Goal: Task Accomplishment & Management: Use online tool/utility

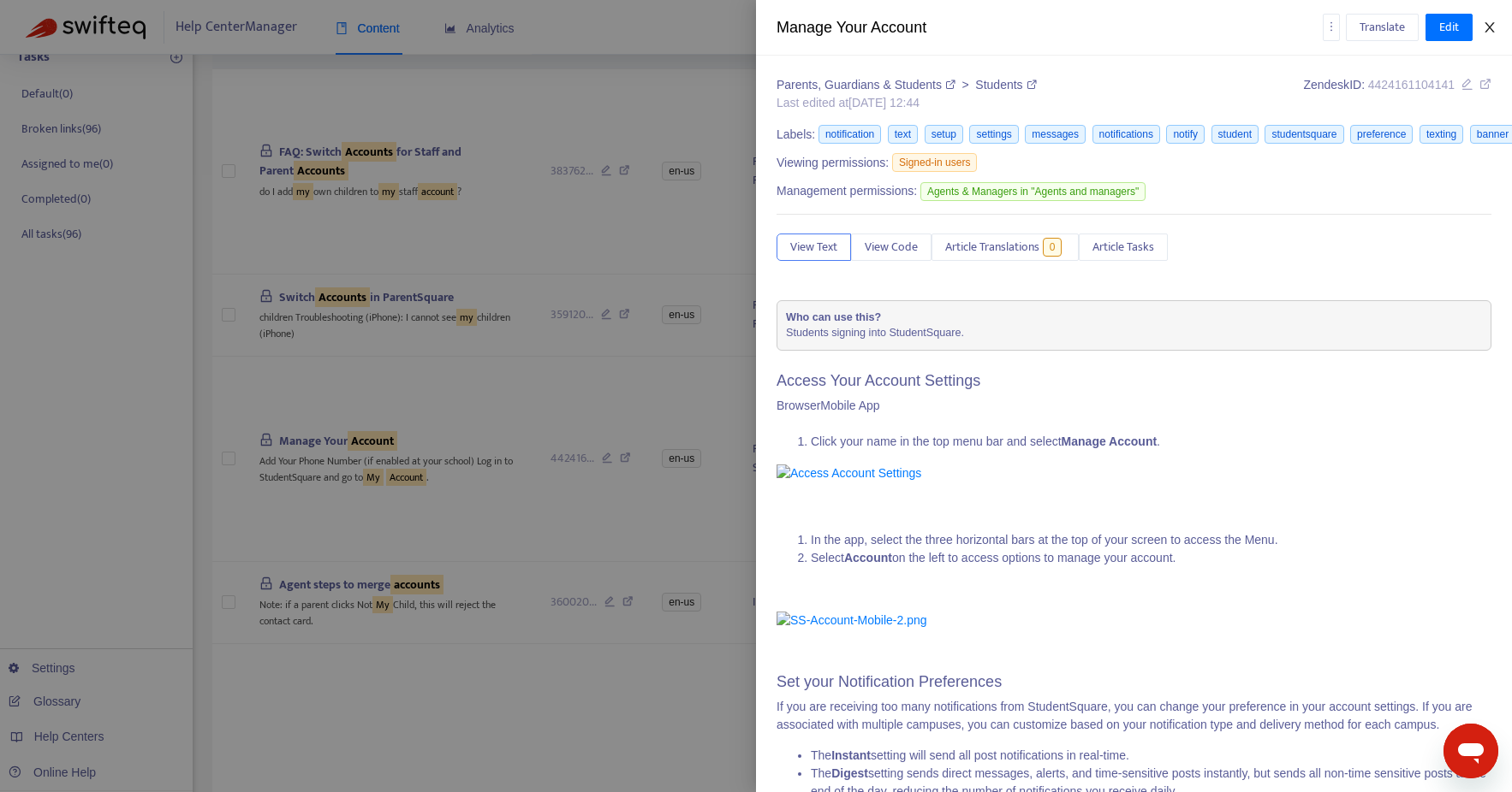
click at [1497, 31] on button "Close" at bounding box center [1489, 27] width 24 height 17
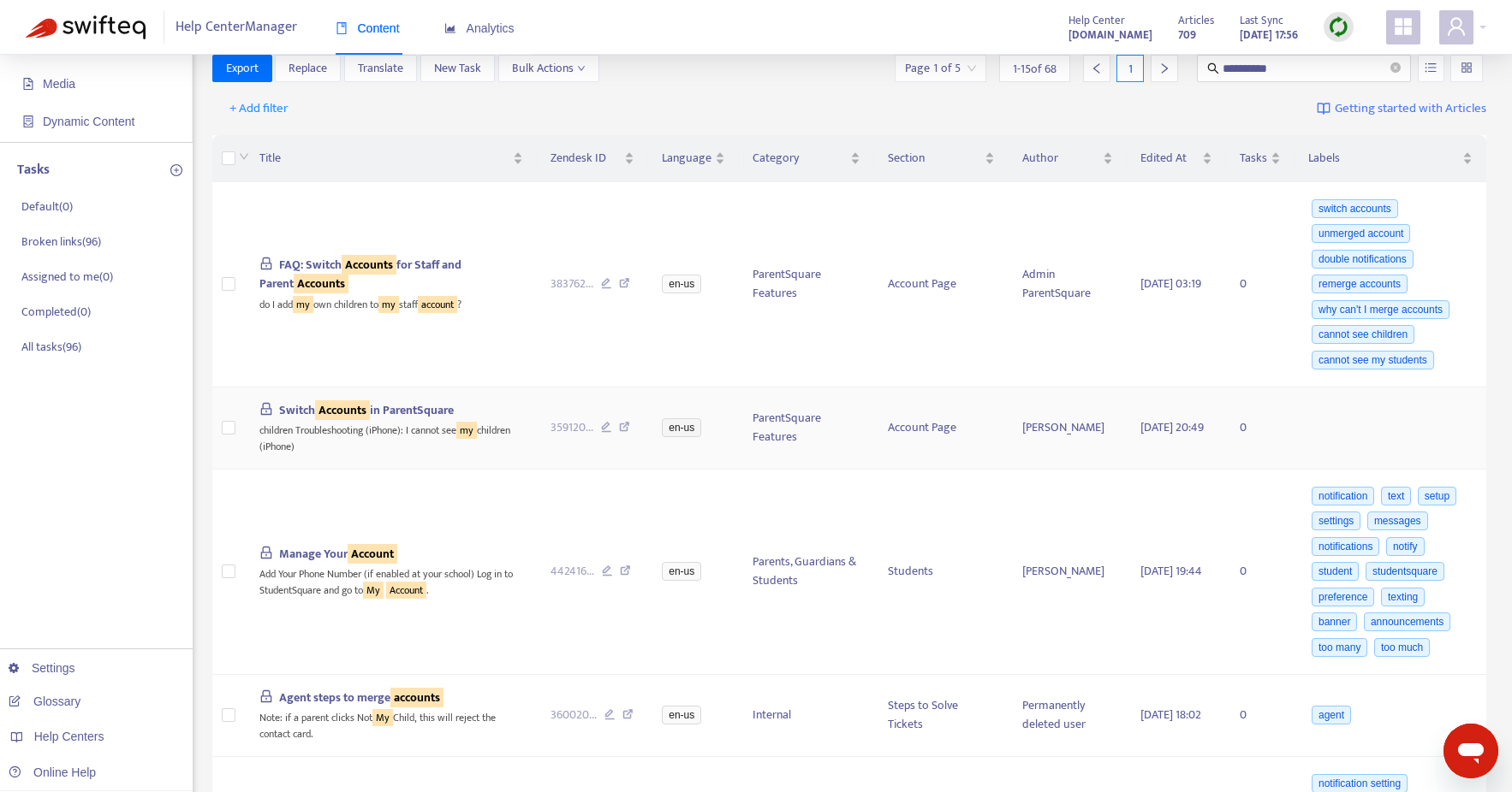
scroll to position [145, 0]
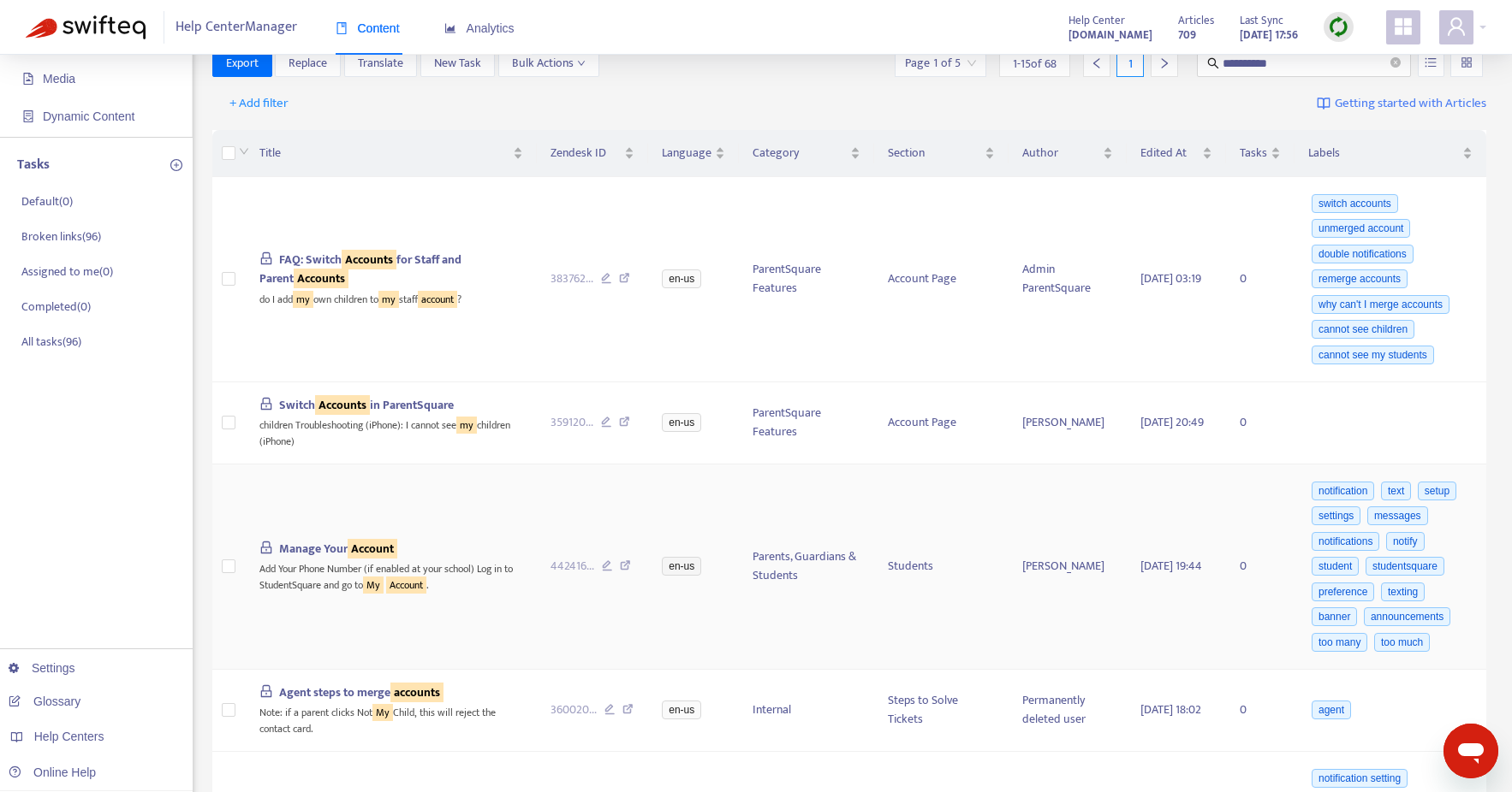
click at [310, 550] on span "Manage Your Account" at bounding box center [338, 549] width 118 height 20
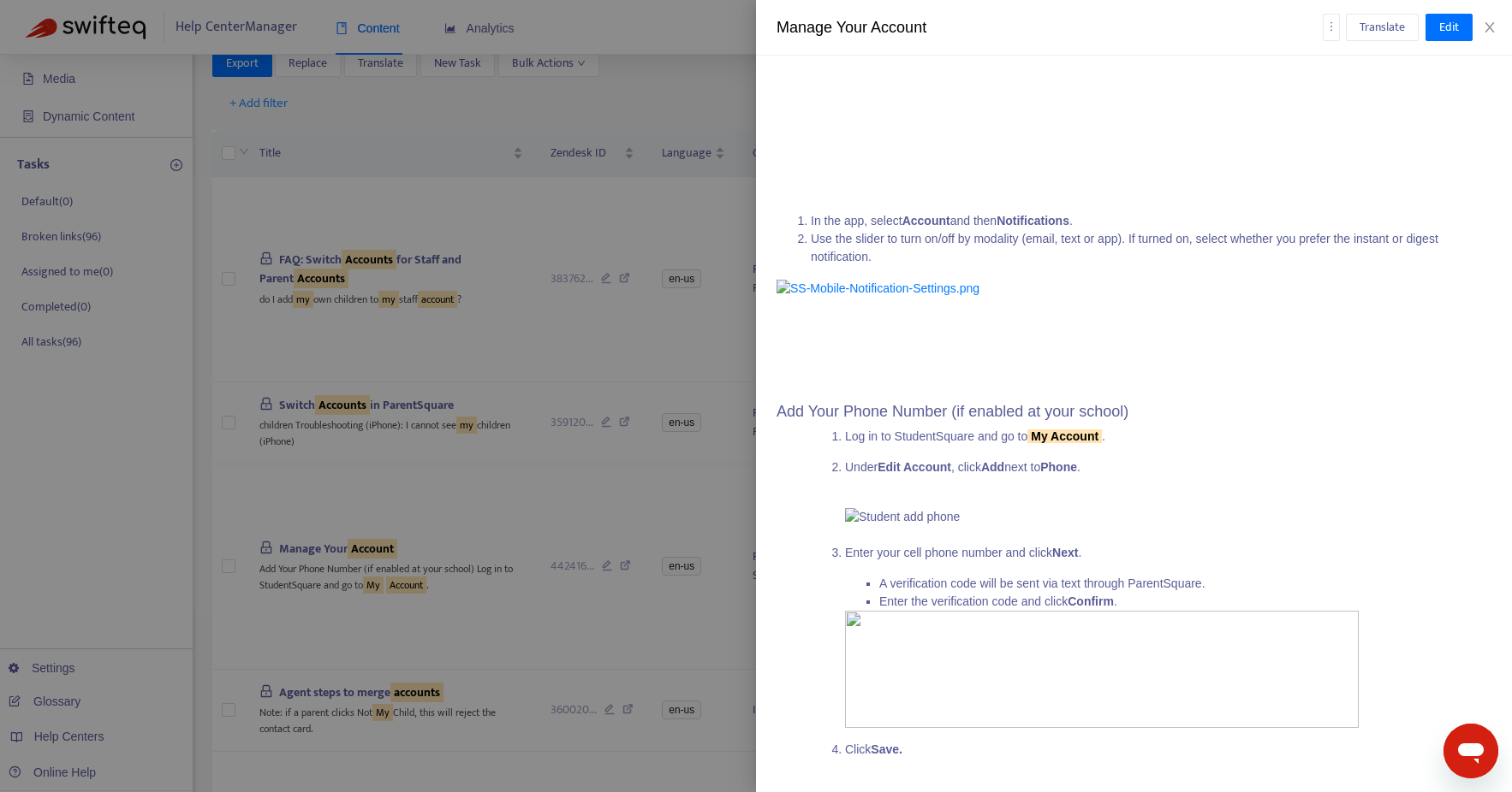
scroll to position [2795, 0]
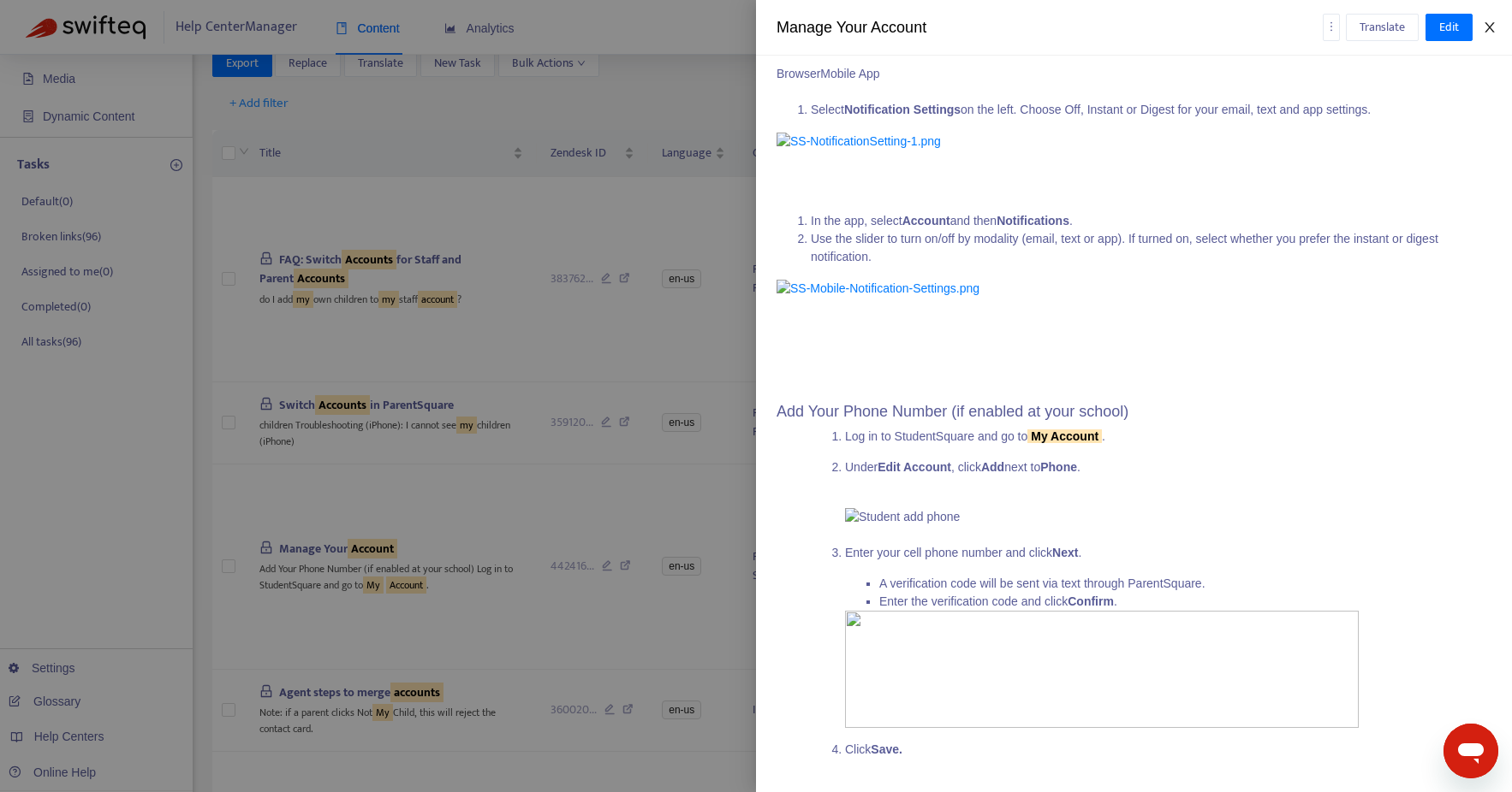
click at [1493, 25] on icon "close" at bounding box center [1489, 27] width 14 height 14
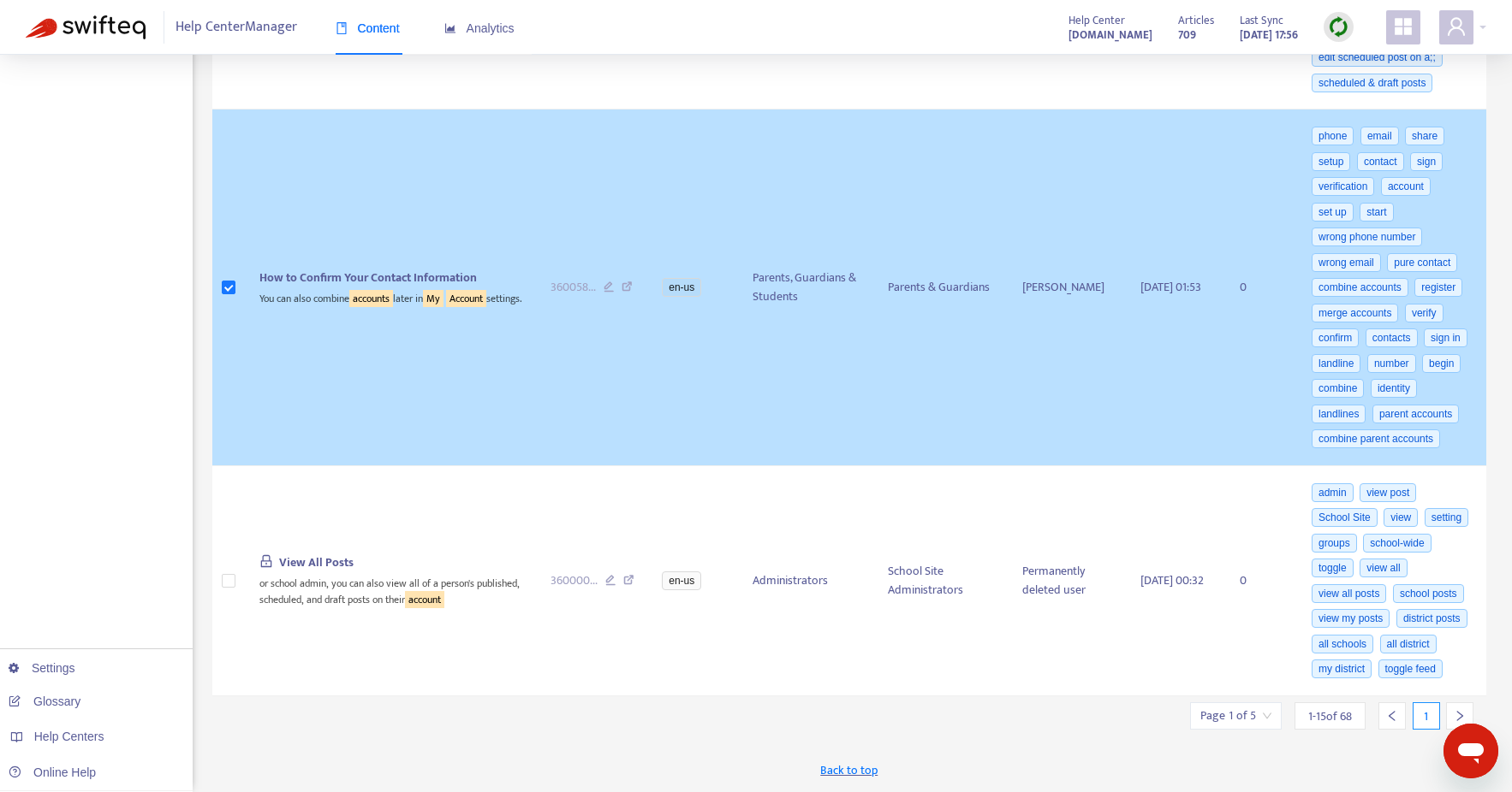
scroll to position [3138, 0]
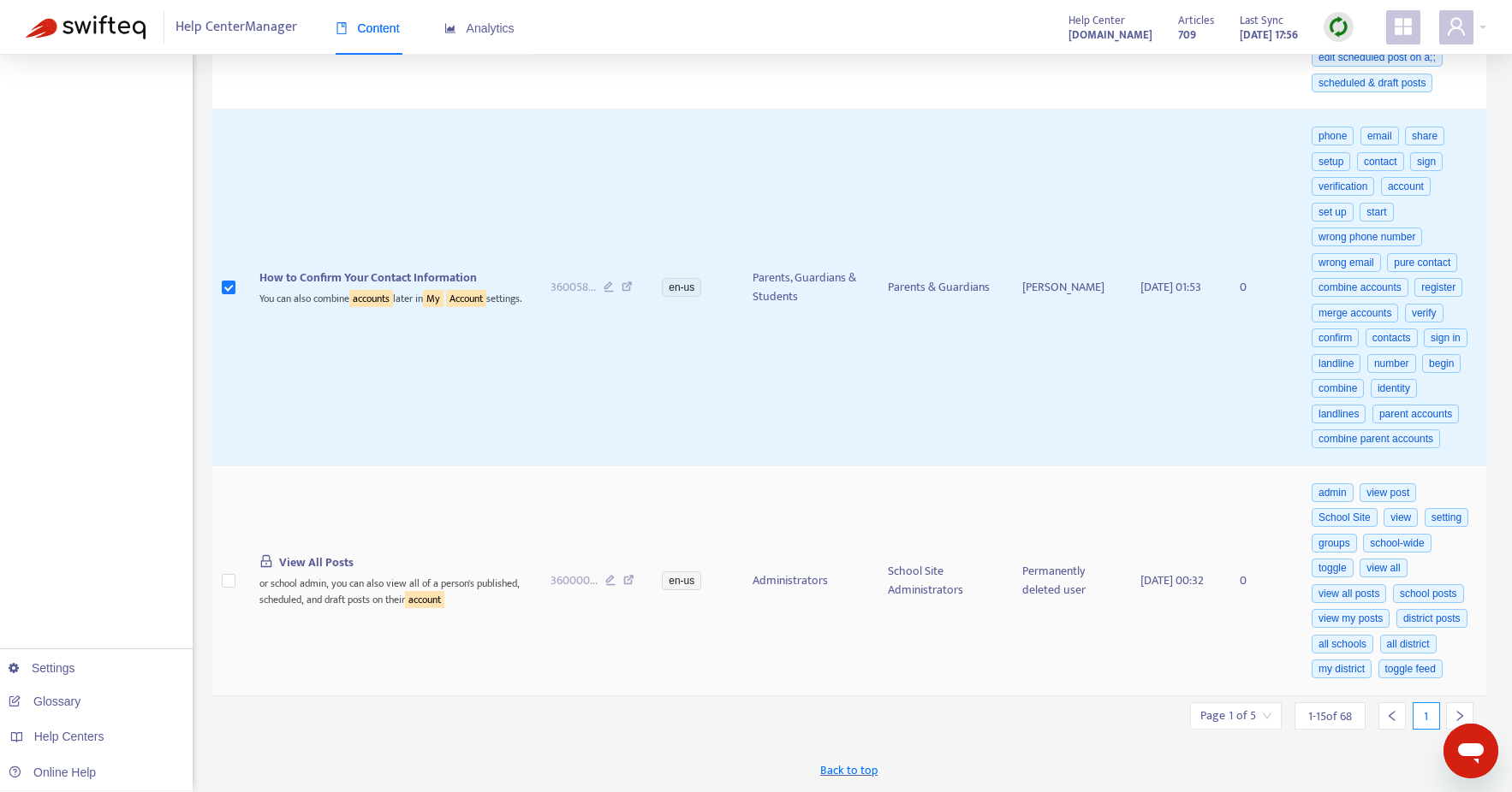
click at [301, 553] on span "View All Posts" at bounding box center [317, 563] width 75 height 20
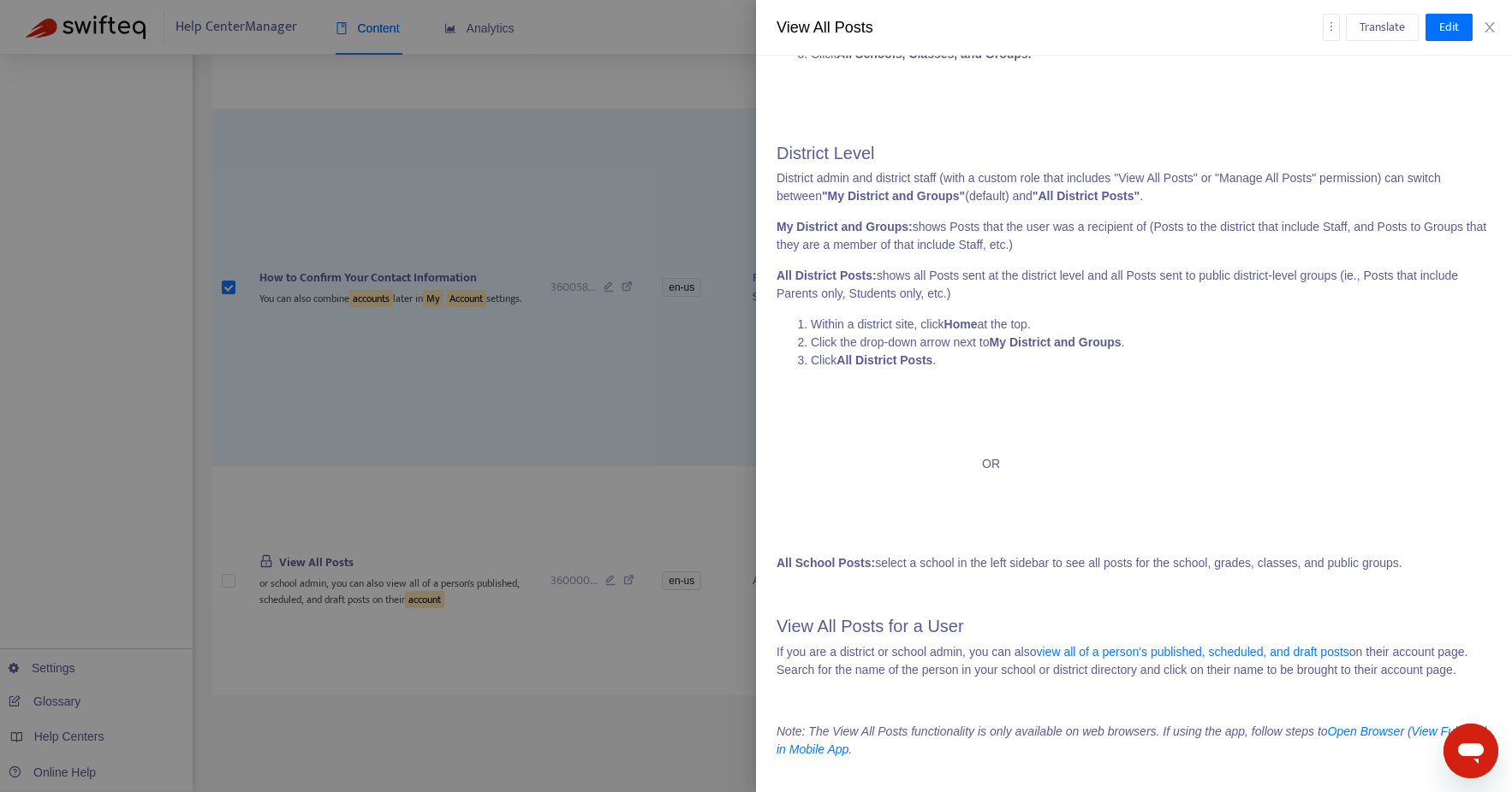
scroll to position [763, 0]
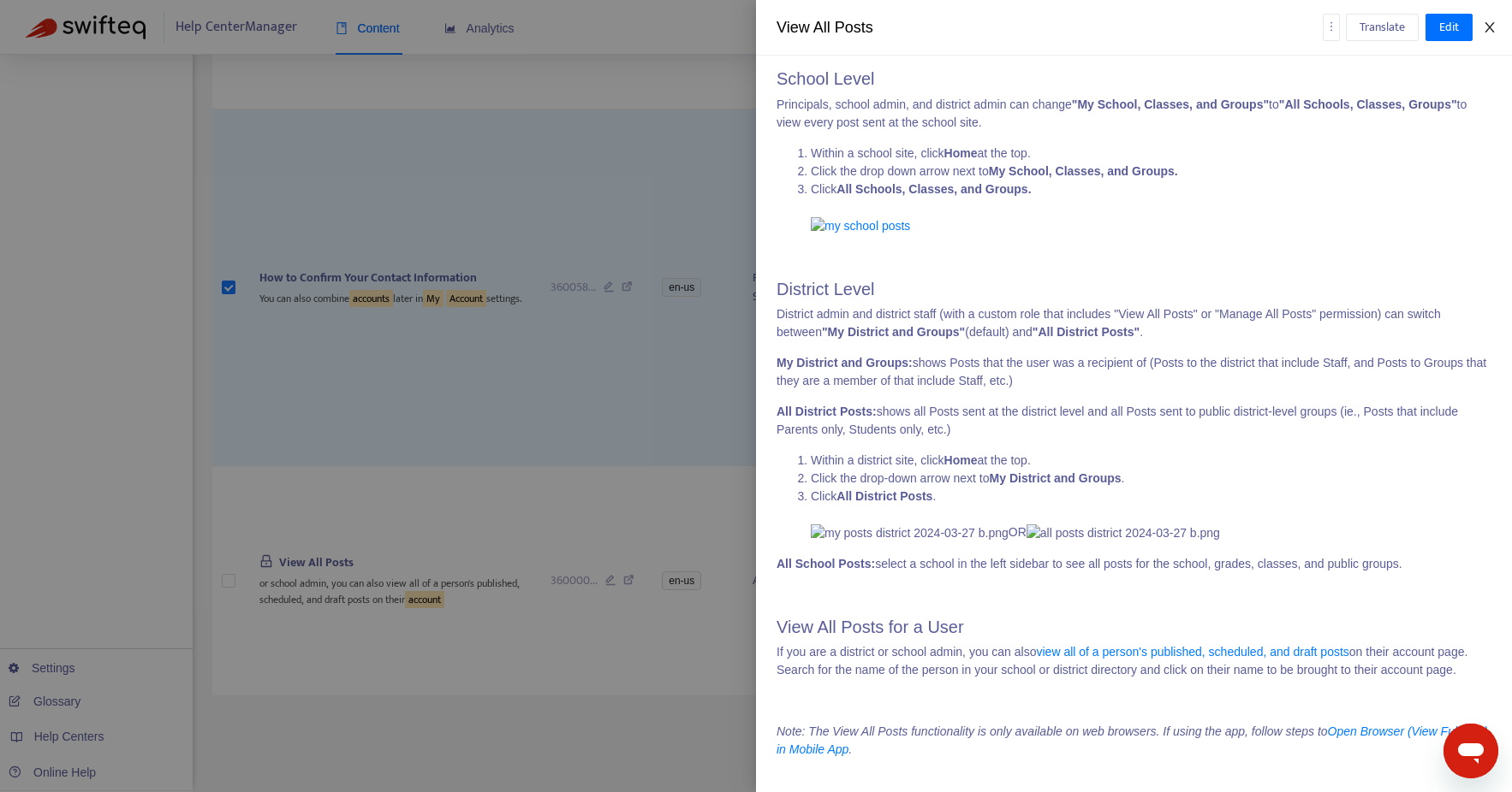
click at [1491, 25] on icon "close" at bounding box center [1489, 27] width 14 height 14
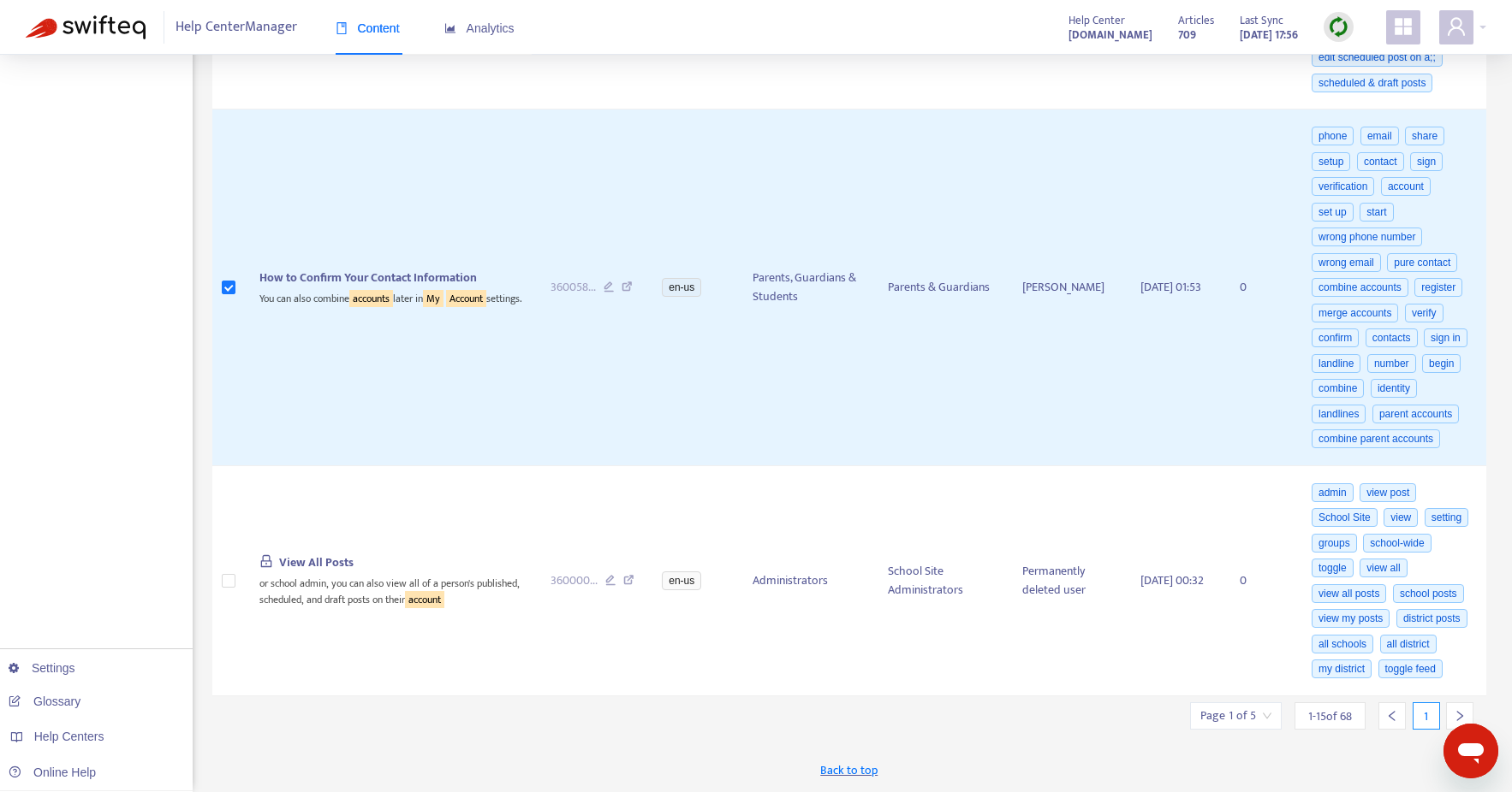
click at [1463, 713] on icon "right" at bounding box center [1460, 717] width 12 height 12
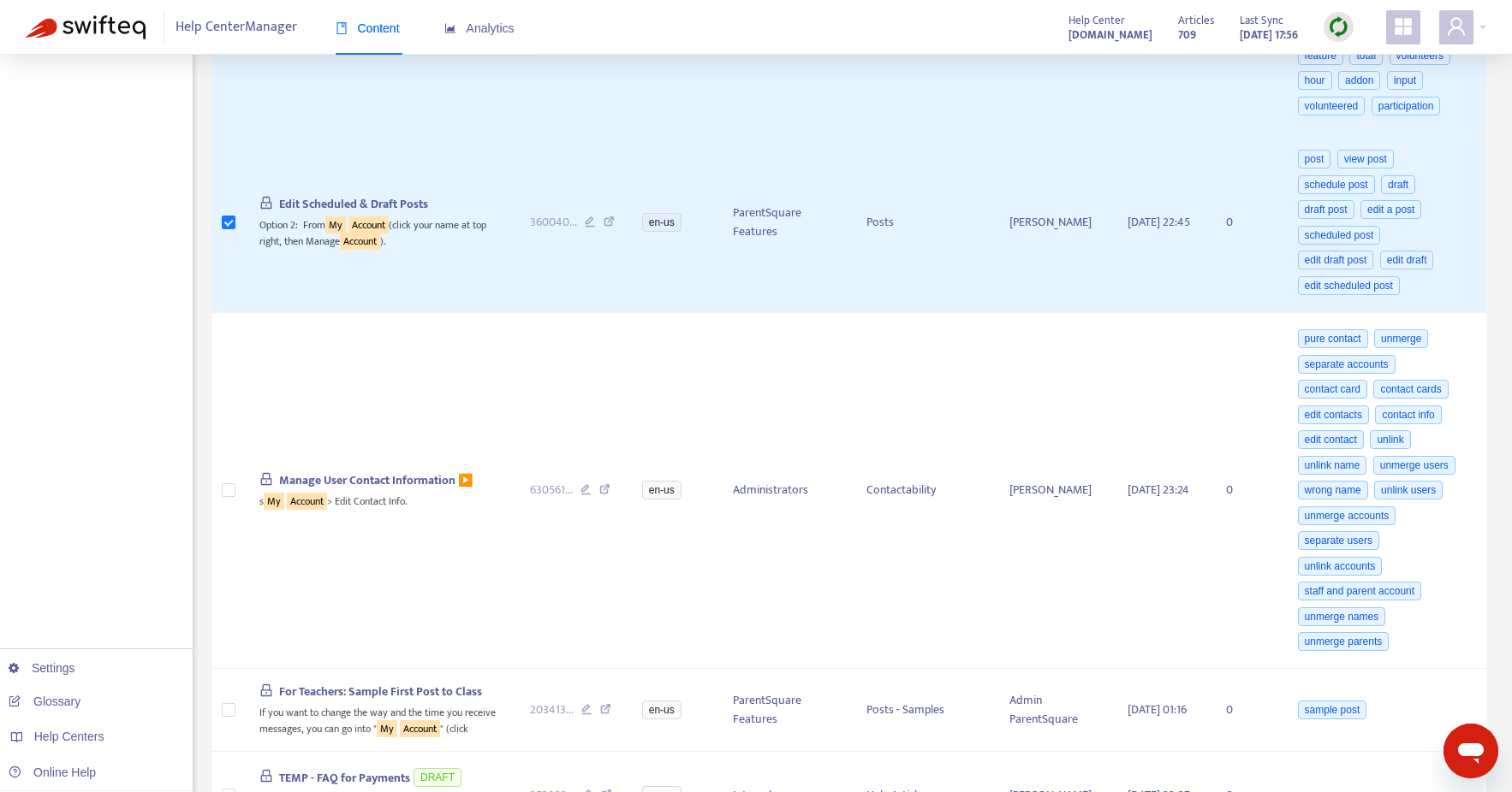
scroll to position [1237, 0]
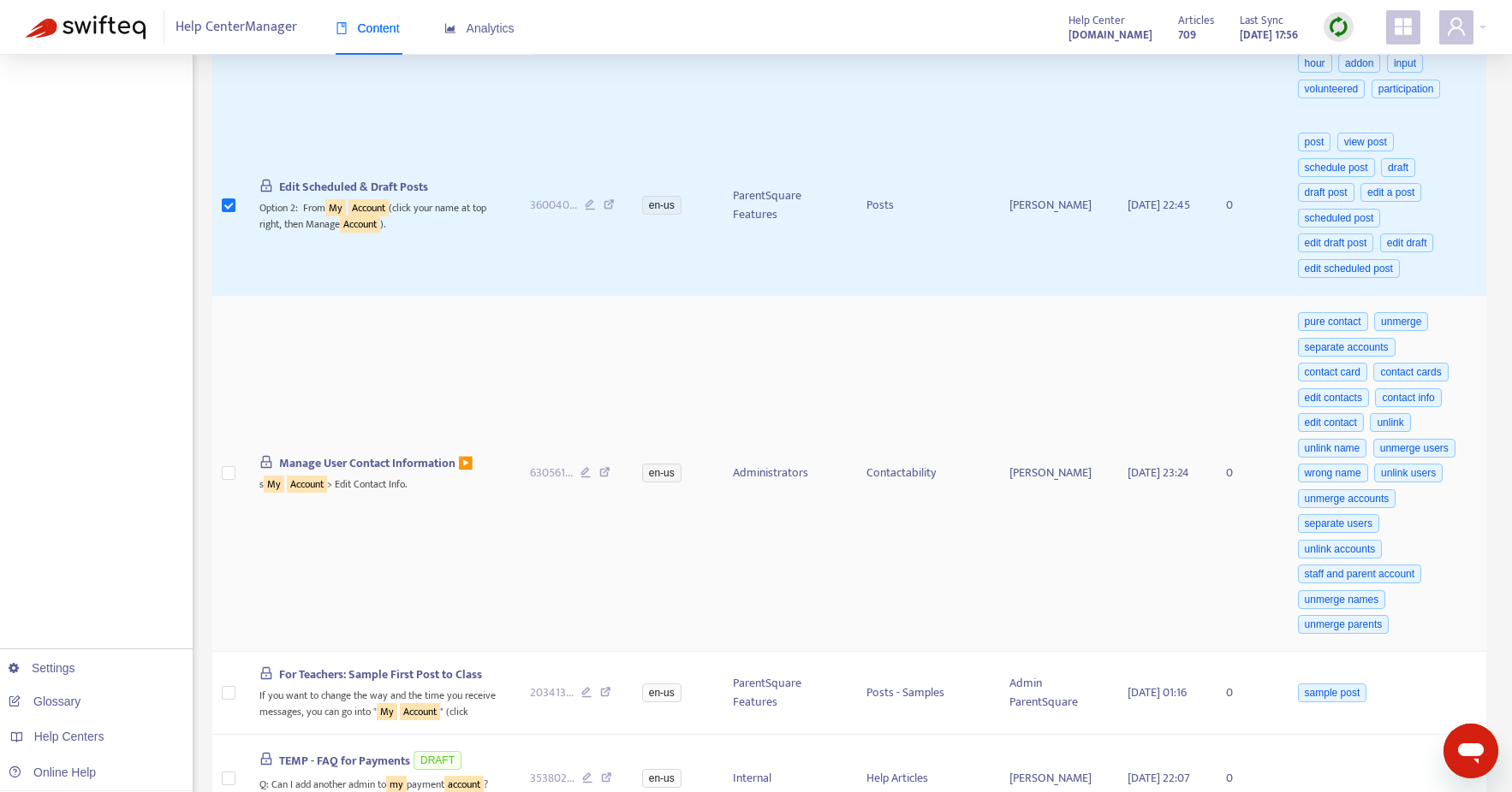
click at [321, 473] on span "Manage User Contact Information ▶️" at bounding box center [376, 464] width 193 height 20
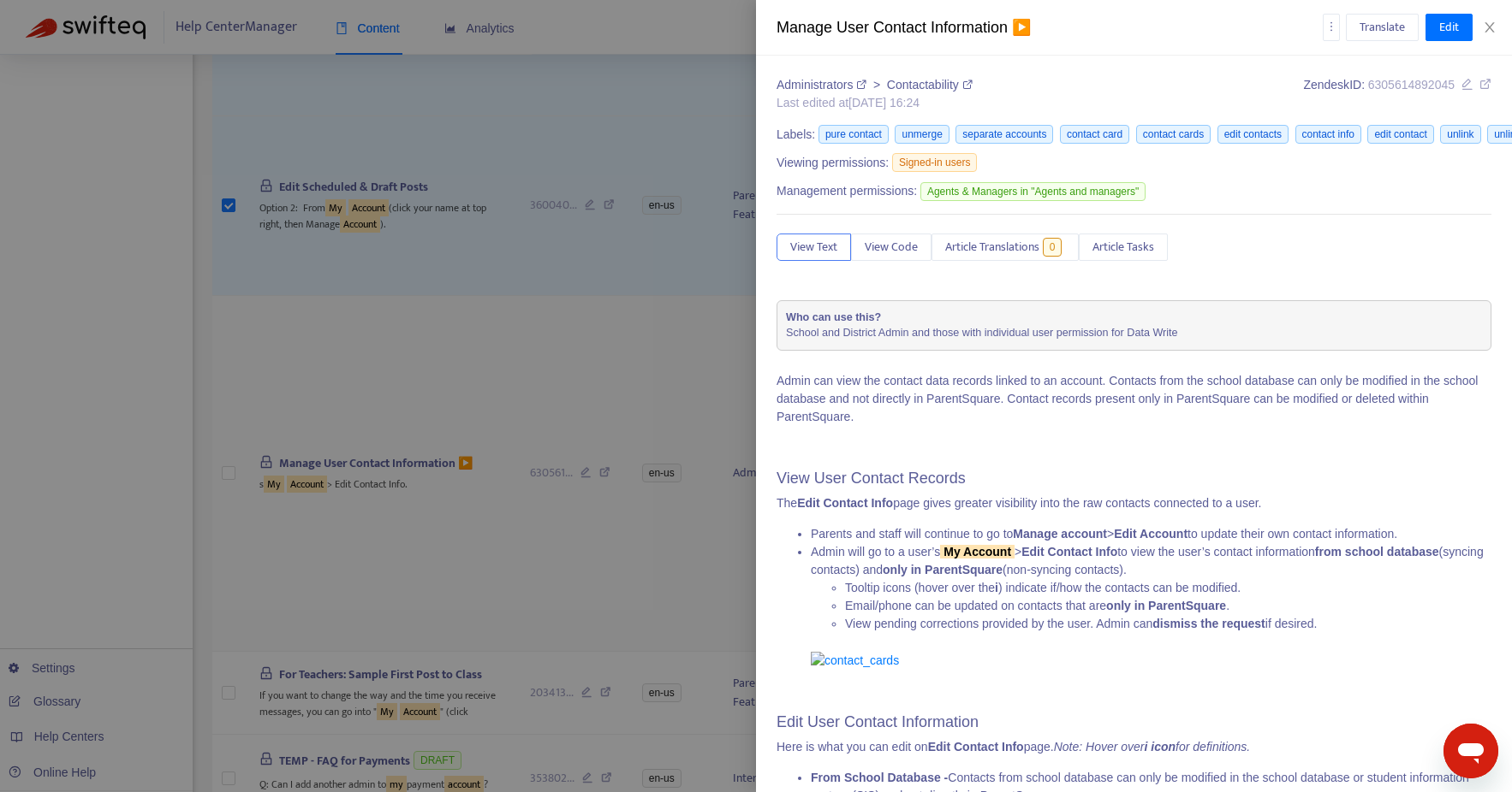
click at [361, 485] on div at bounding box center [756, 396] width 1512 height 792
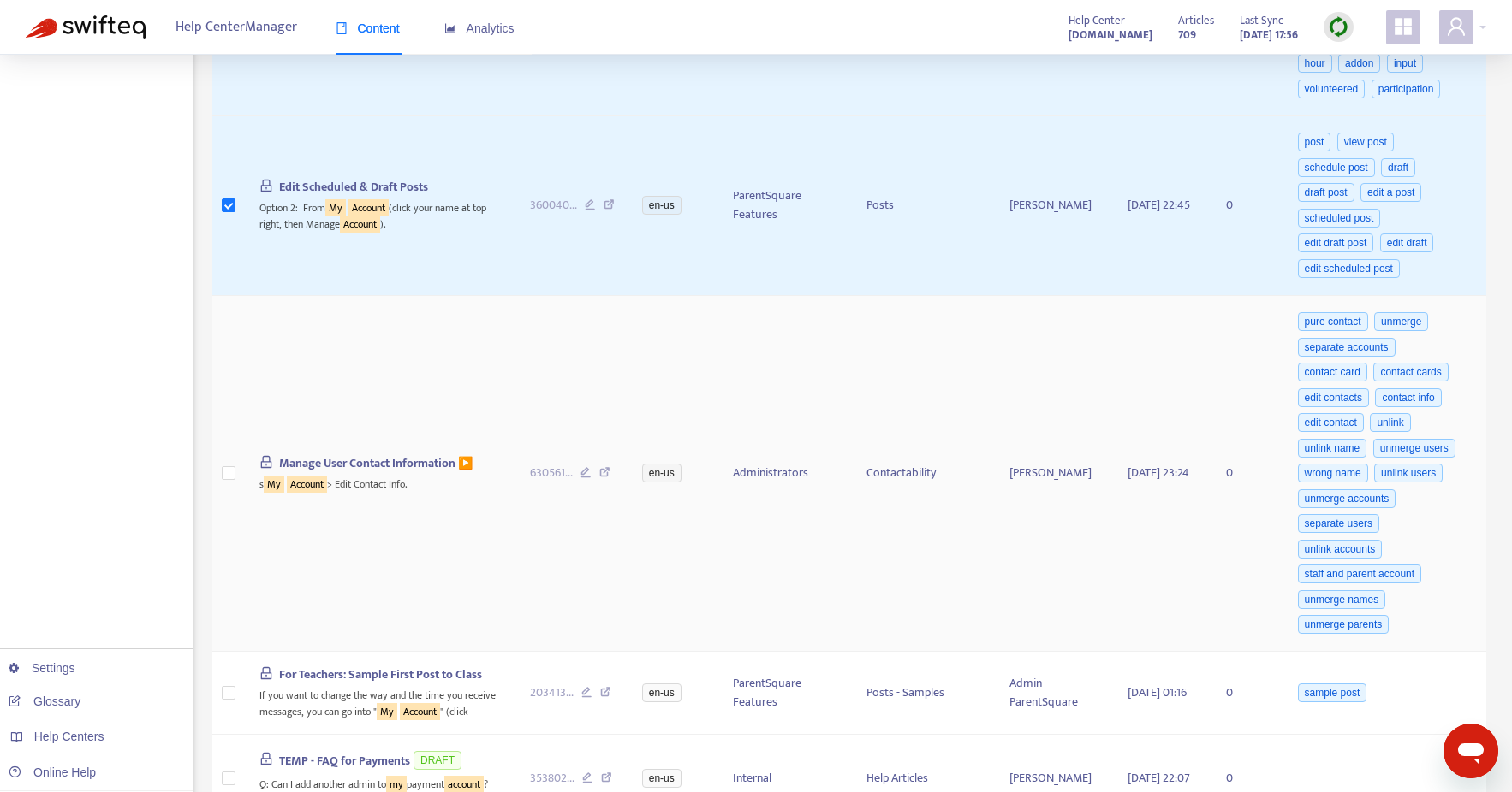
click at [361, 473] on span "Manage User Contact Information ▶️" at bounding box center [376, 464] width 193 height 20
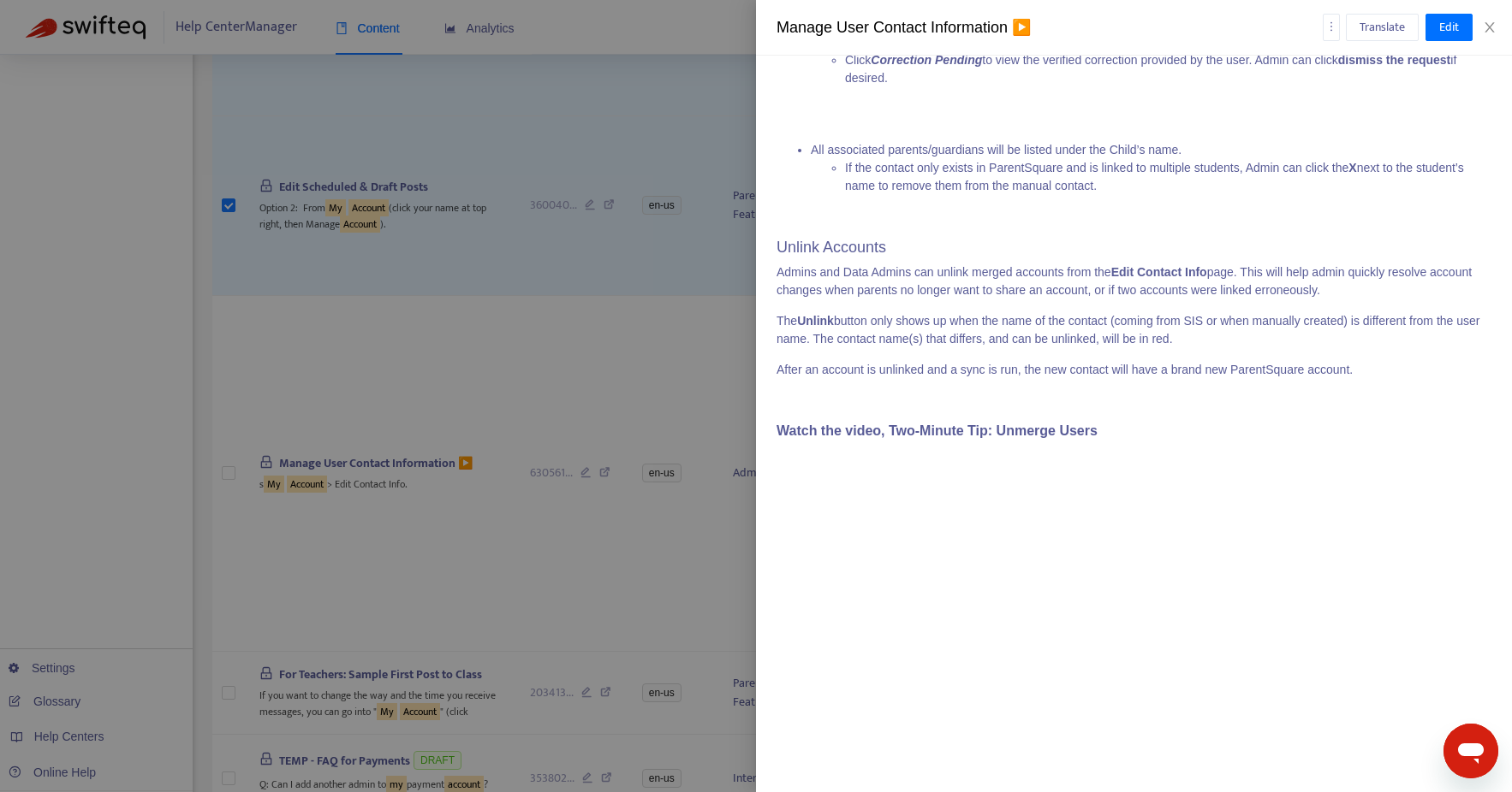
scroll to position [1108, 0]
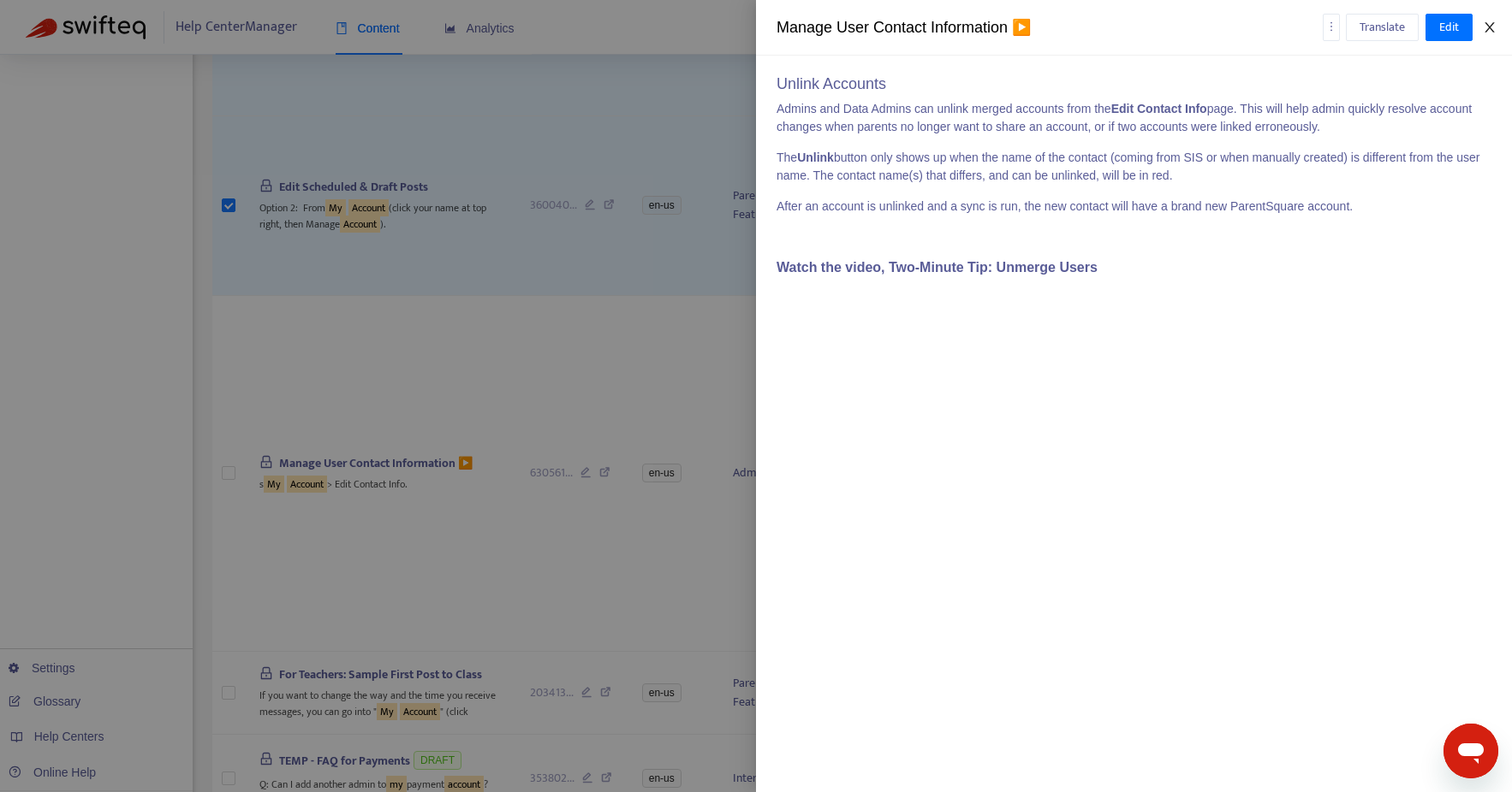
click at [1491, 26] on icon "close" at bounding box center [1489, 27] width 14 height 14
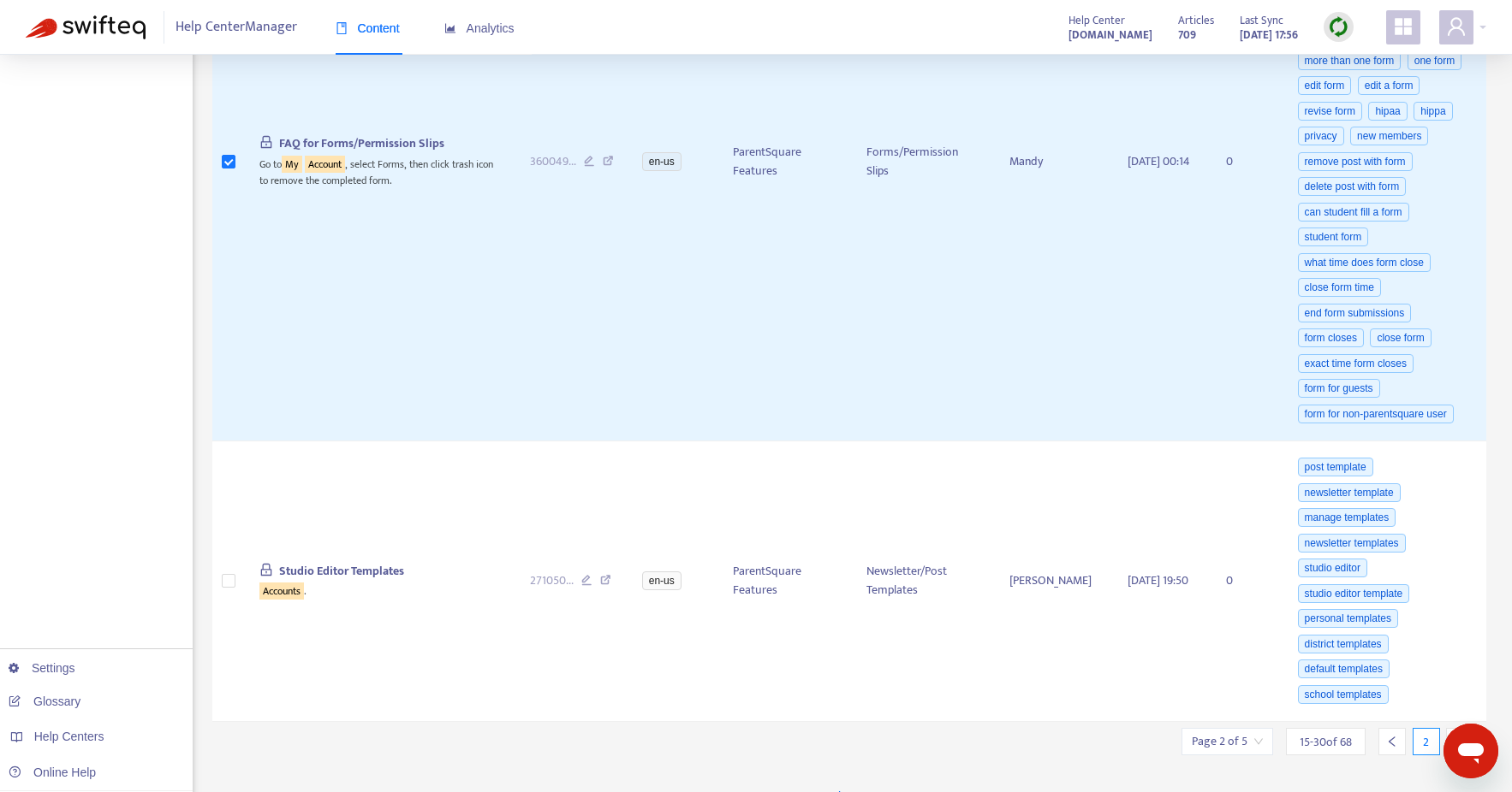
scroll to position [3253, 0]
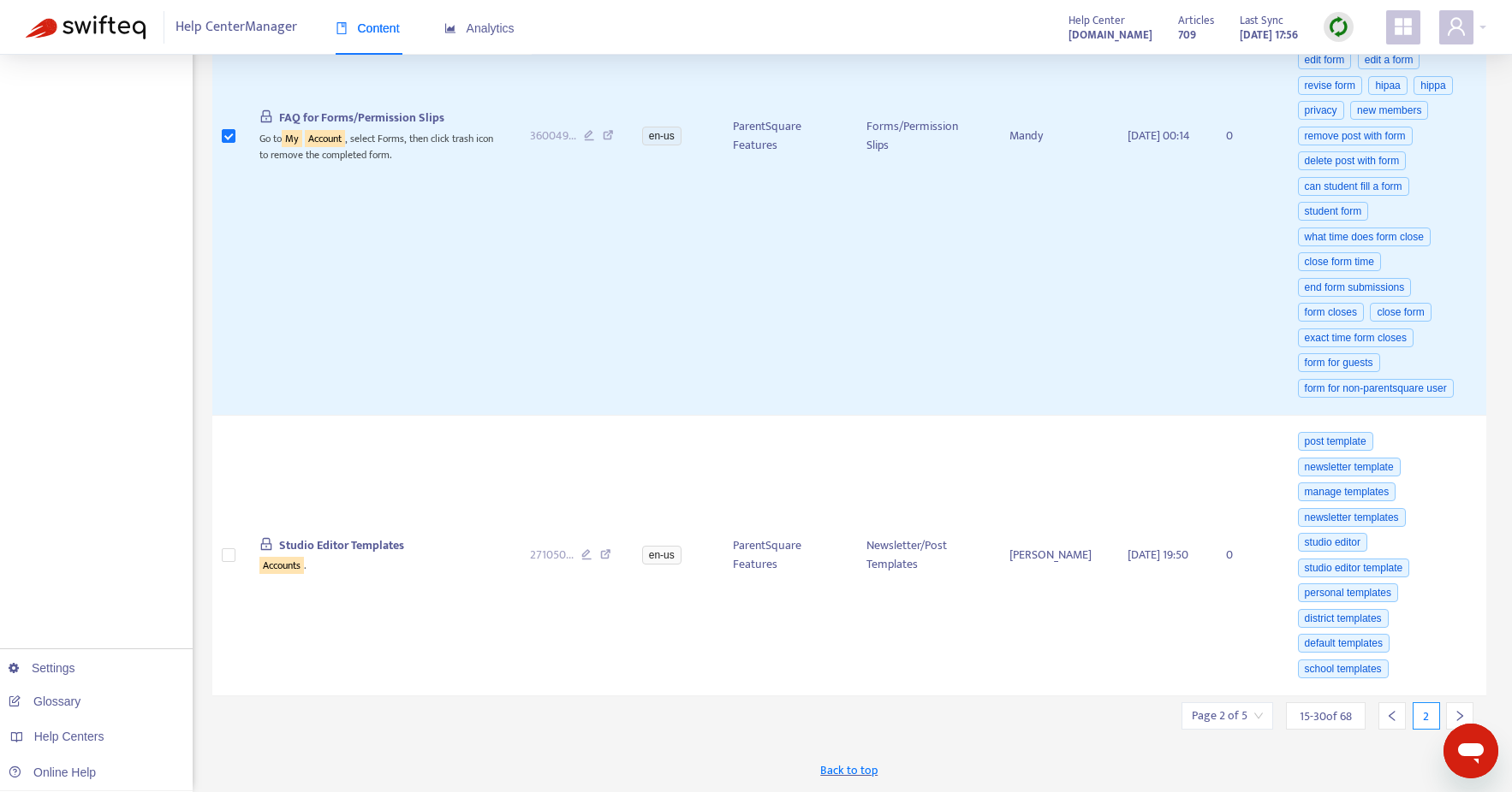
click at [1462, 717] on icon "right" at bounding box center [1460, 717] width 6 height 10
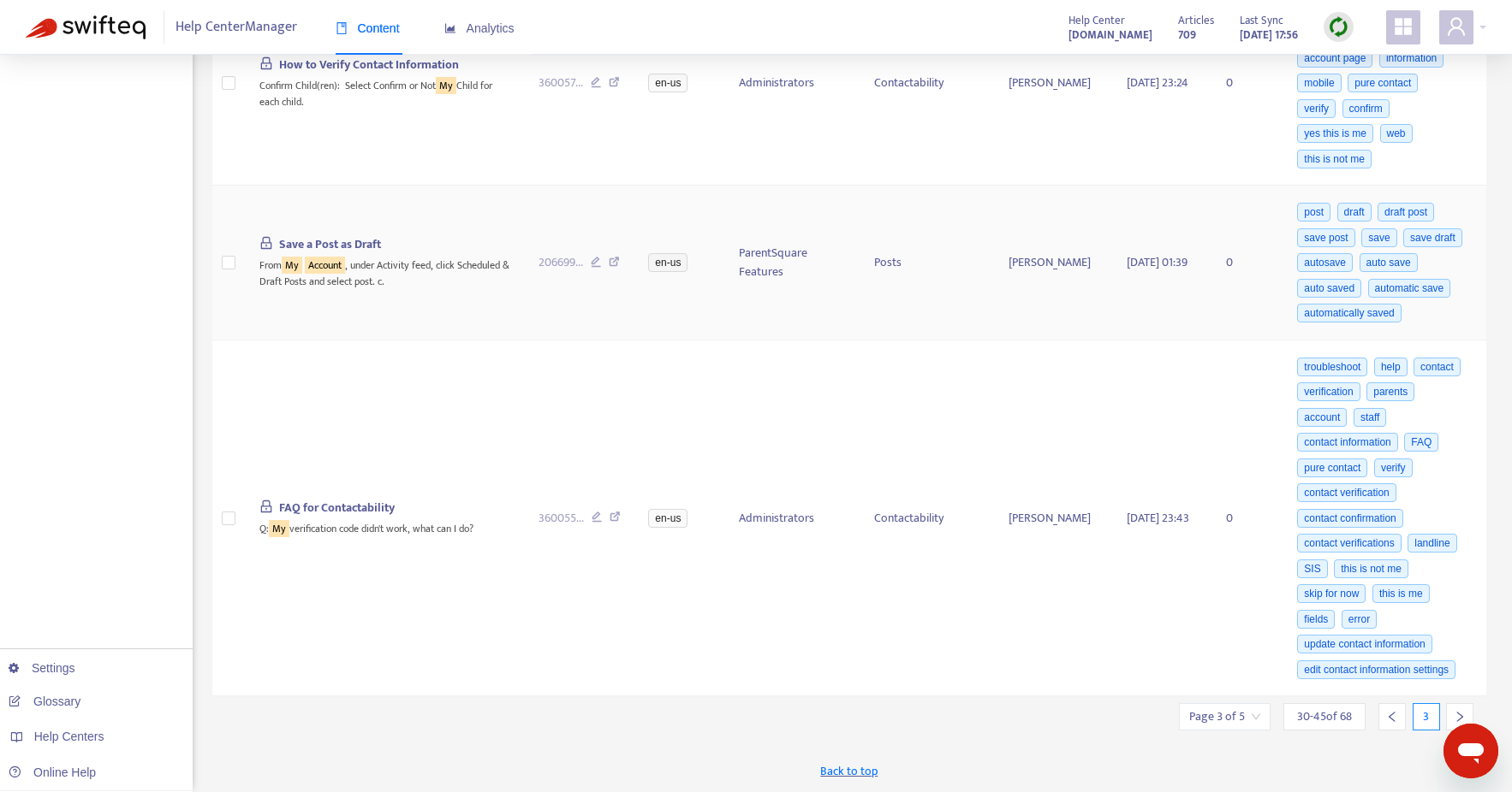
scroll to position [4327, 0]
click at [1456, 713] on icon "right" at bounding box center [1460, 718] width 12 height 12
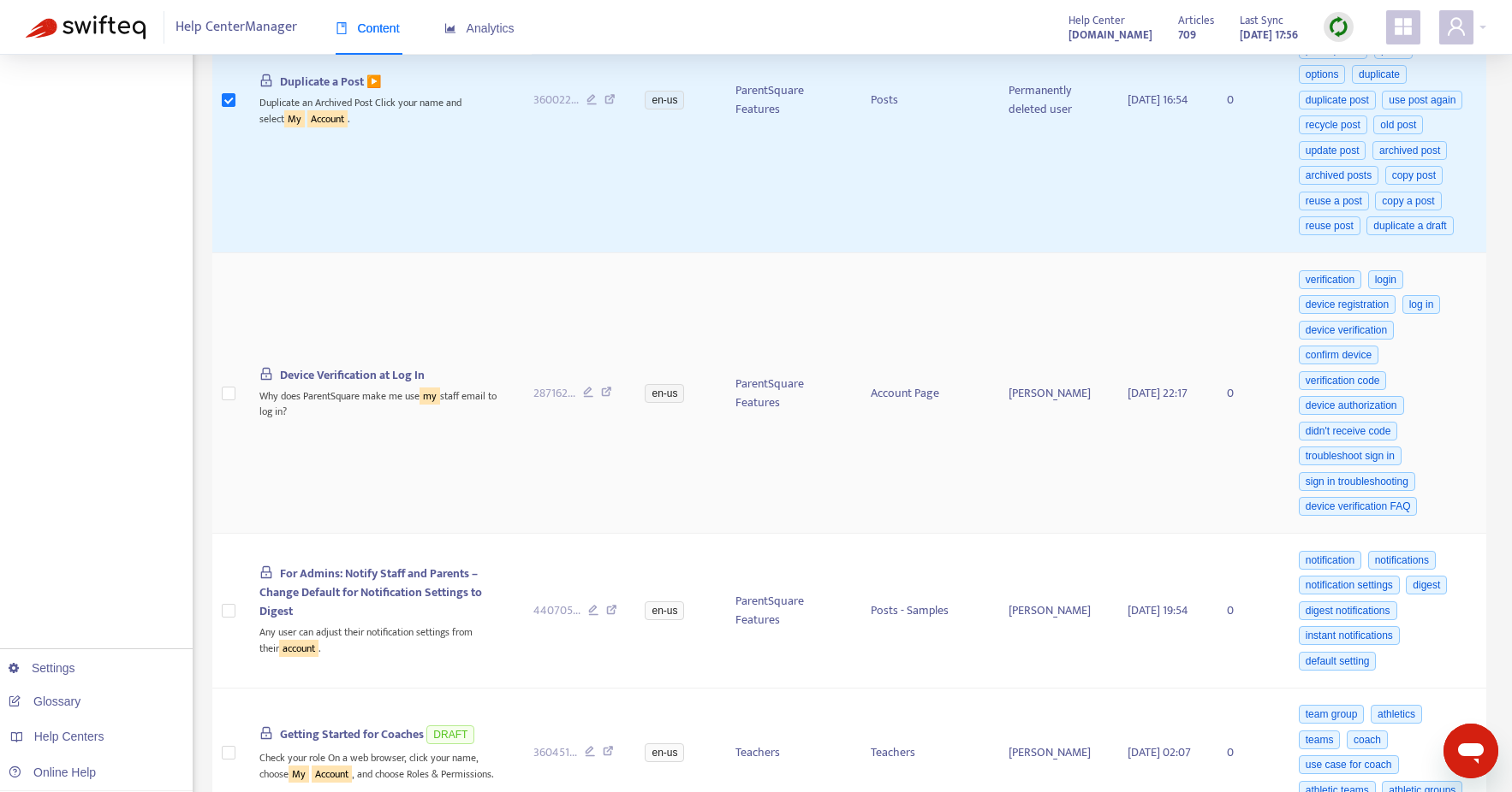
scroll to position [2071, 0]
click at [300, 382] on span "Device Verification at Log In" at bounding box center [352, 372] width 145 height 20
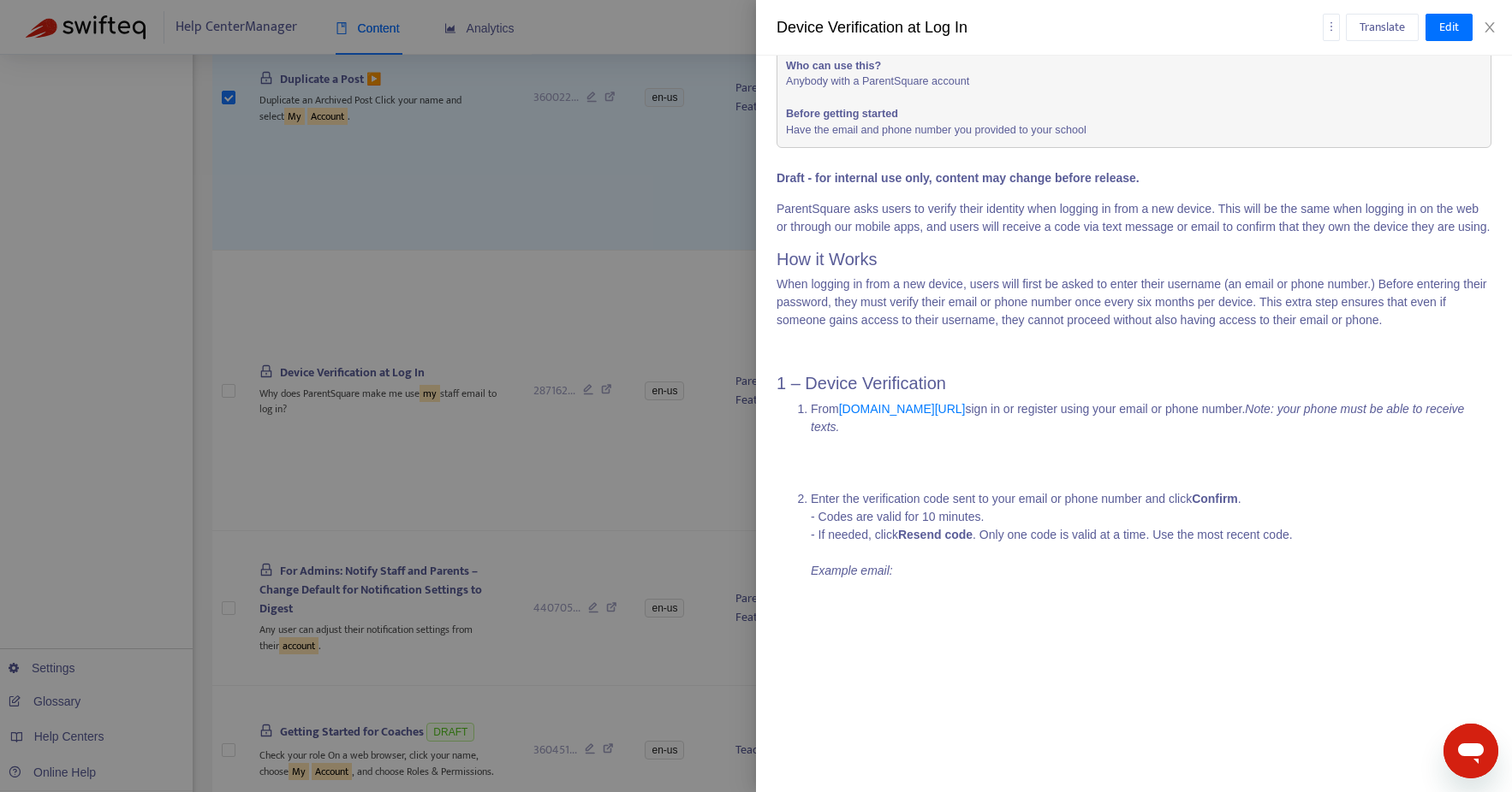
scroll to position [0, 0]
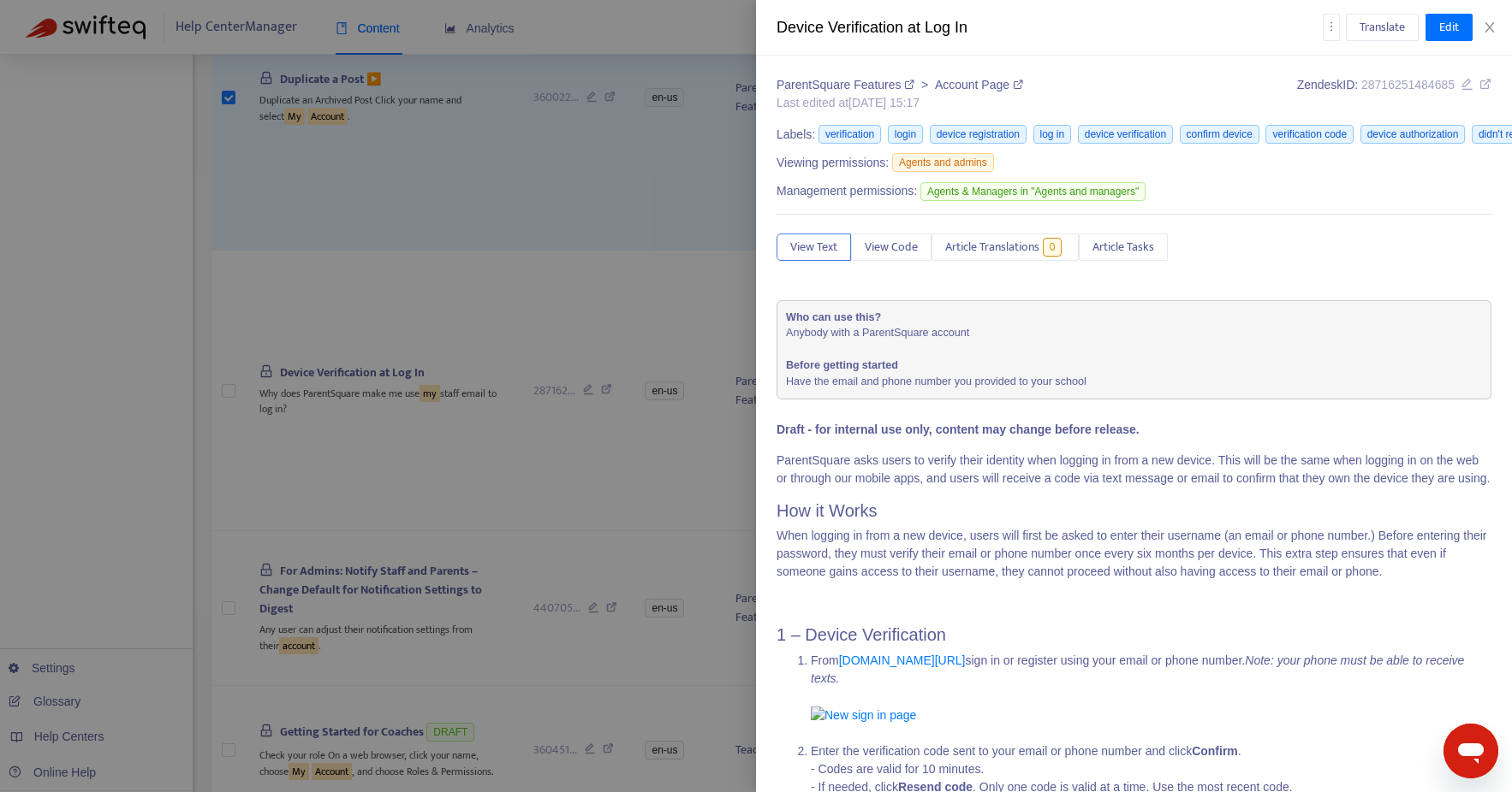
click at [551, 639] on div at bounding box center [756, 396] width 1512 height 792
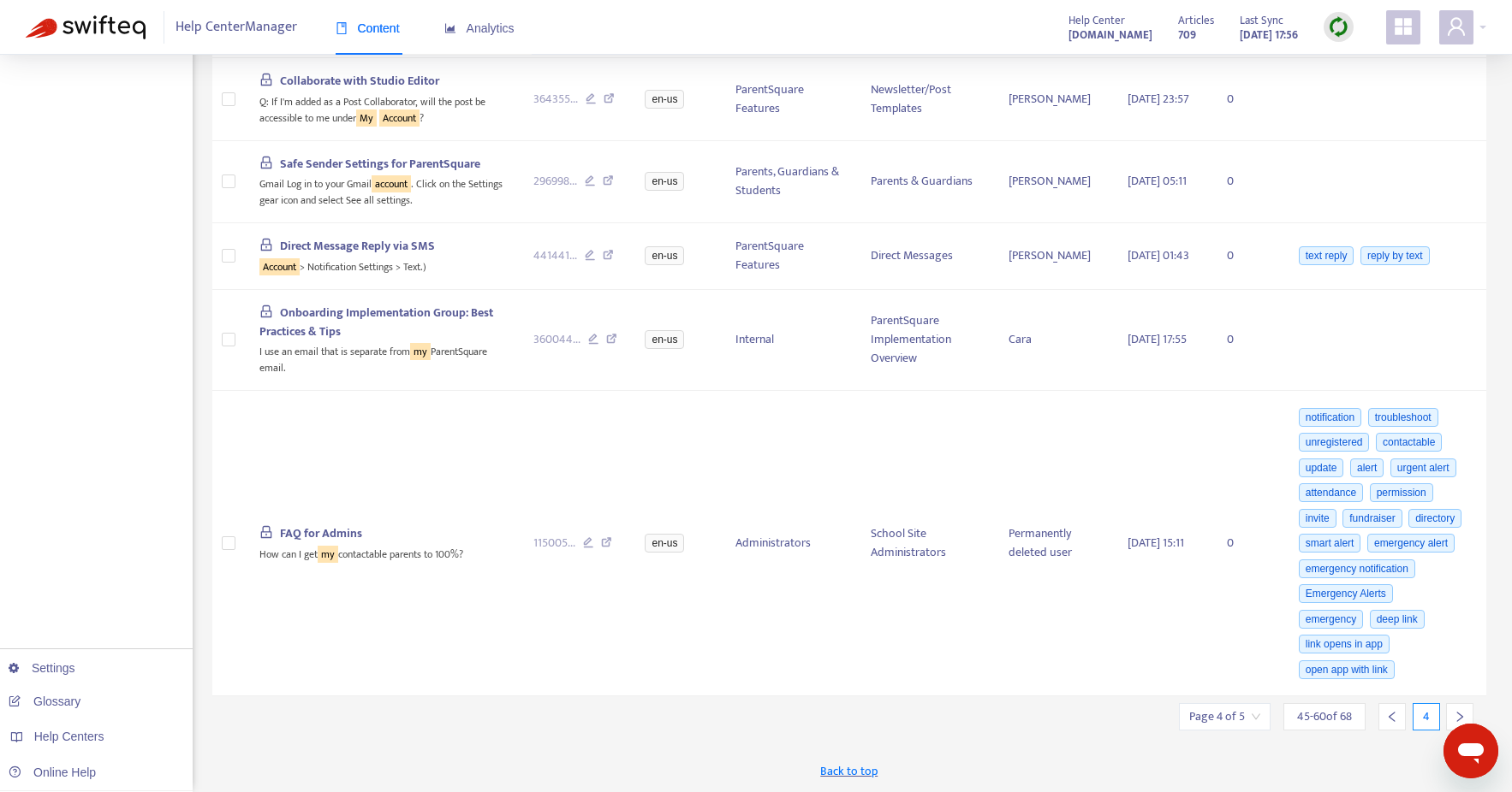
scroll to position [4119, 0]
click at [1460, 713] on icon "right" at bounding box center [1460, 718] width 12 height 12
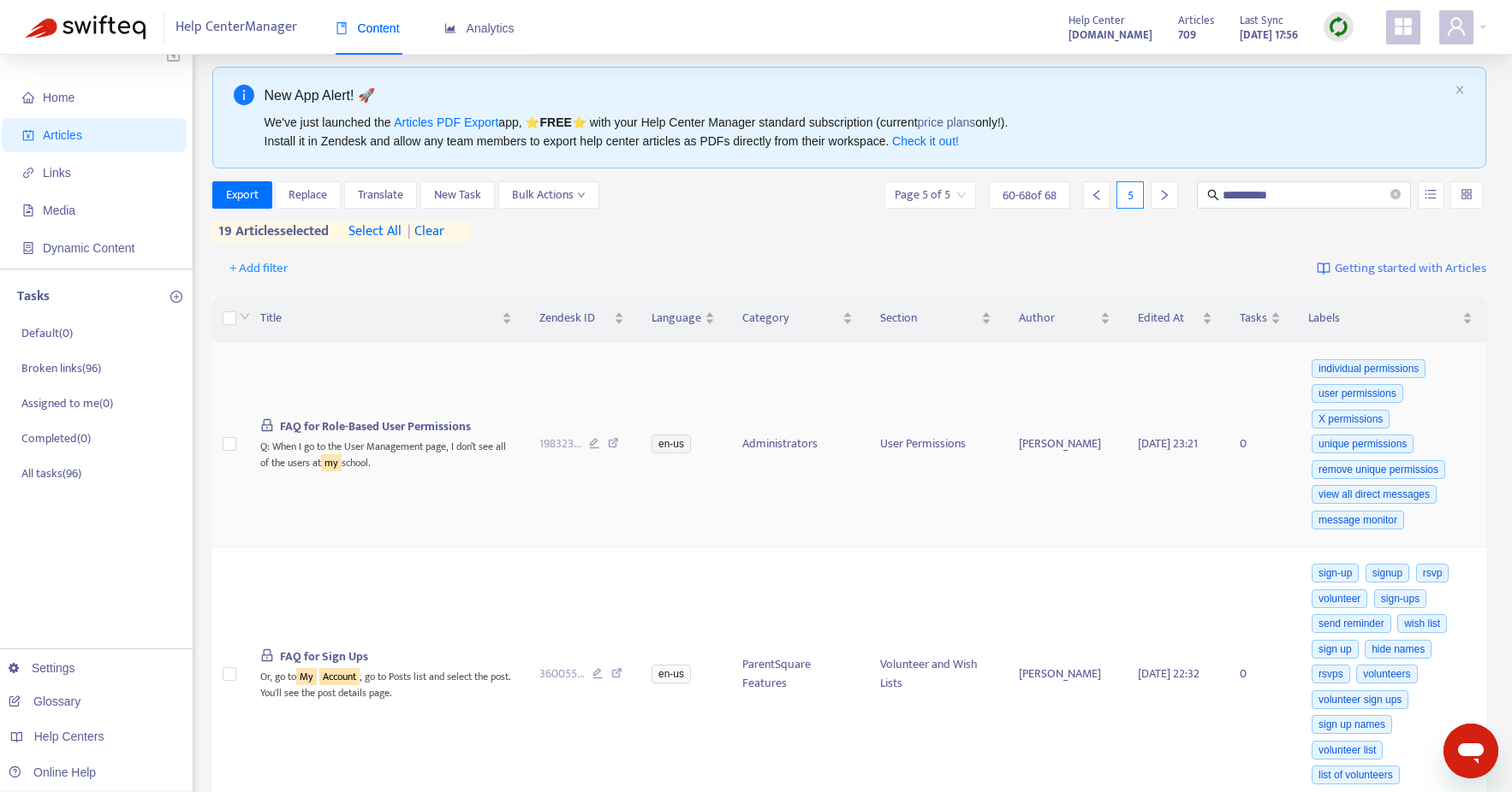
scroll to position [5, 0]
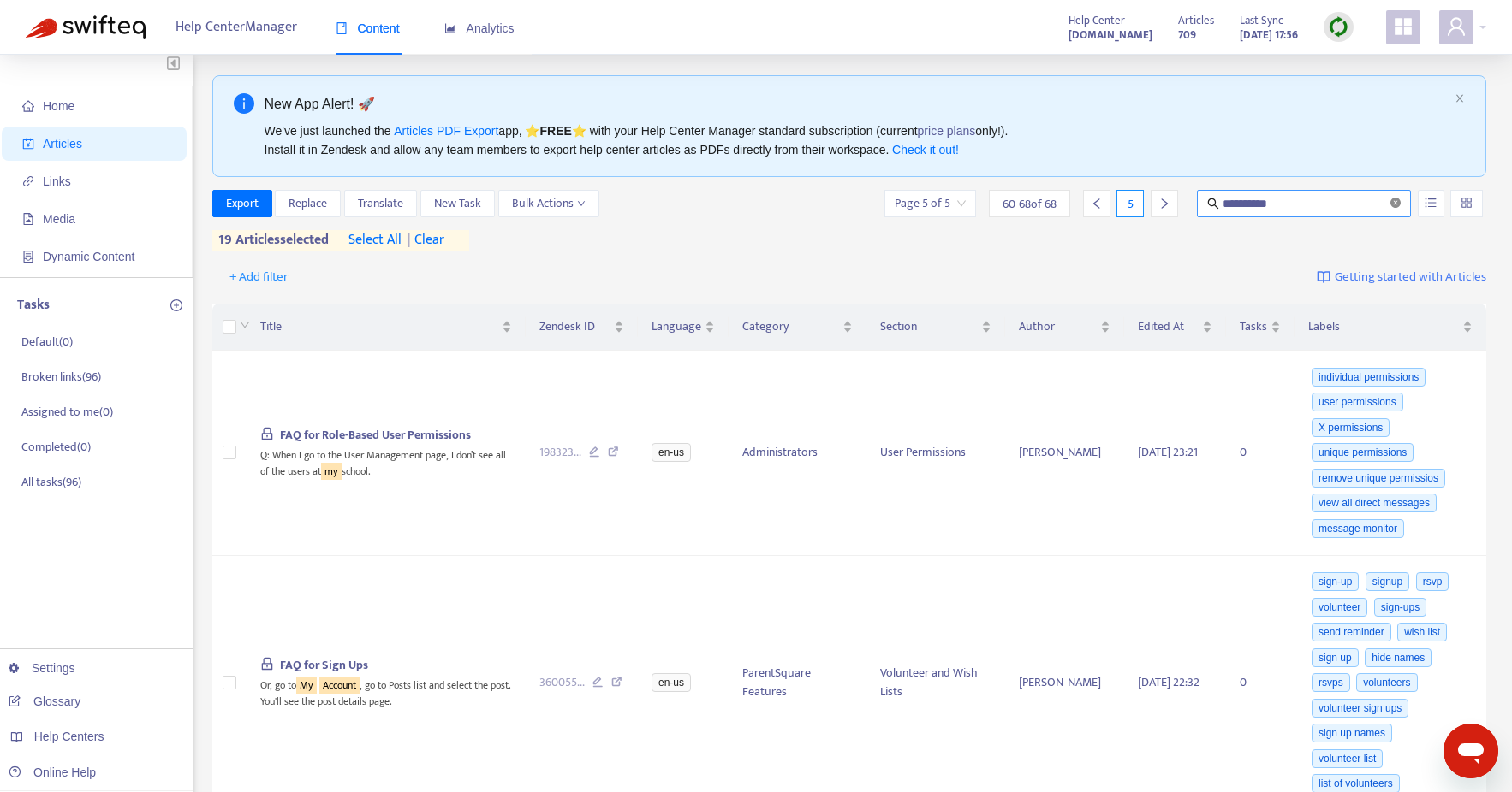
click at [1394, 204] on icon "close-circle" at bounding box center [1395, 203] width 10 height 10
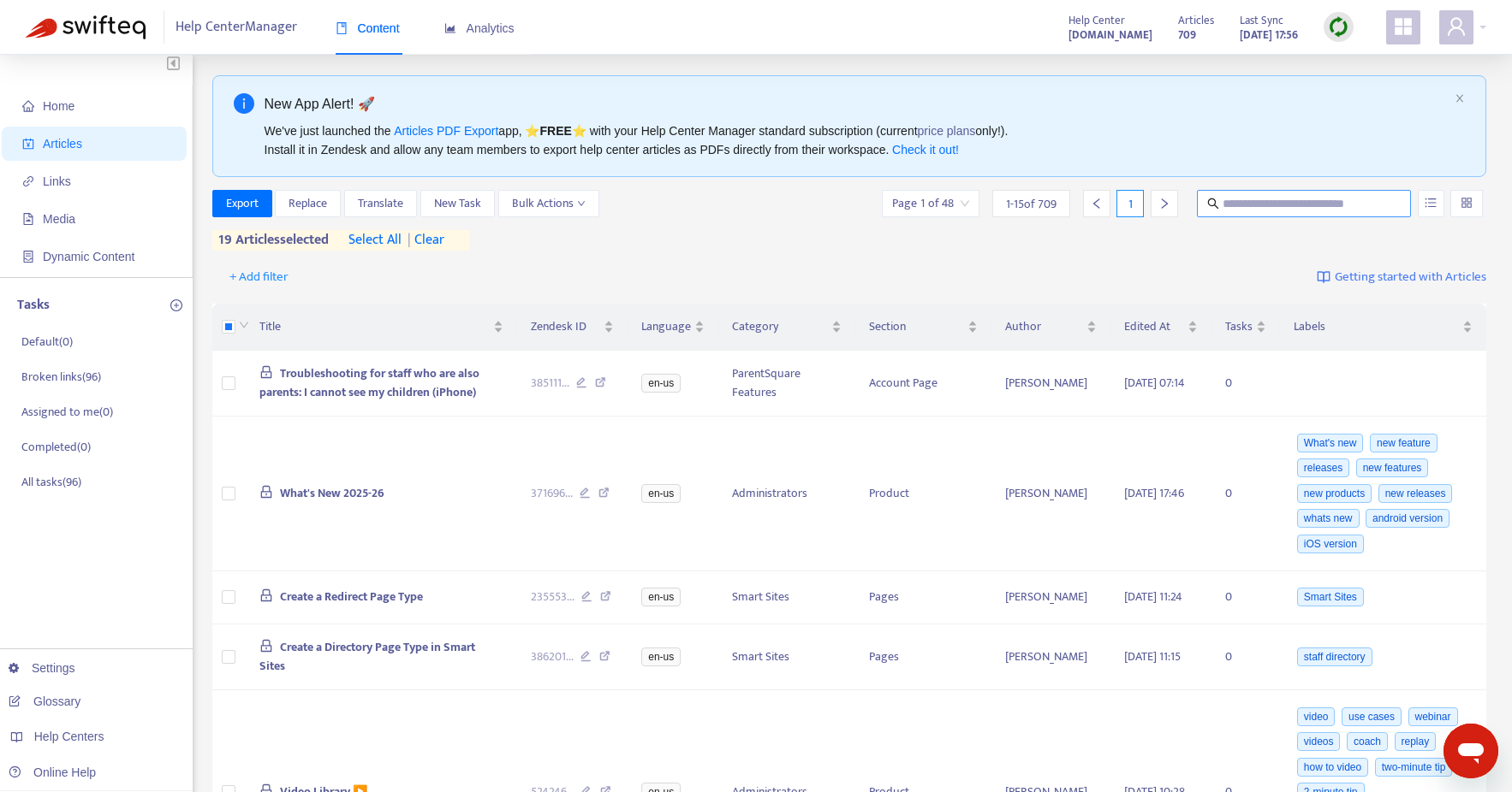
click at [1298, 216] on span at bounding box center [1304, 204] width 214 height 27
type input "**********"
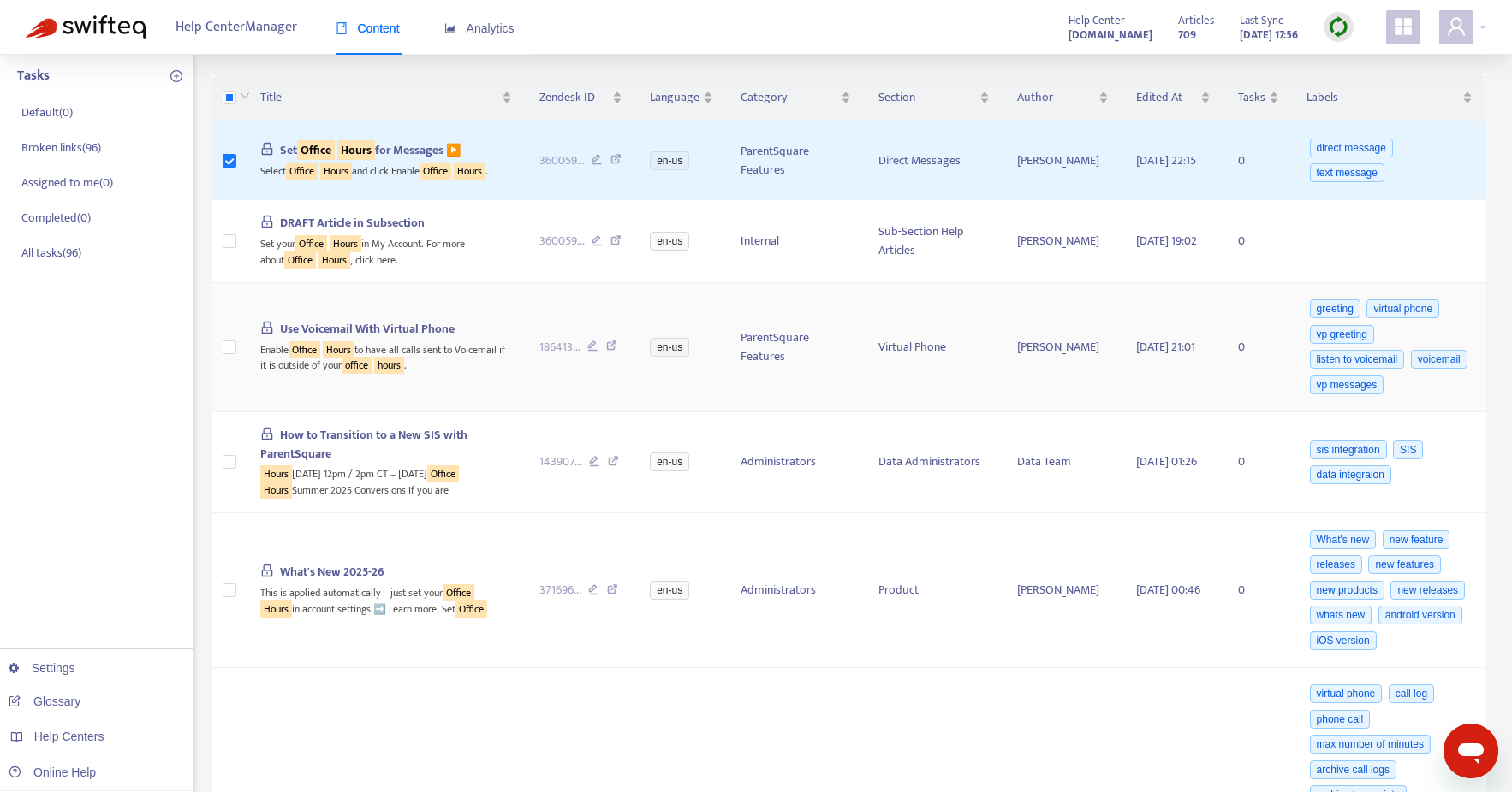
scroll to position [0, 0]
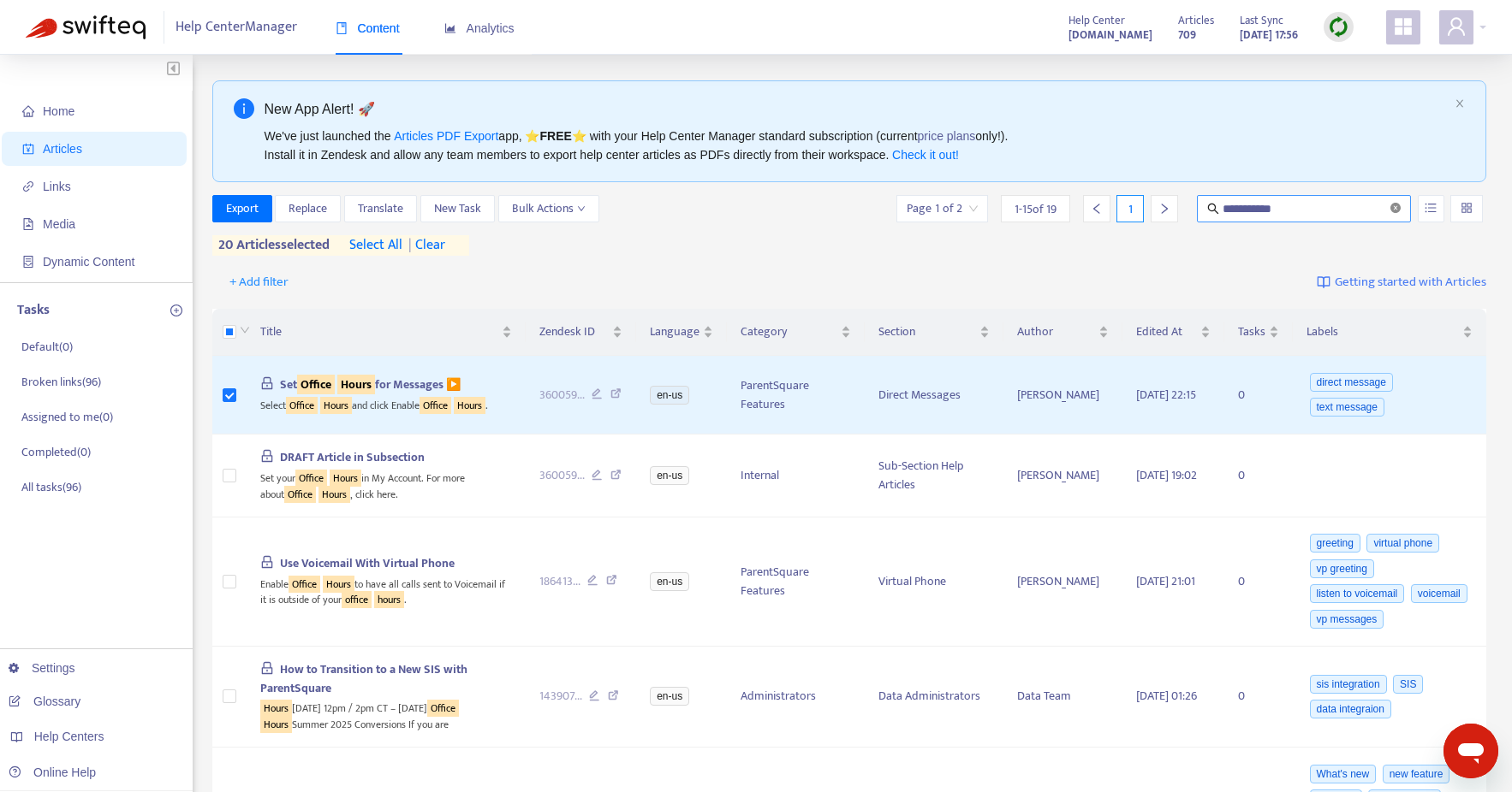
click at [1396, 205] on icon "close-circle" at bounding box center [1395, 208] width 10 height 10
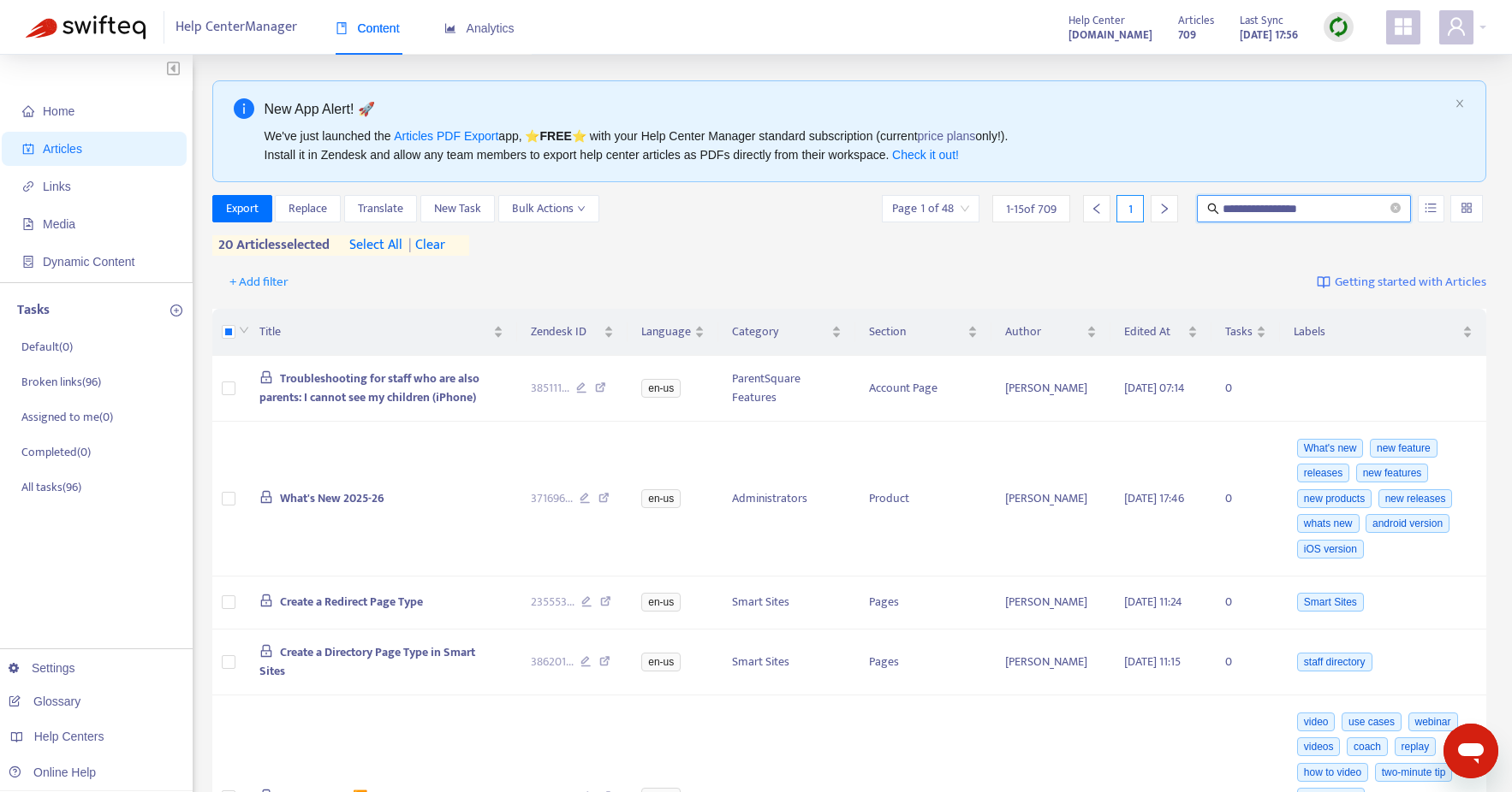
type input "**********"
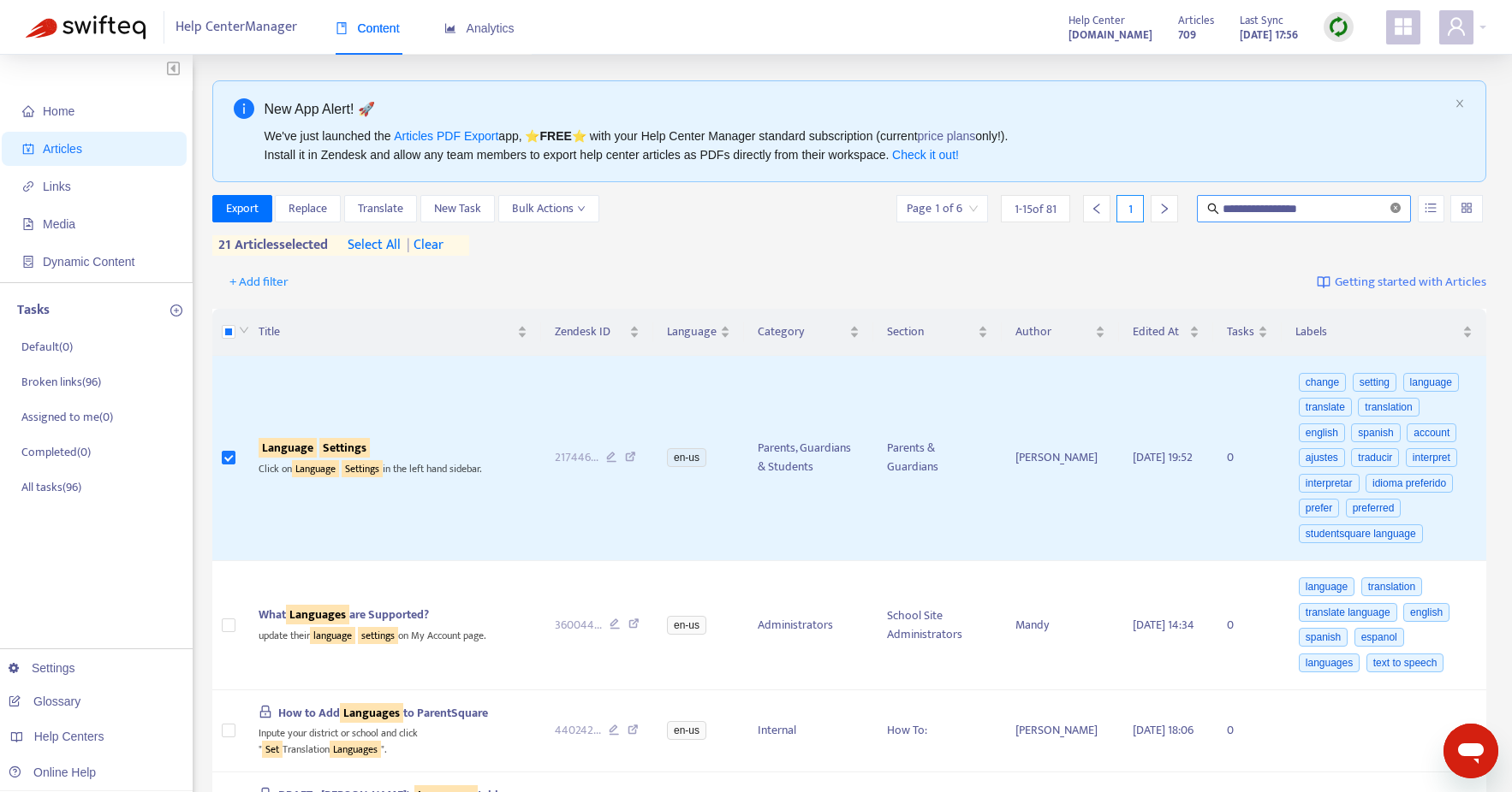
click at [1394, 208] on icon "close-circle" at bounding box center [1395, 208] width 10 height 10
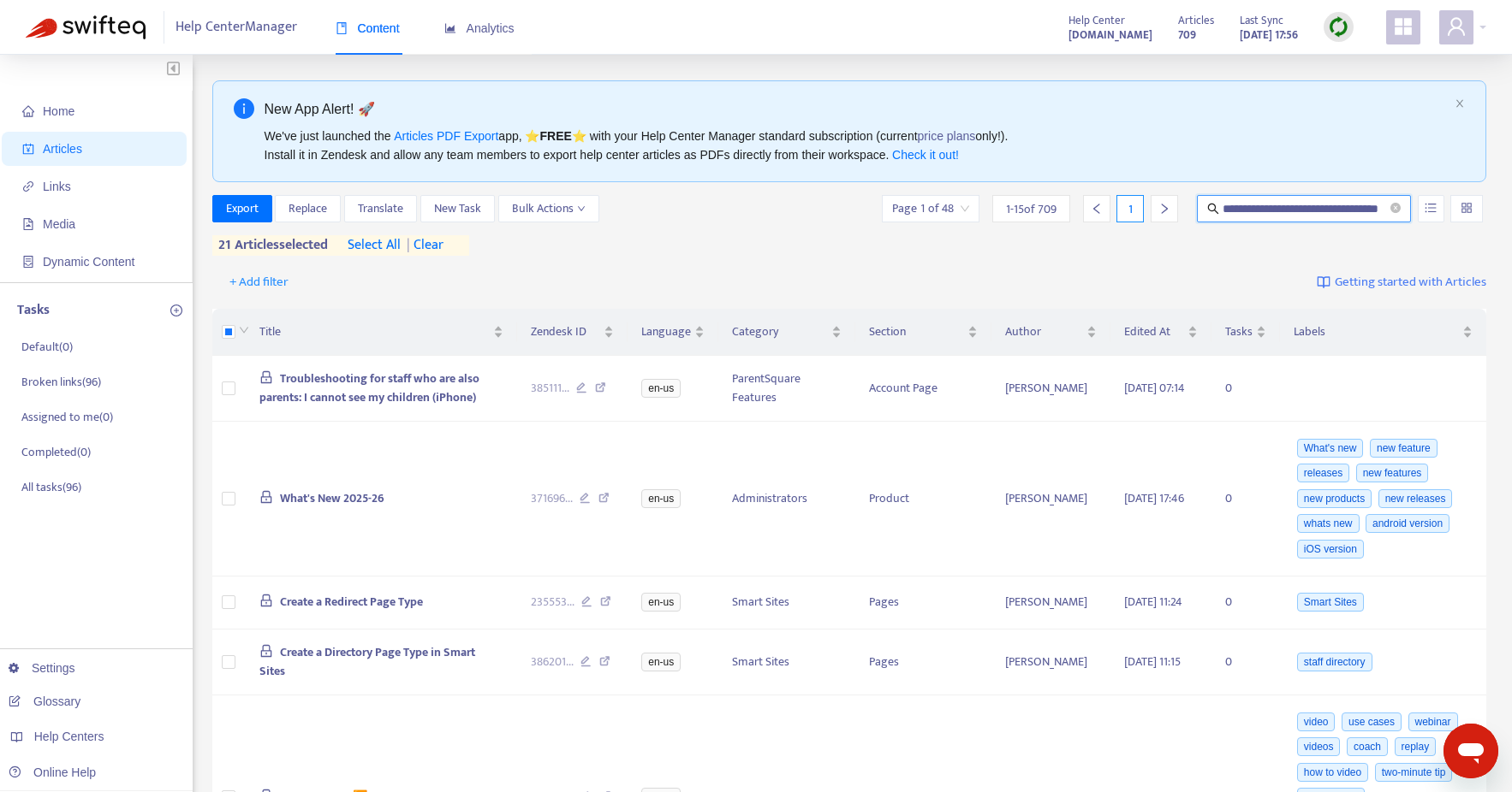
scroll to position [0, 52]
type input "**********"
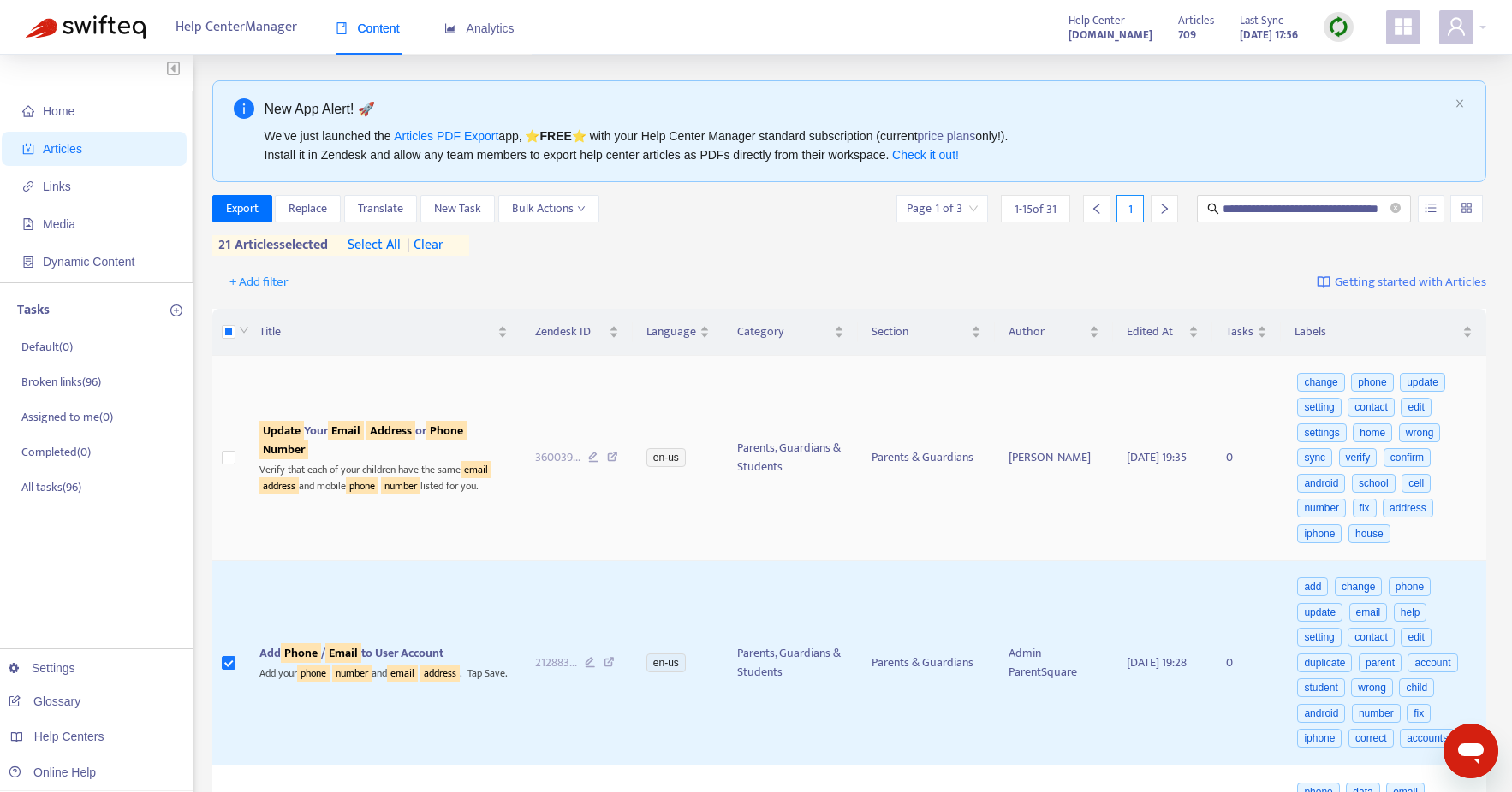
scroll to position [0, 0]
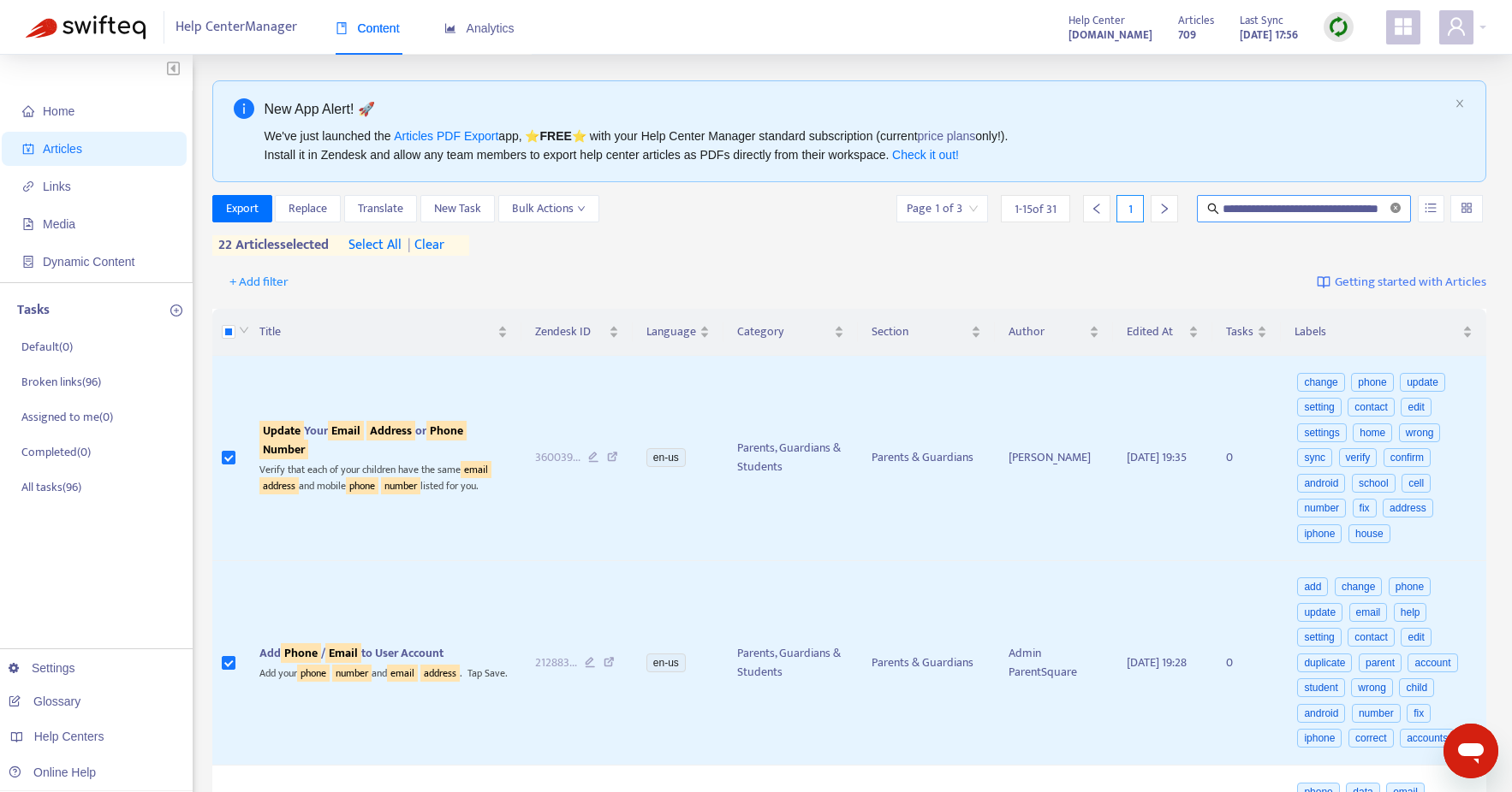
click at [1393, 209] on icon "close-circle" at bounding box center [1395, 208] width 10 height 10
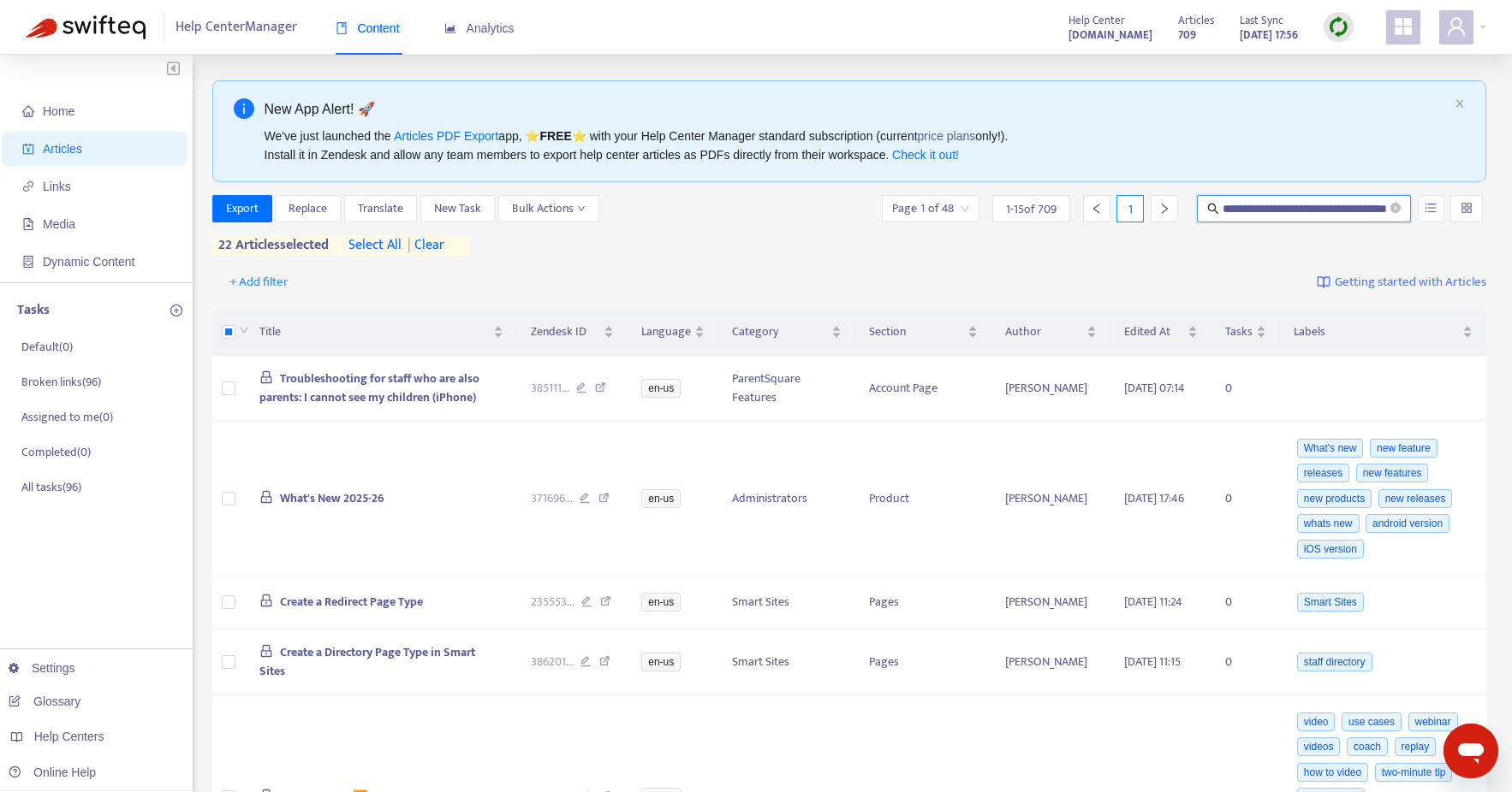
scroll to position [0, 64]
type input "**********"
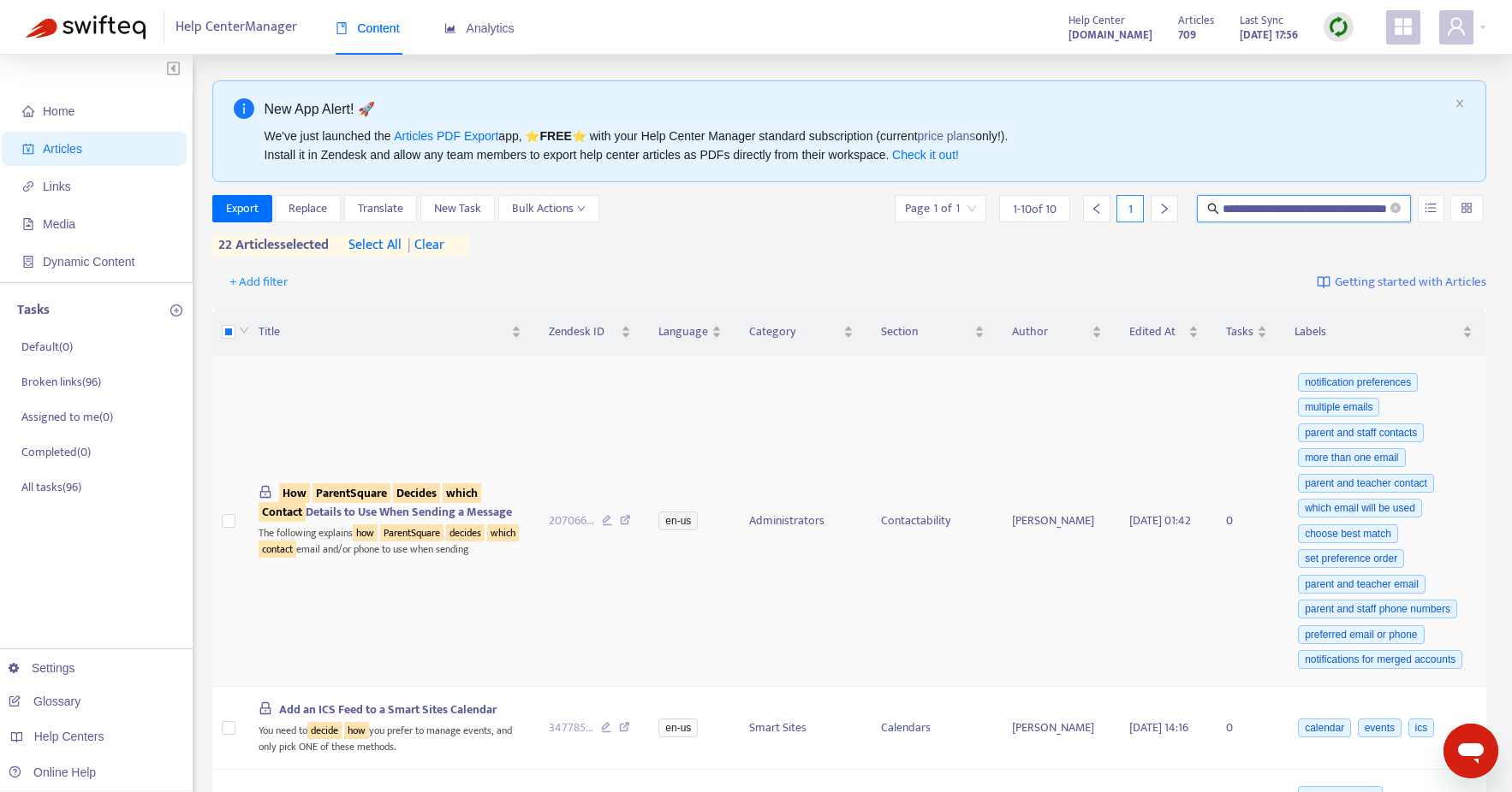
scroll to position [0, 0]
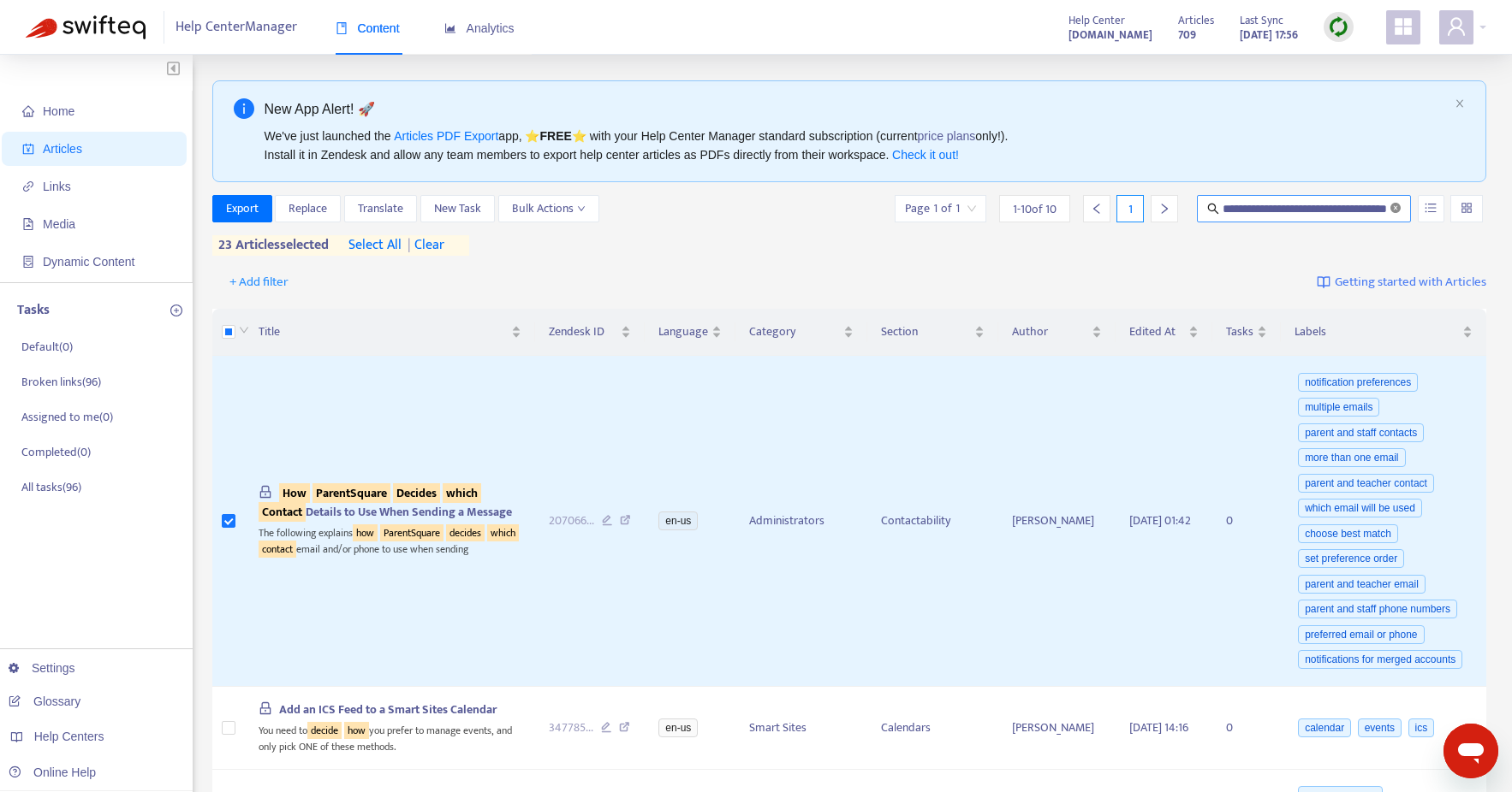
click at [1395, 204] on icon "close-circle" at bounding box center [1395, 208] width 10 height 10
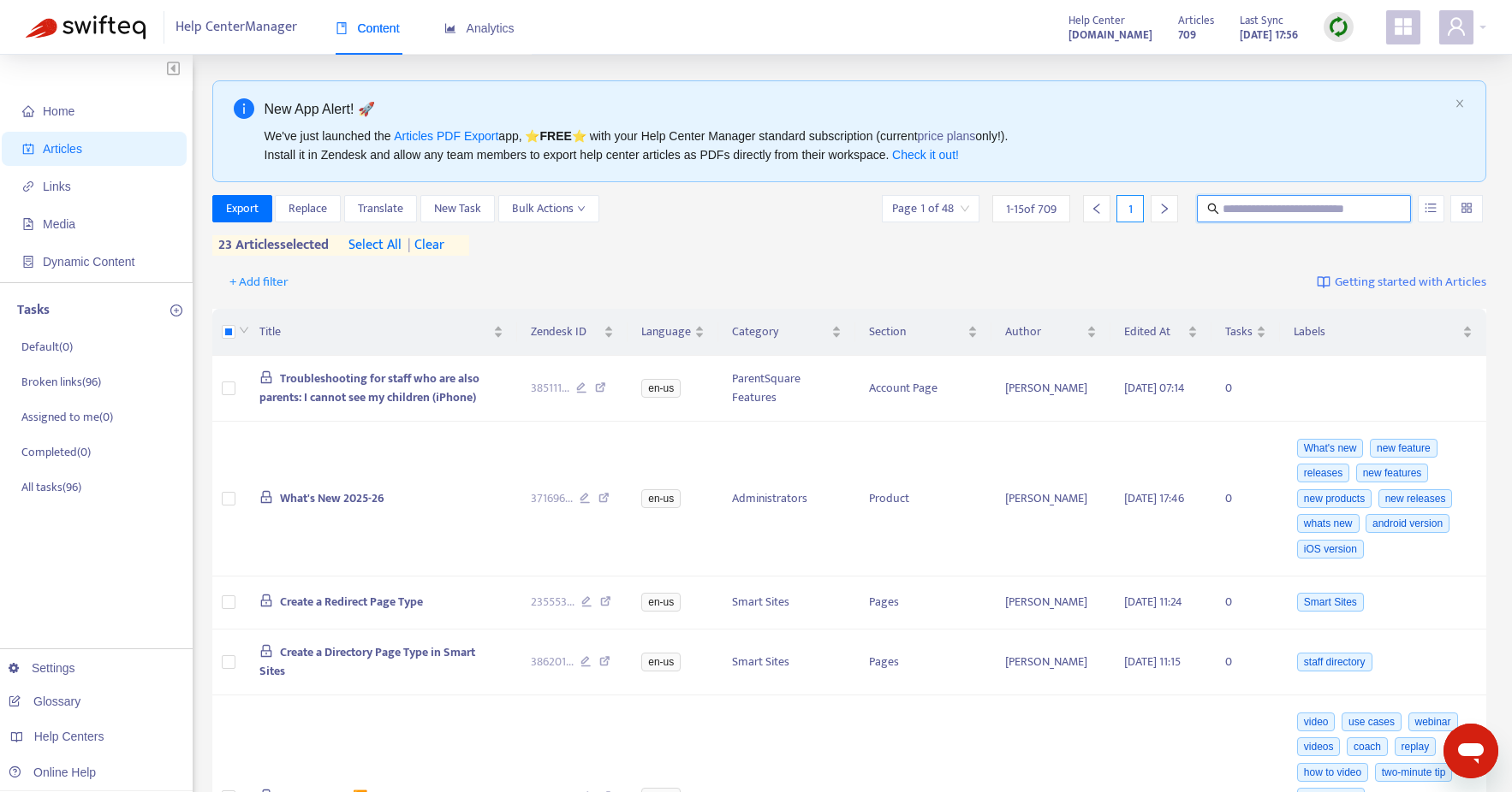
click at [1298, 215] on input "text" at bounding box center [1305, 208] width 165 height 19
type input "**********"
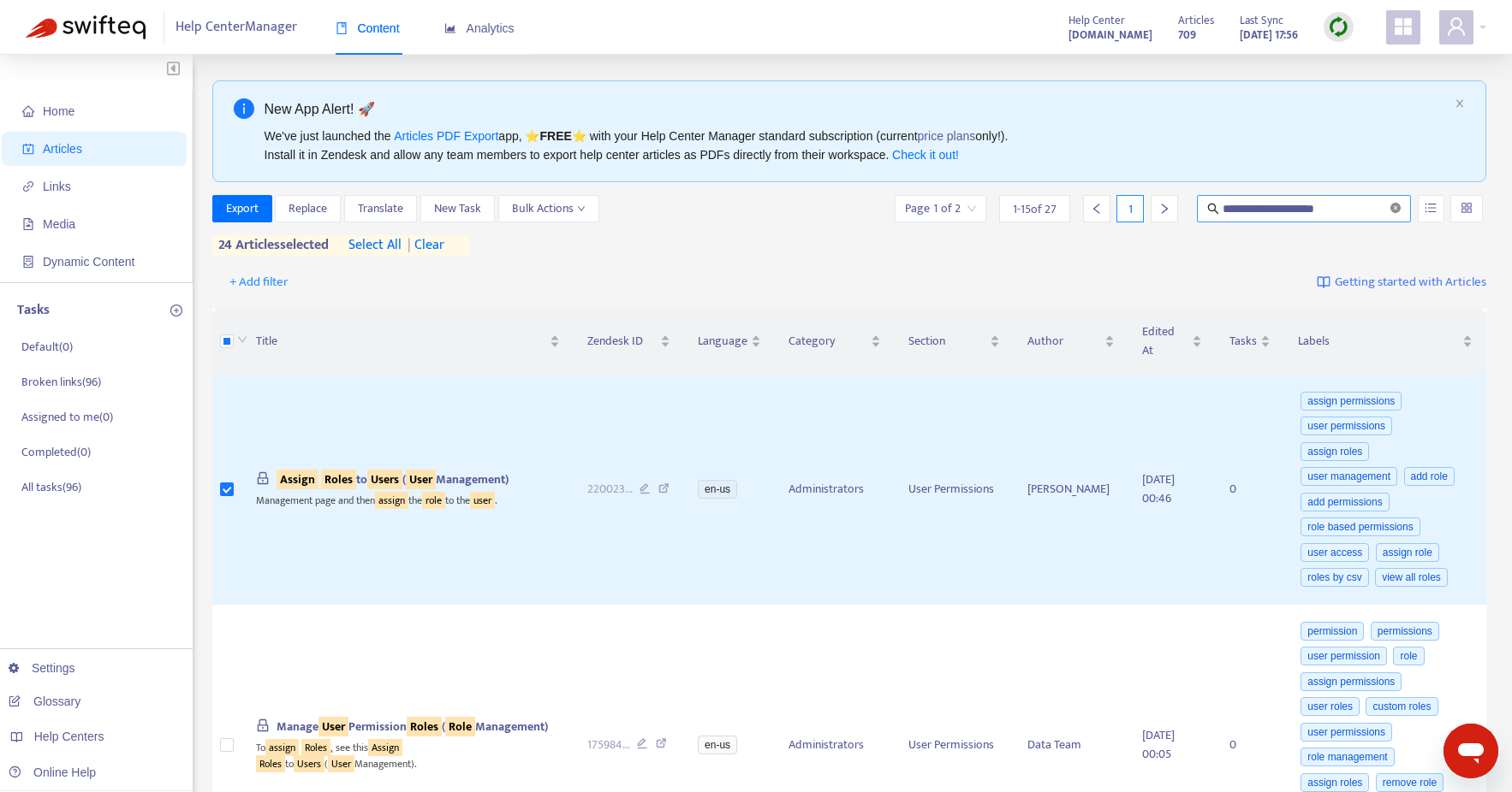
click at [1395, 209] on icon "close-circle" at bounding box center [1395, 208] width 10 height 10
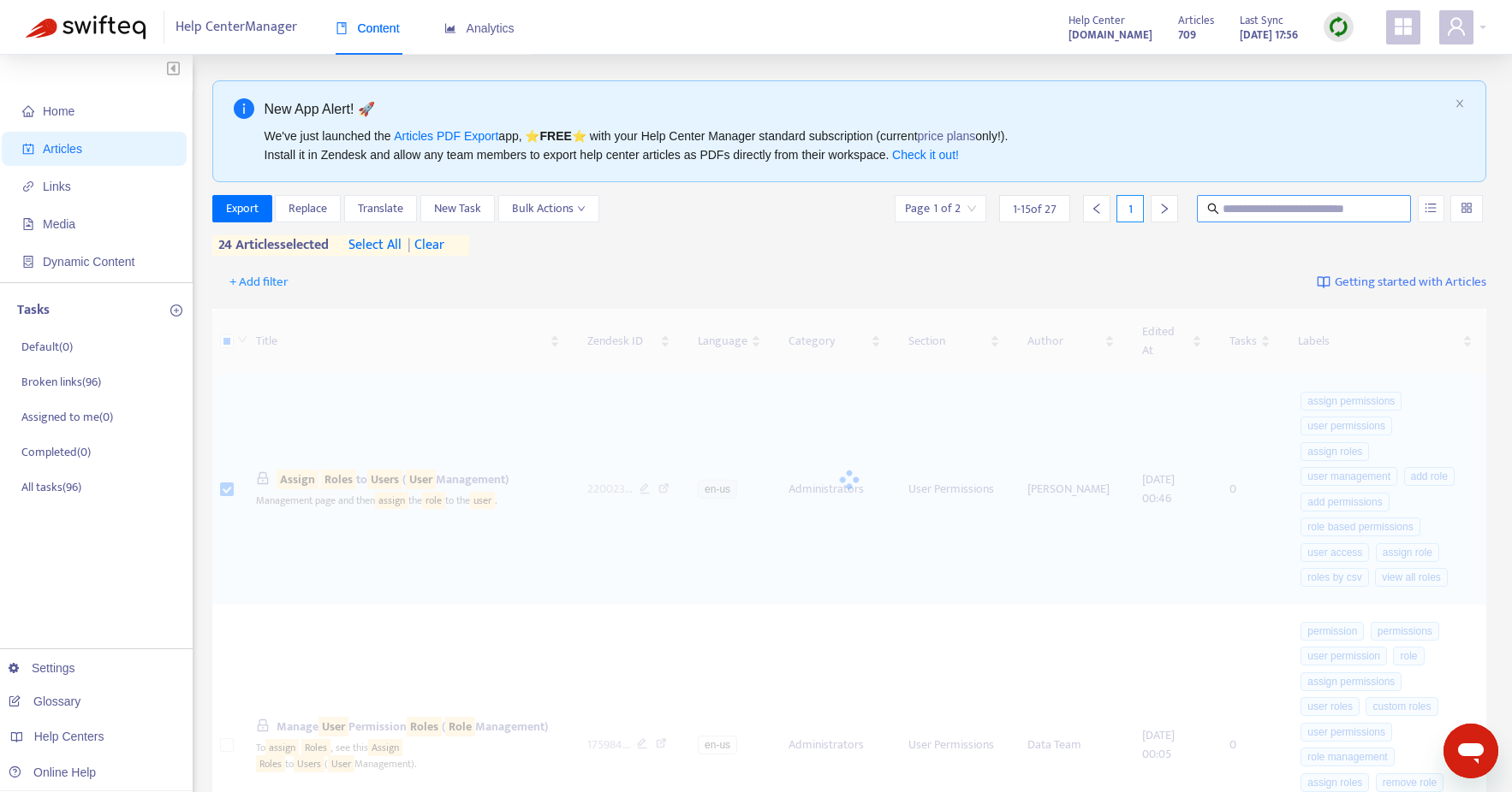
click at [1395, 209] on span at bounding box center [1395, 208] width 10 height 19
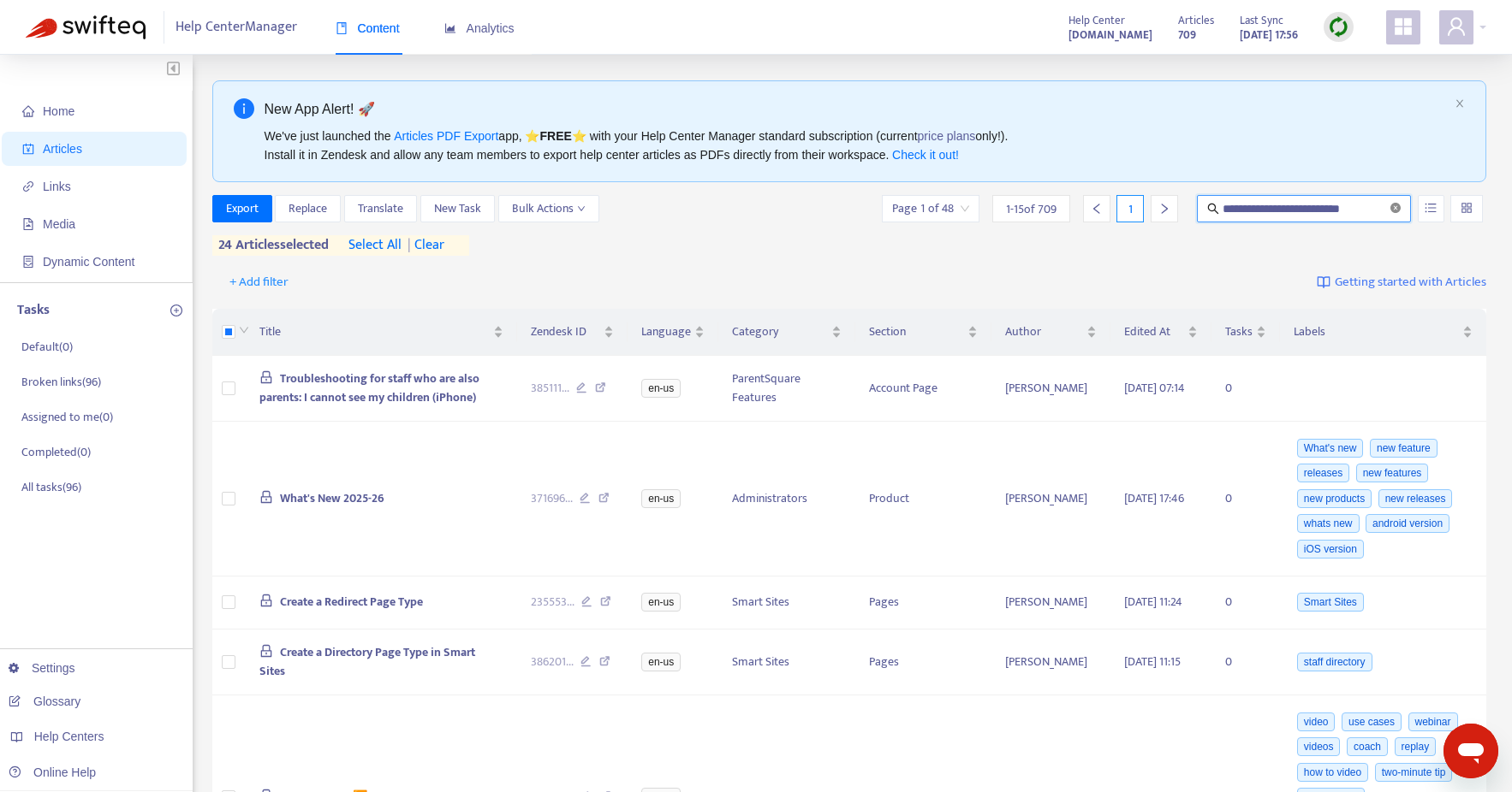
type input "**********"
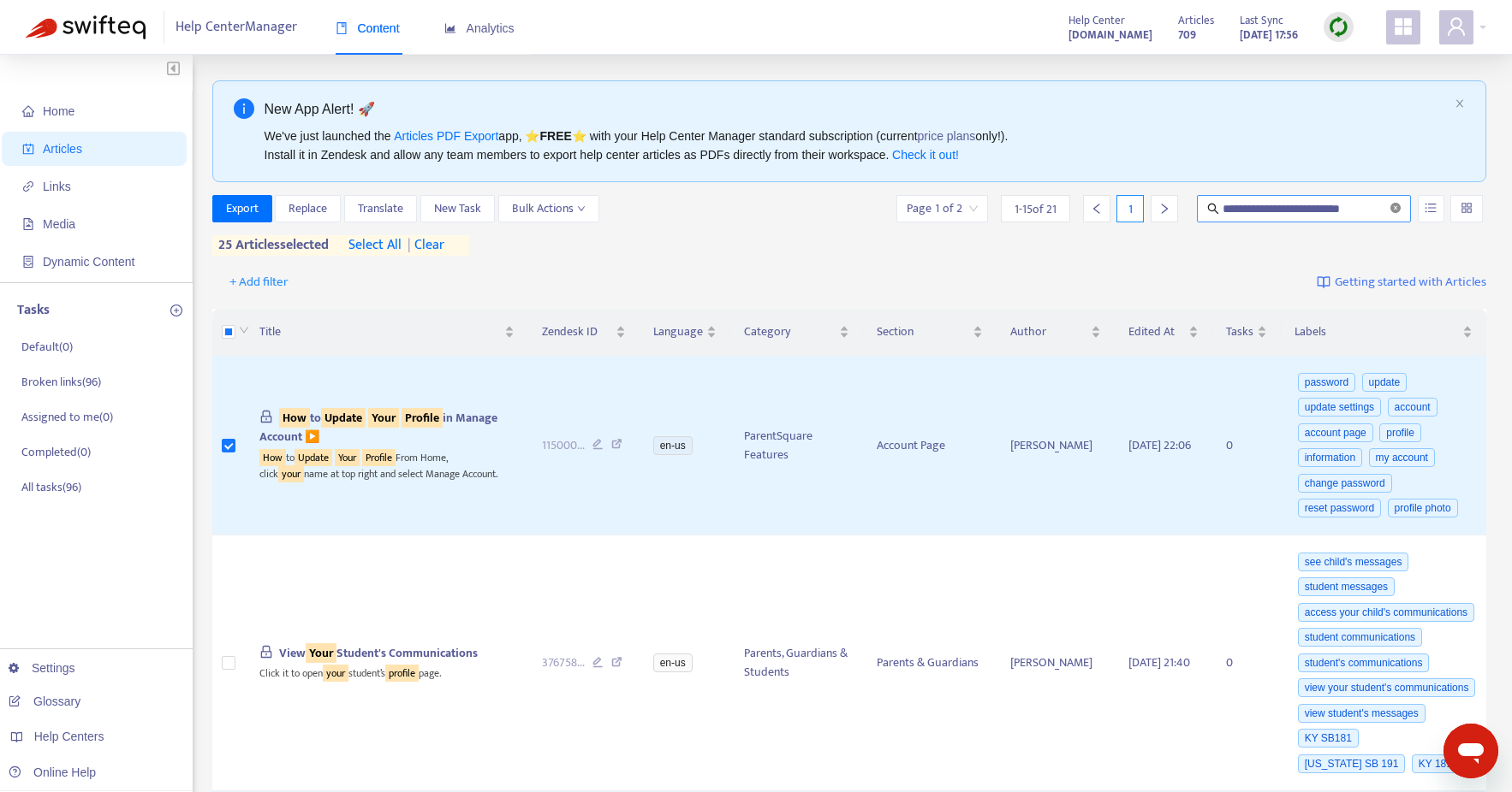
click at [1393, 207] on icon "close-circle" at bounding box center [1395, 208] width 10 height 10
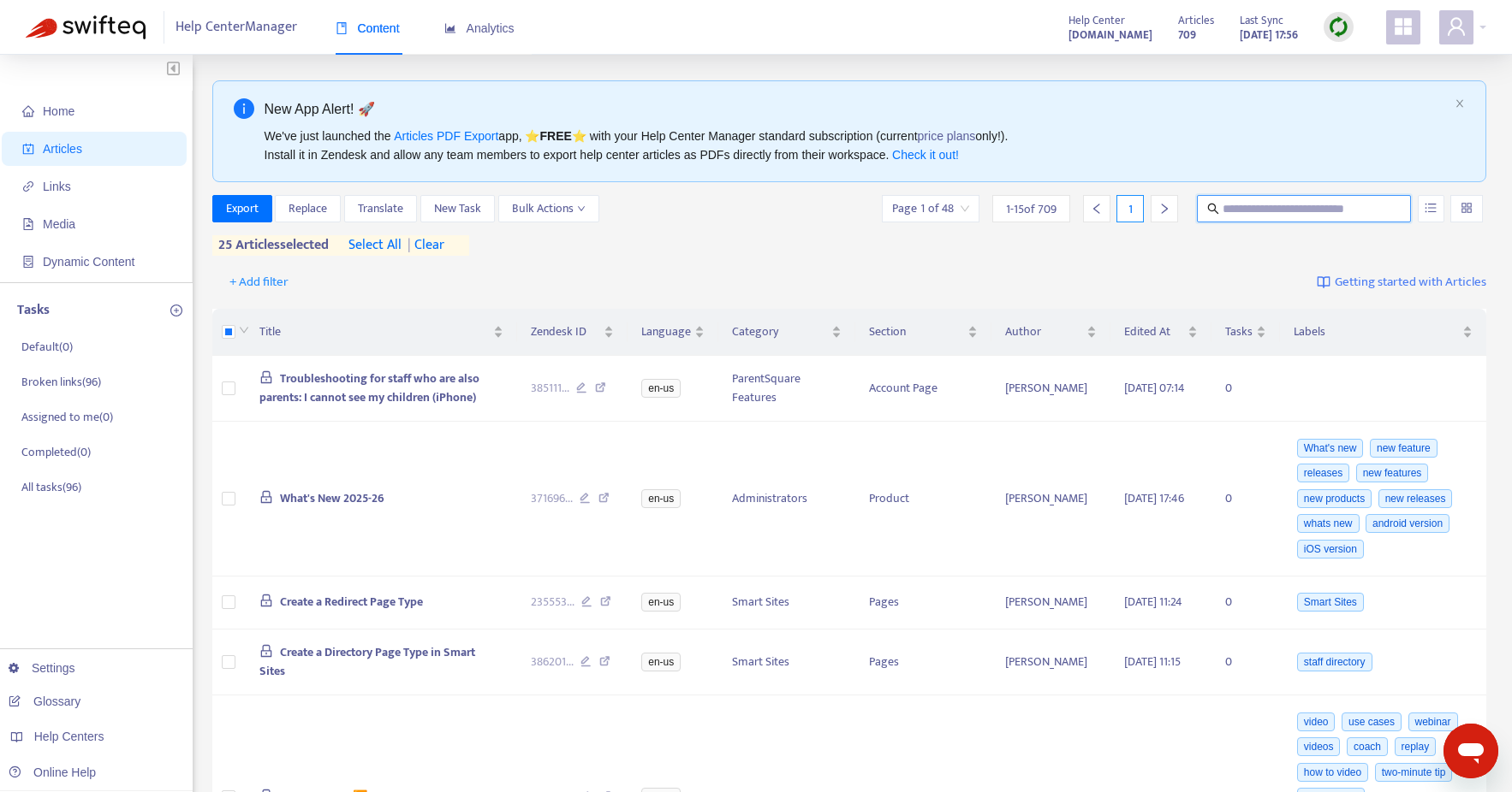
click at [1297, 211] on input "text" at bounding box center [1305, 208] width 165 height 19
type input "**********"
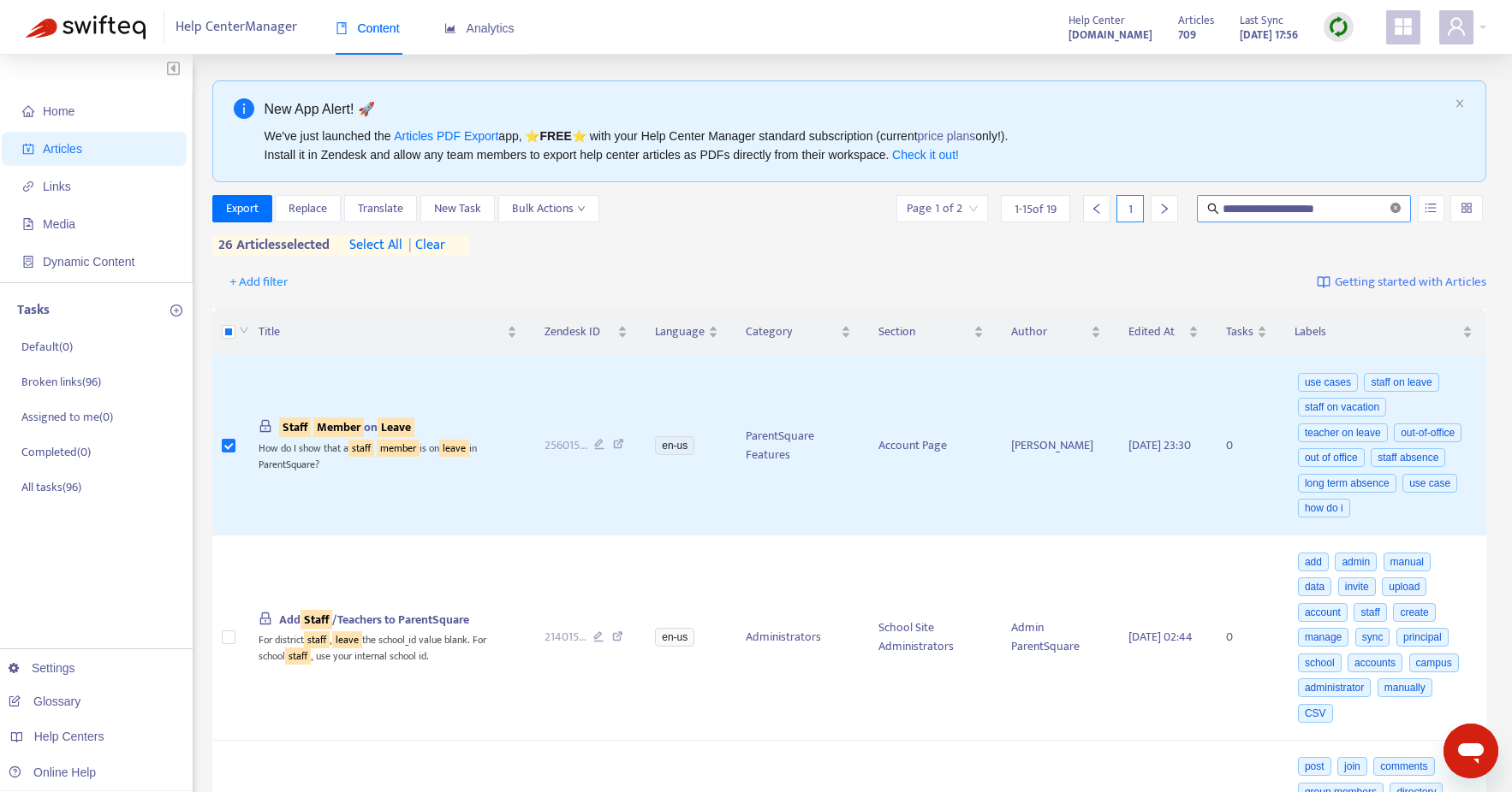
click at [1395, 209] on icon "close-circle" at bounding box center [1395, 208] width 10 height 10
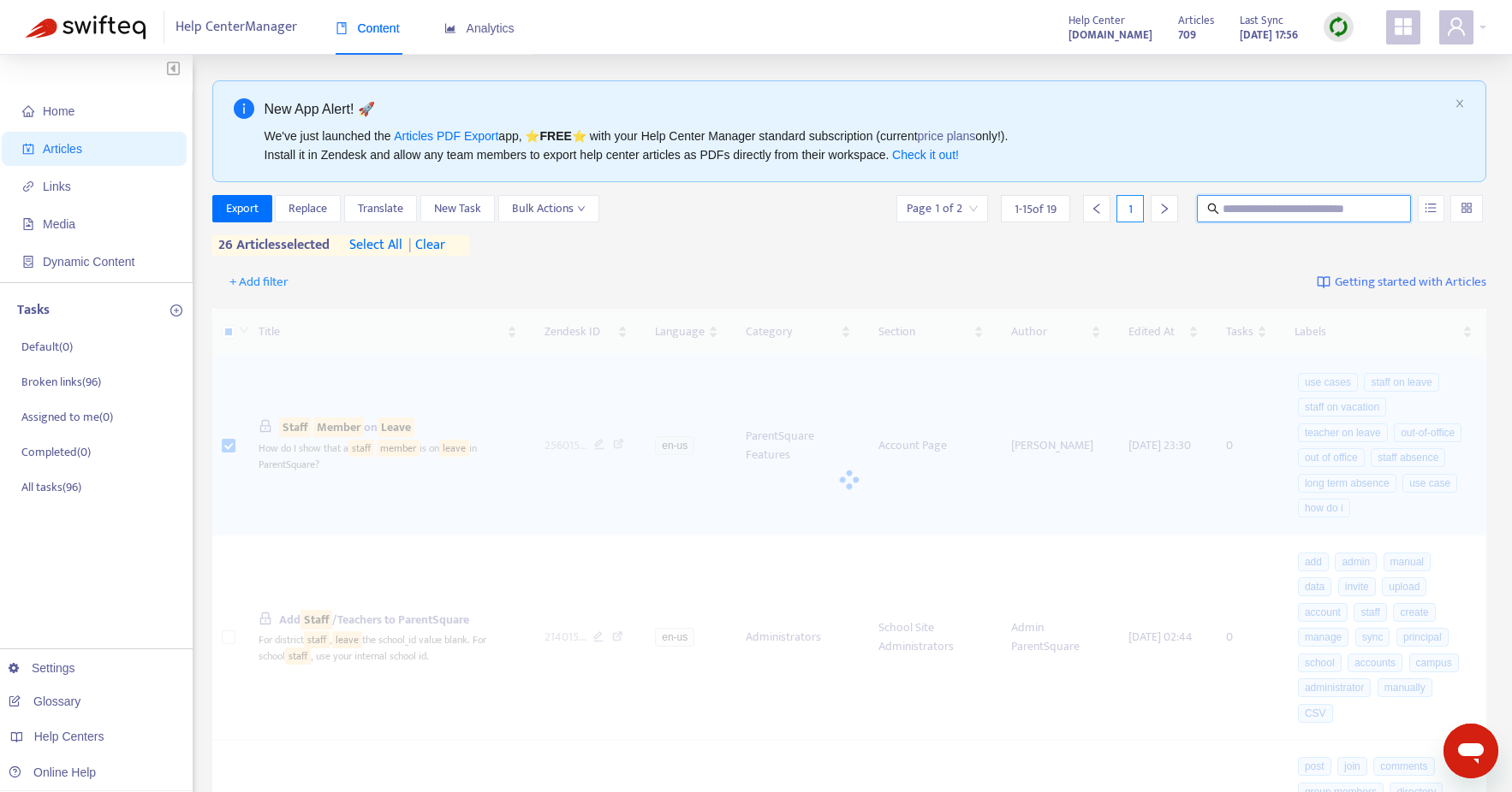
click at [1354, 209] on input "text" at bounding box center [1305, 208] width 165 height 19
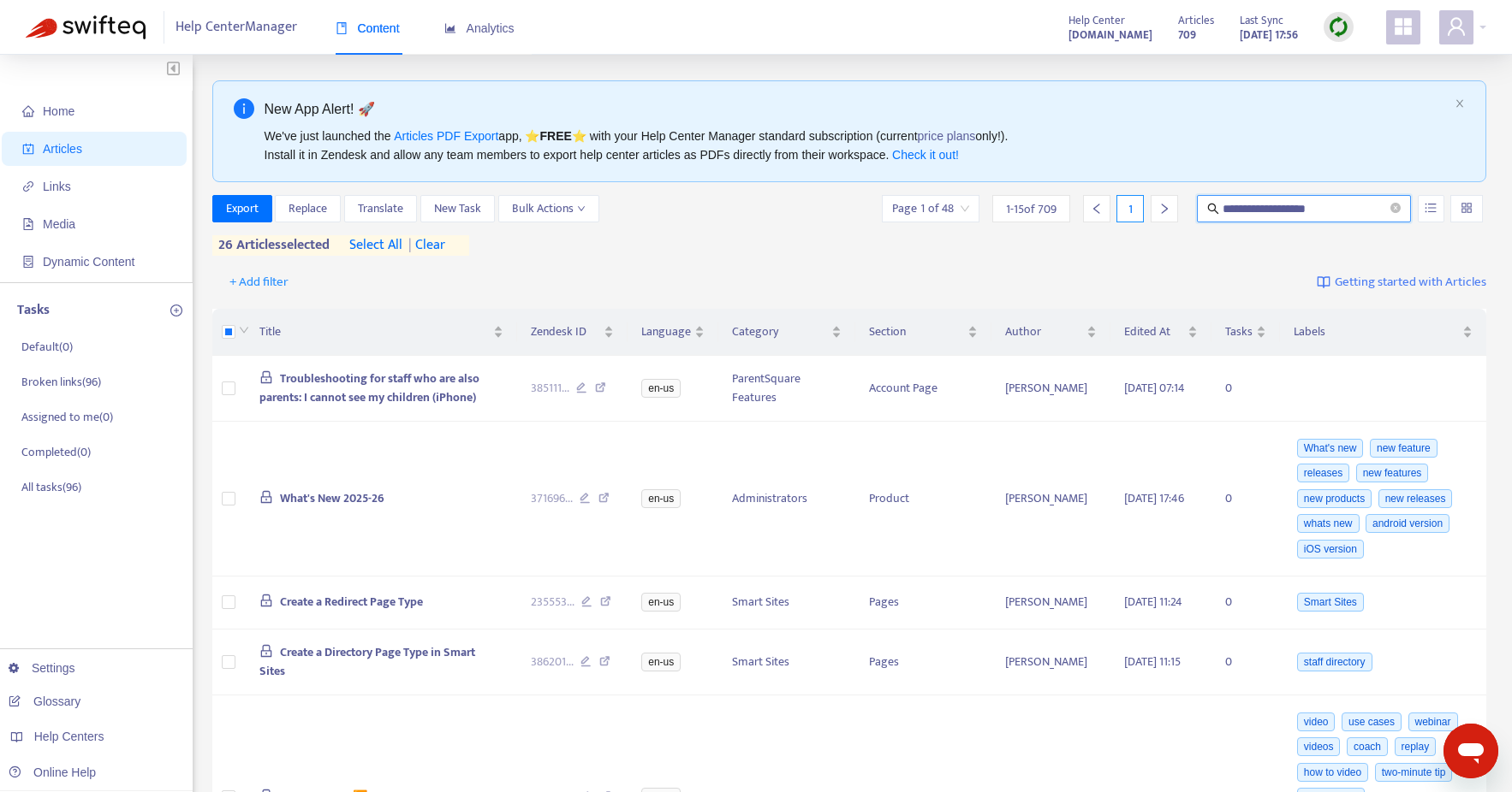
type input "**********"
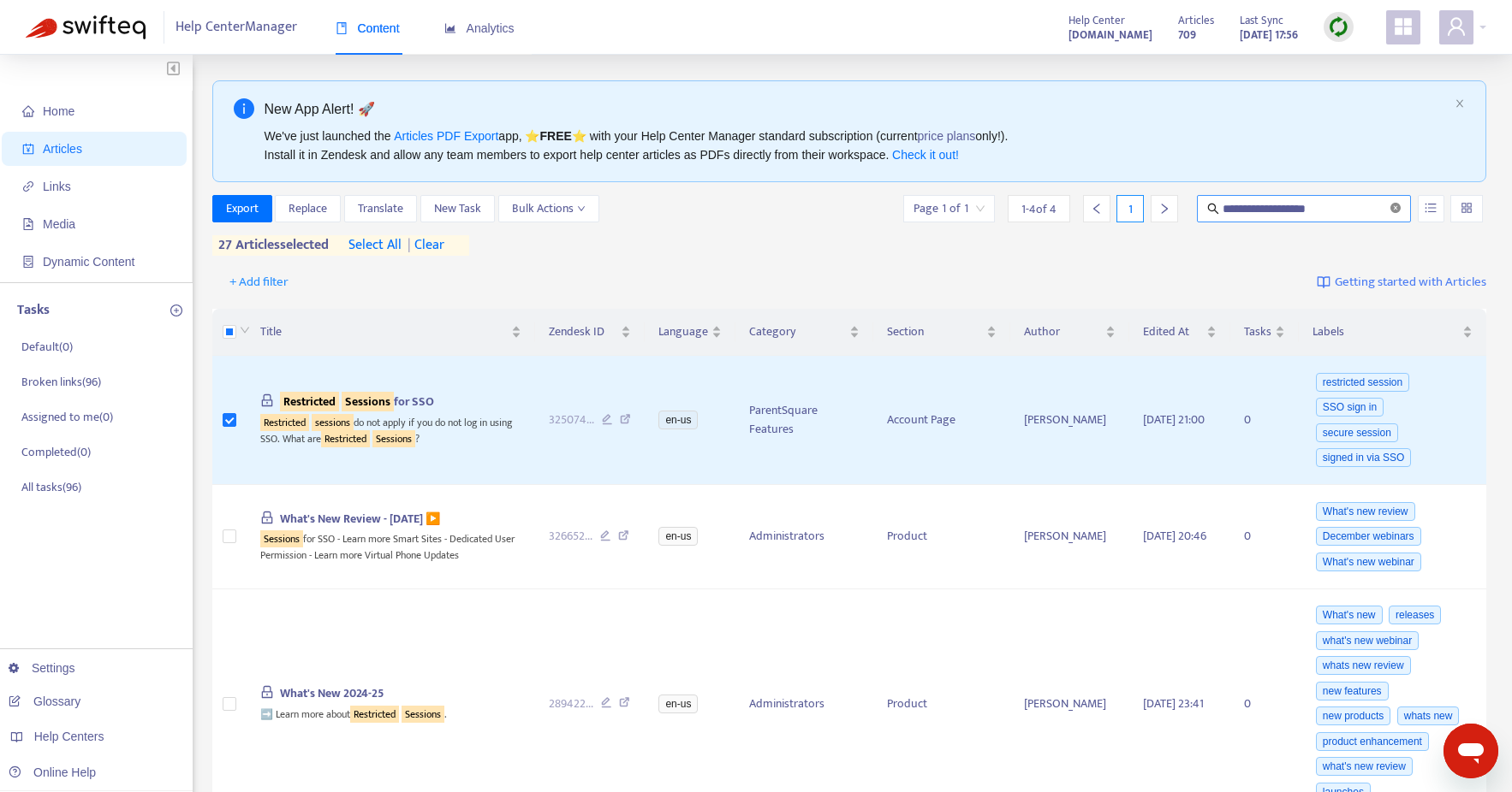
click at [1395, 211] on icon "close-circle" at bounding box center [1395, 208] width 10 height 10
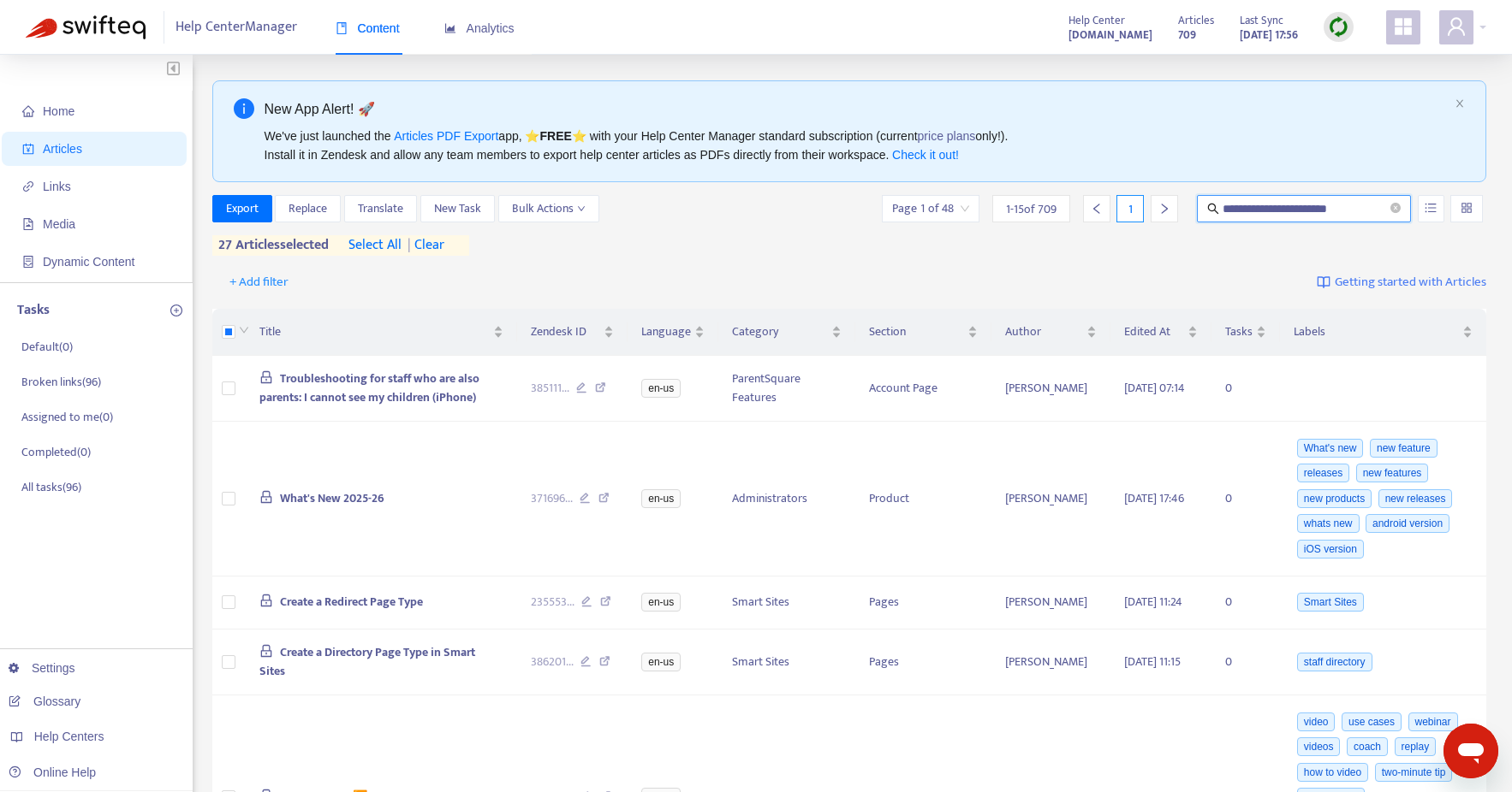
type input "**********"
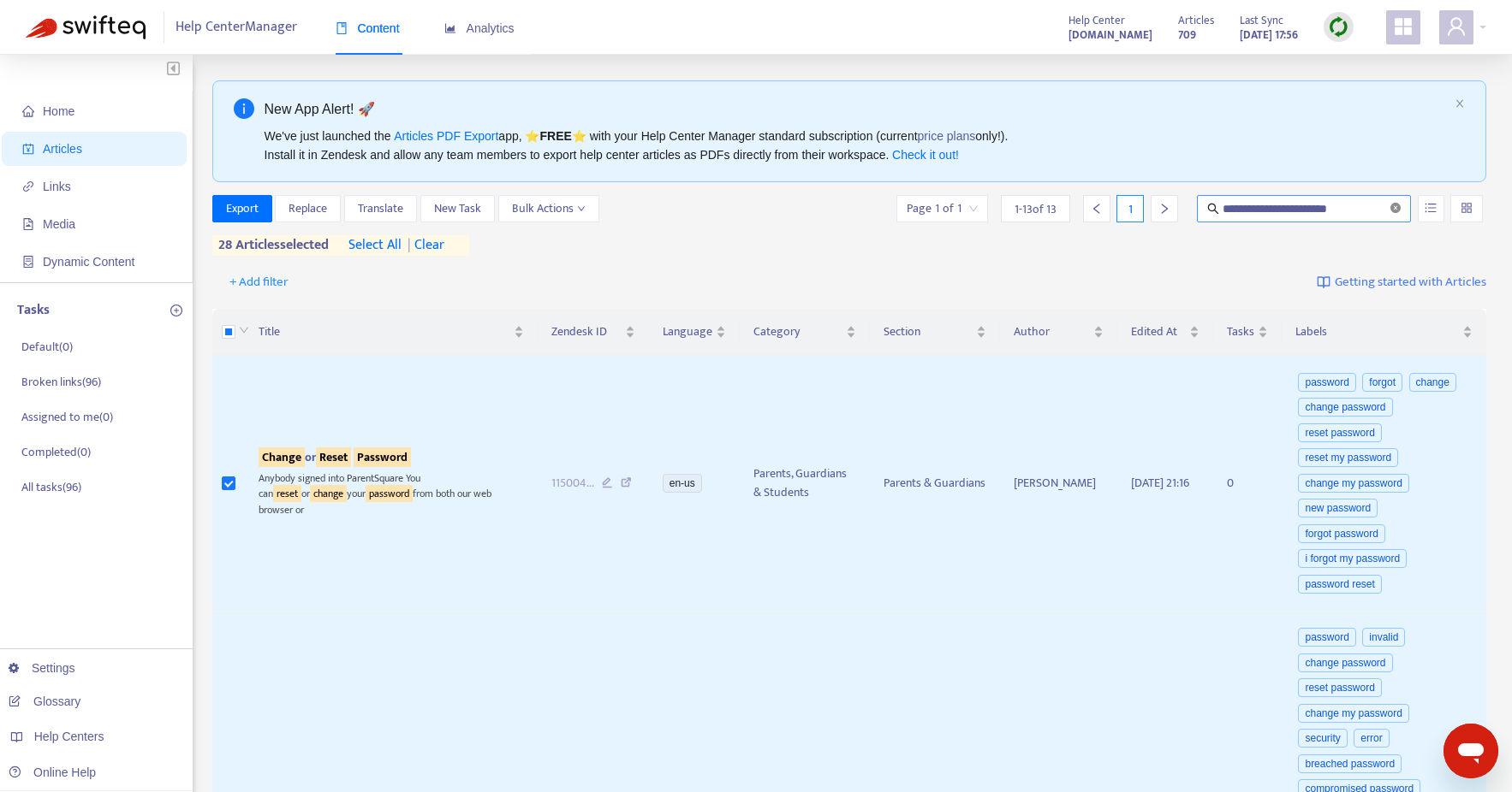
click at [1392, 205] on icon "close-circle" at bounding box center [1395, 208] width 10 height 10
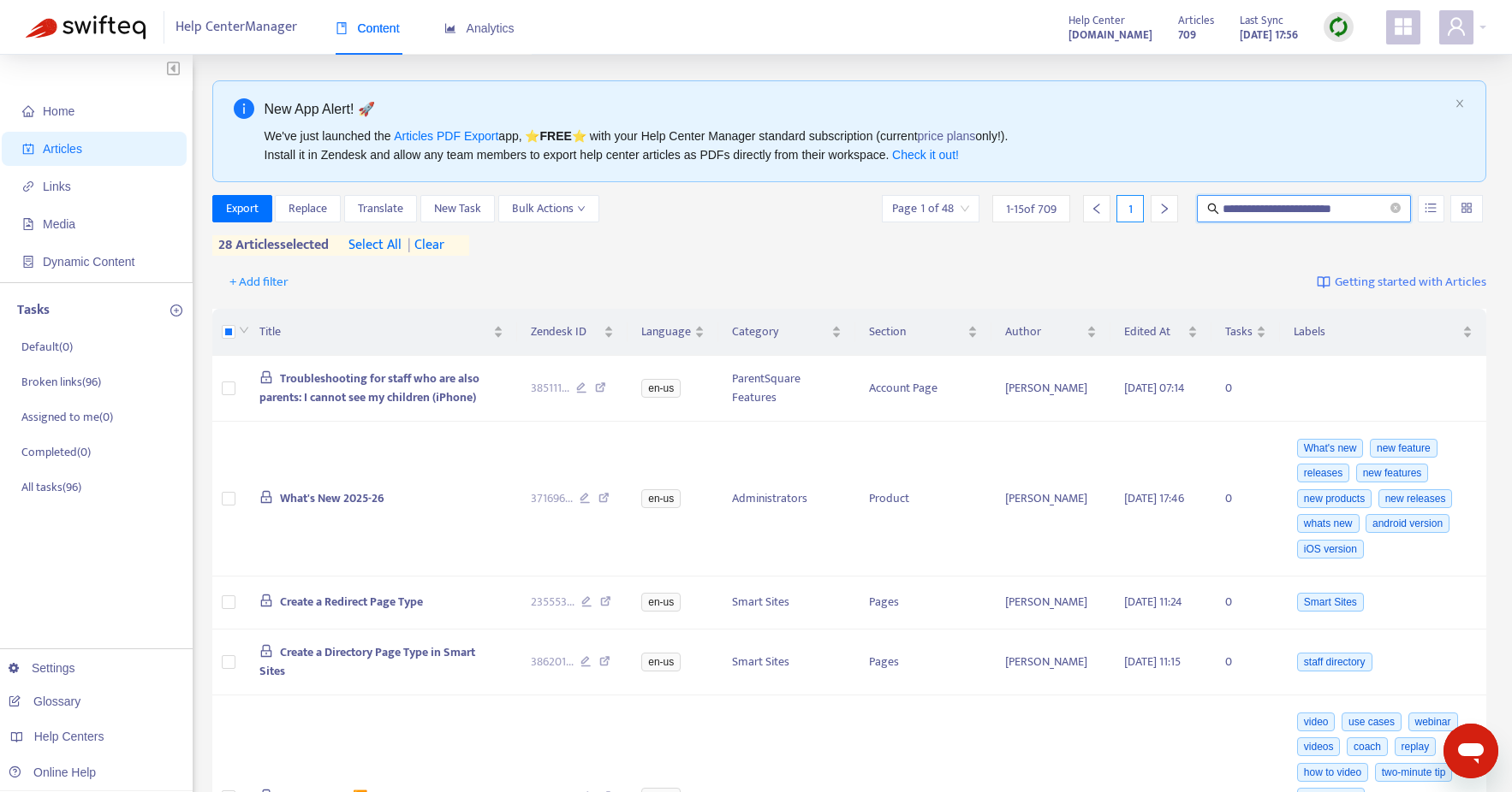
type input "**********"
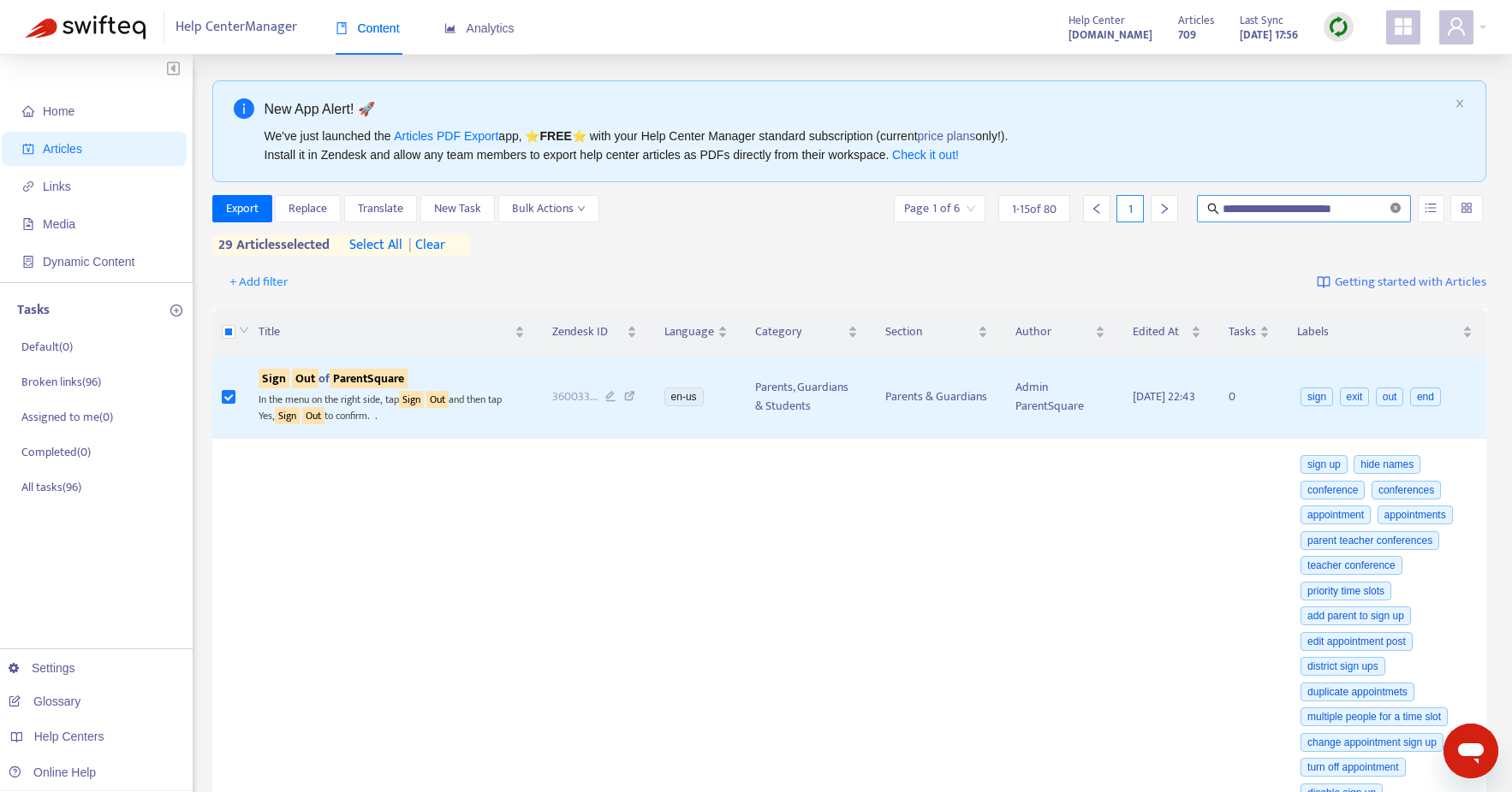
click at [1395, 209] on icon "close-circle" at bounding box center [1395, 208] width 10 height 10
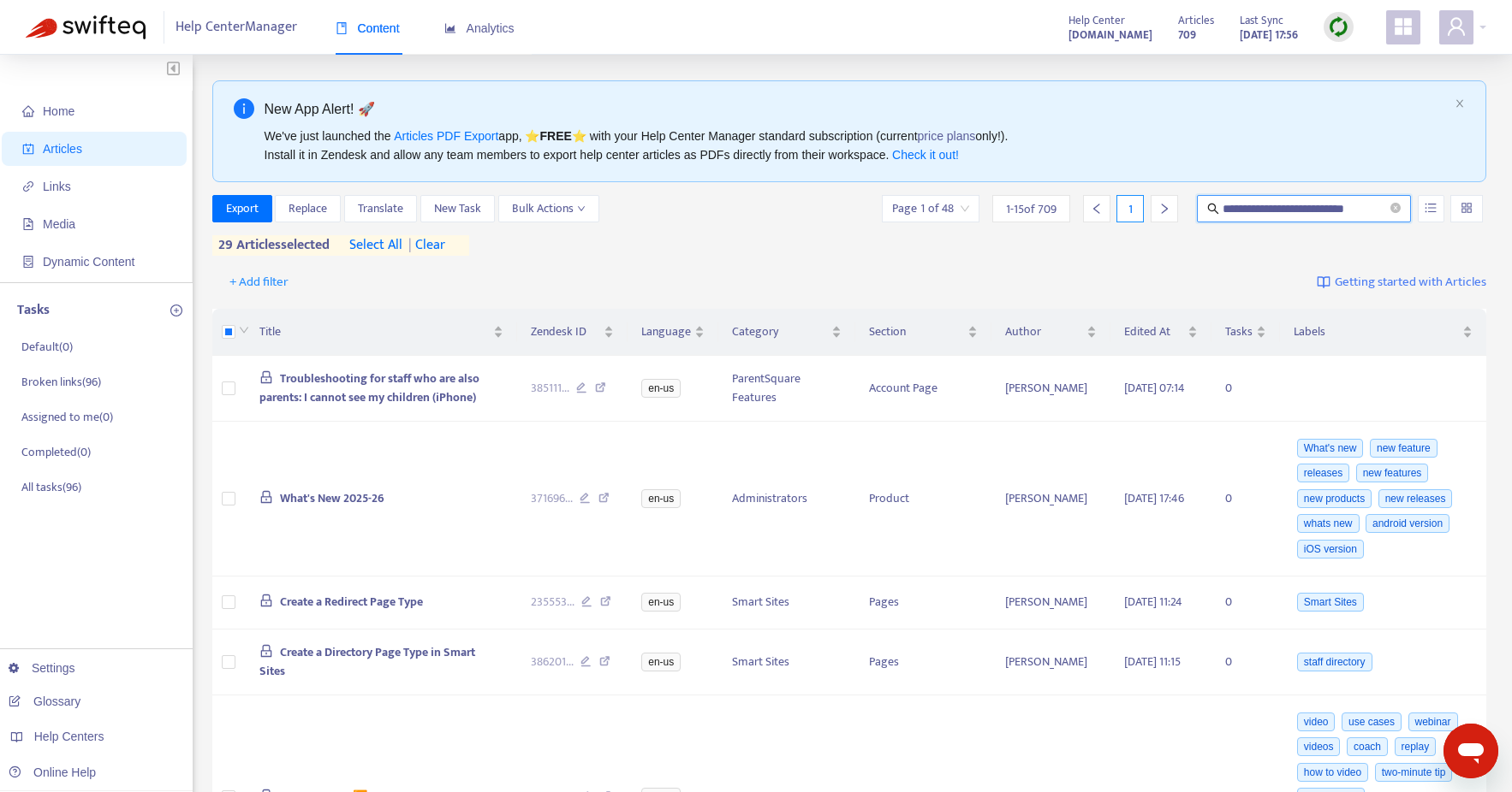
type input "**********"
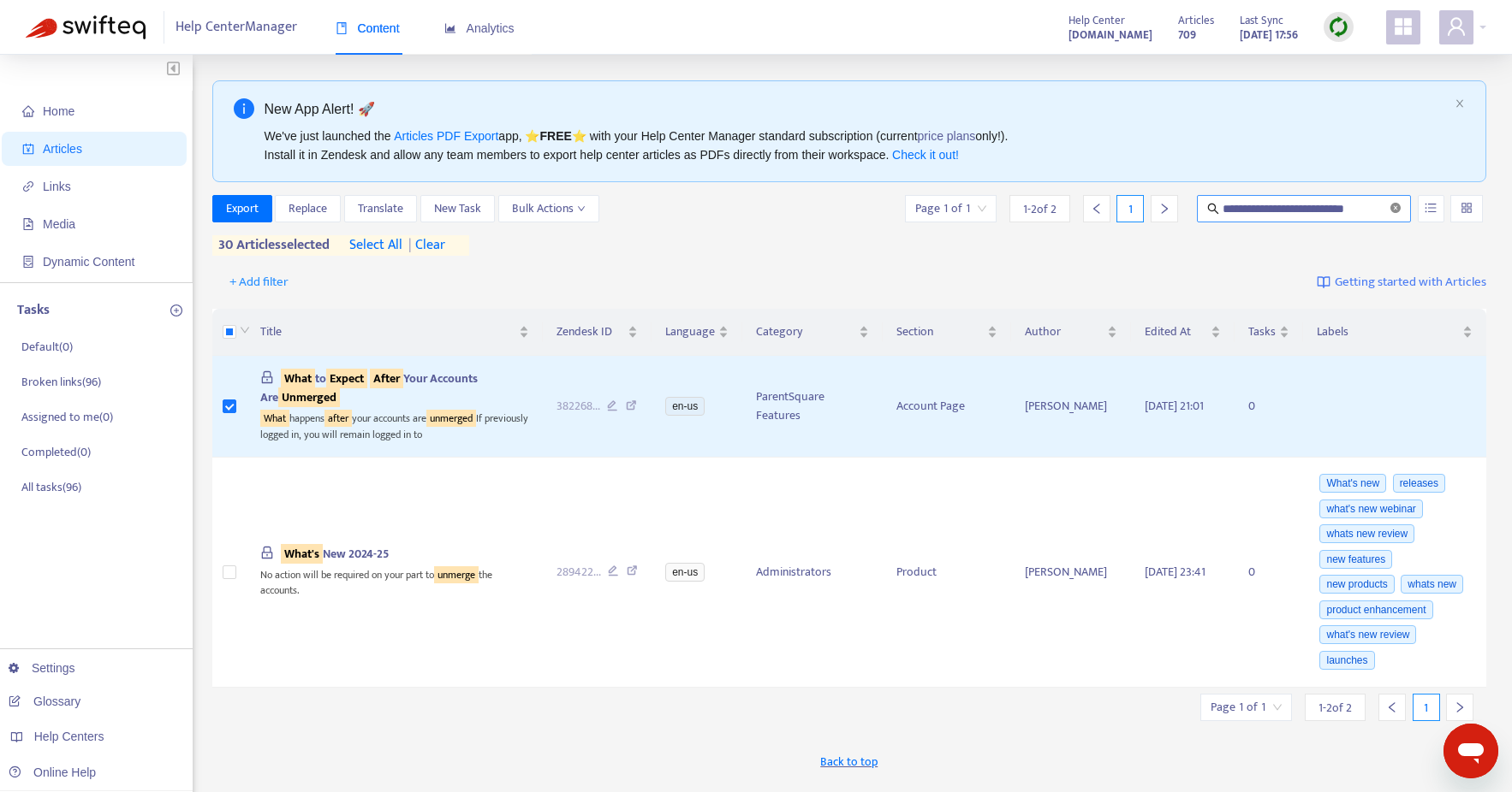
click at [1394, 207] on icon "close-circle" at bounding box center [1395, 208] width 10 height 10
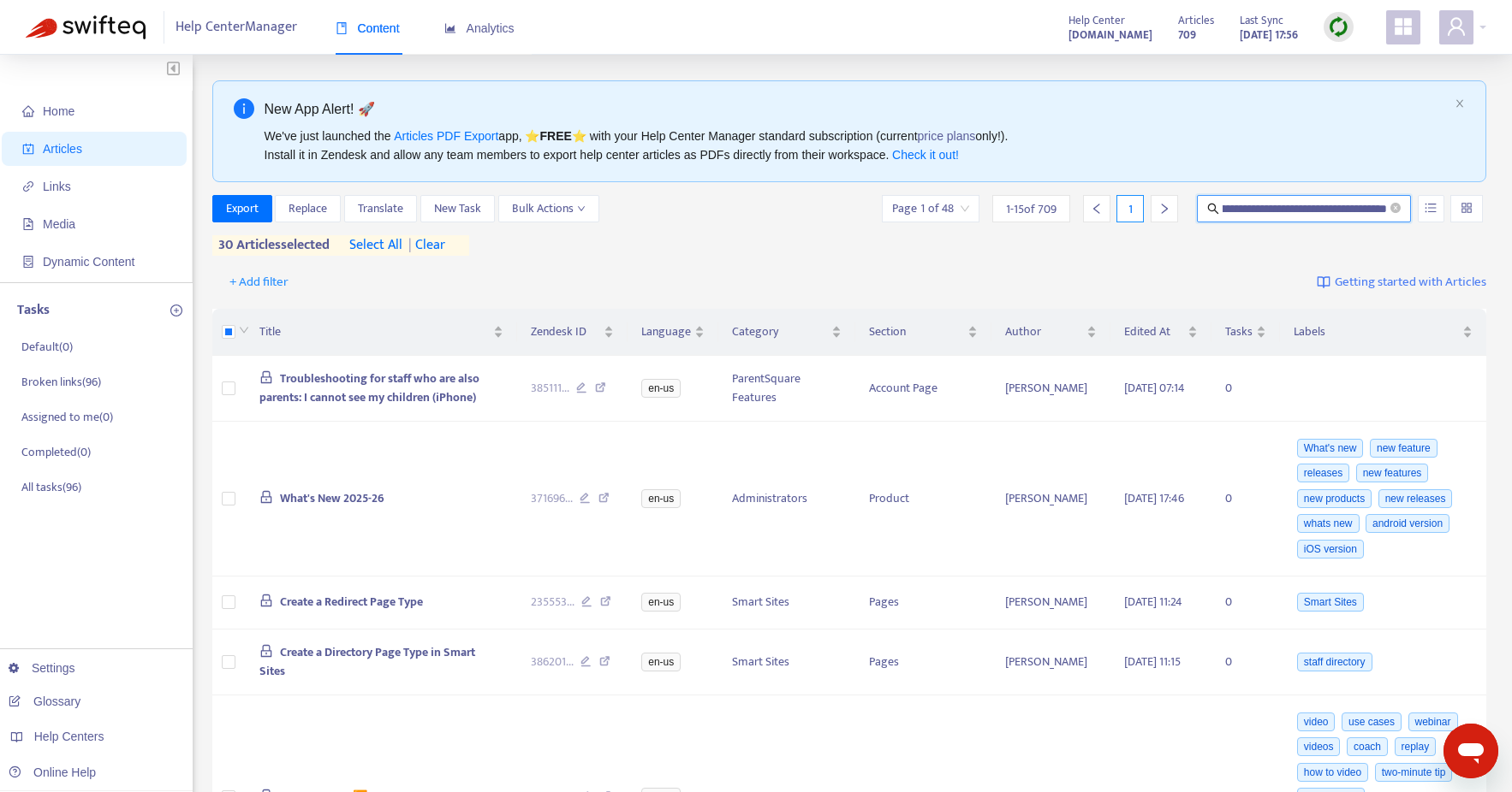
scroll to position [0, 87]
type input "**********"
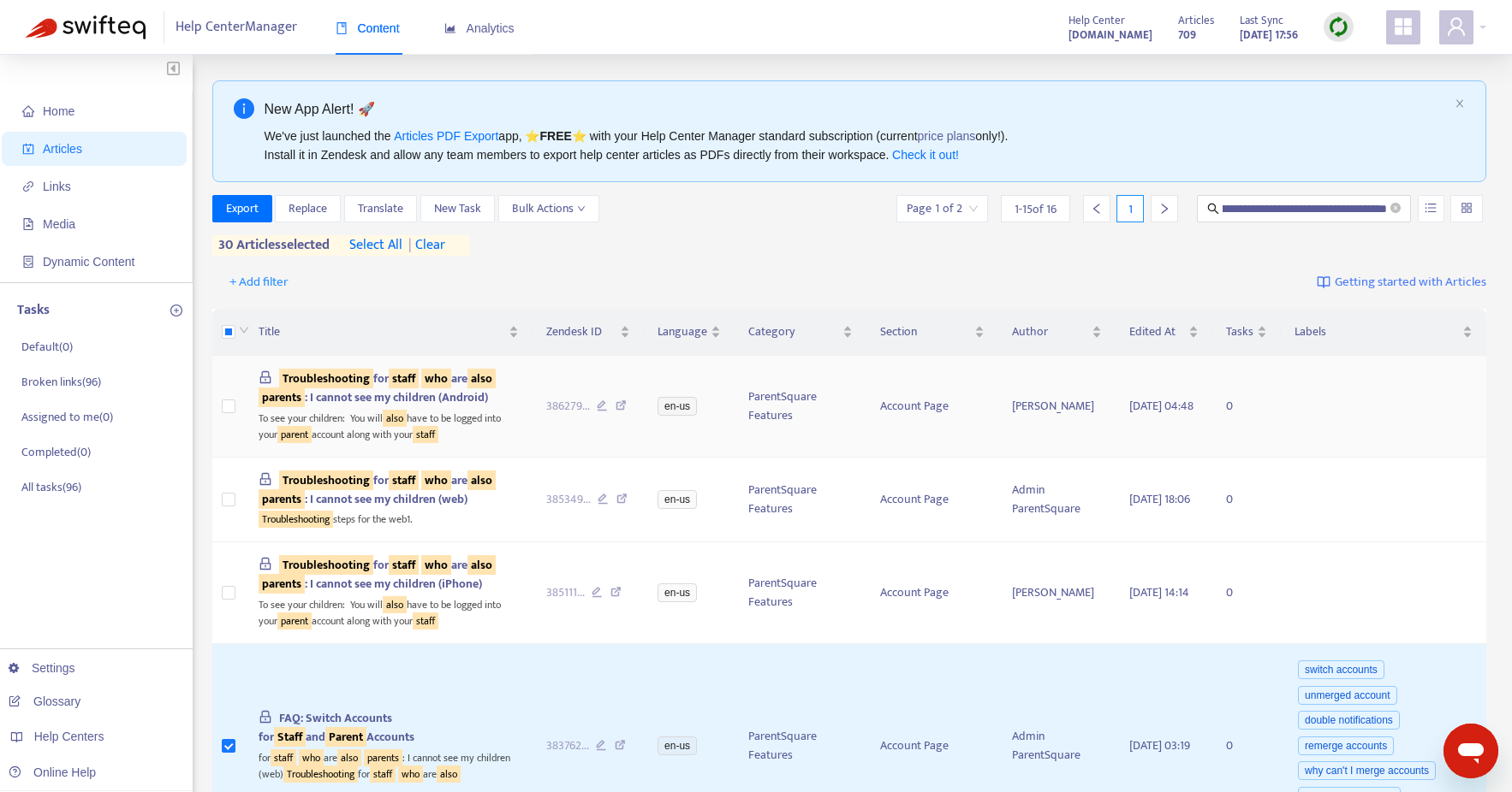
scroll to position [0, 0]
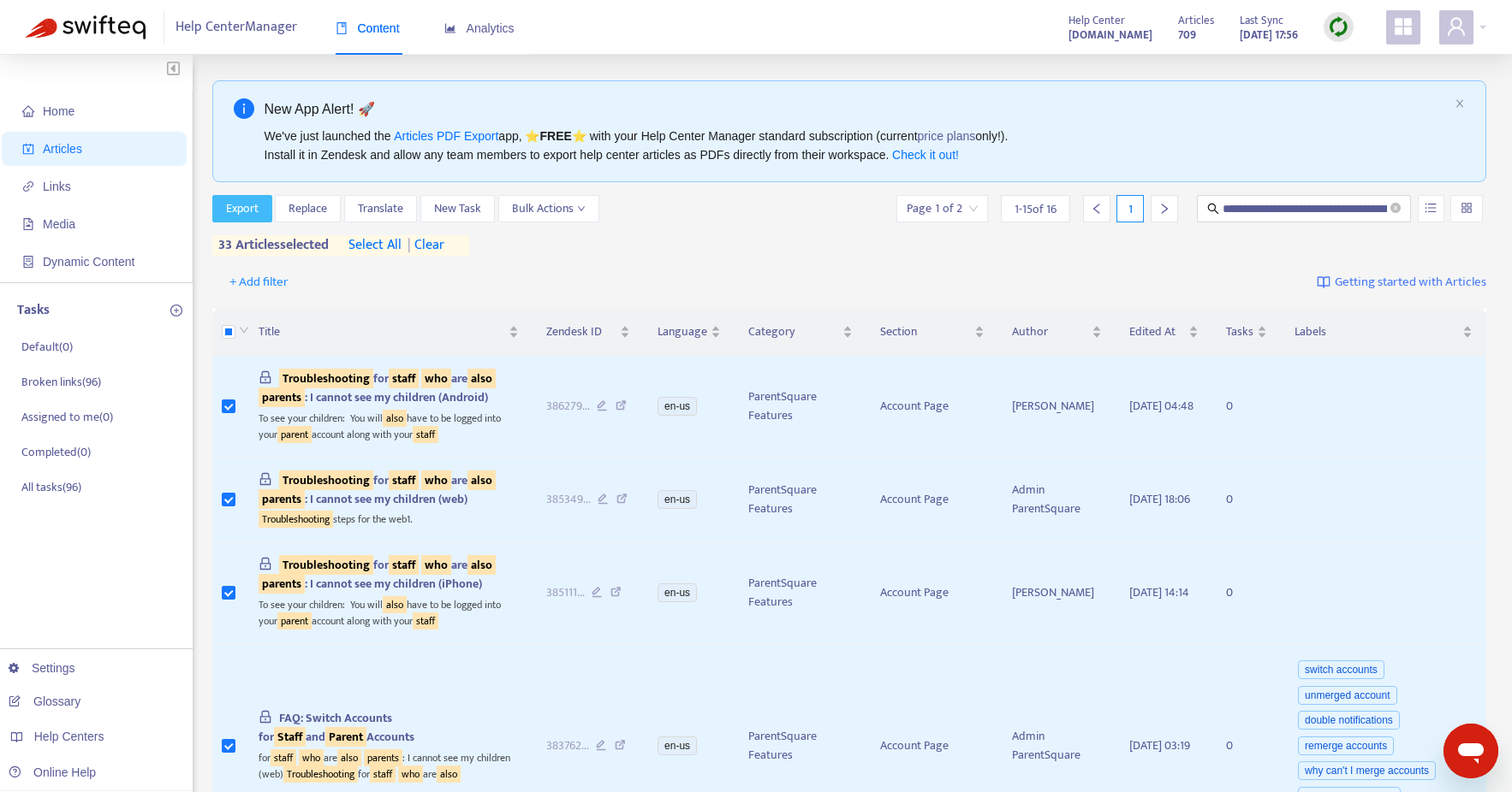
click at [242, 208] on span "Export" at bounding box center [241, 208] width 32 height 19
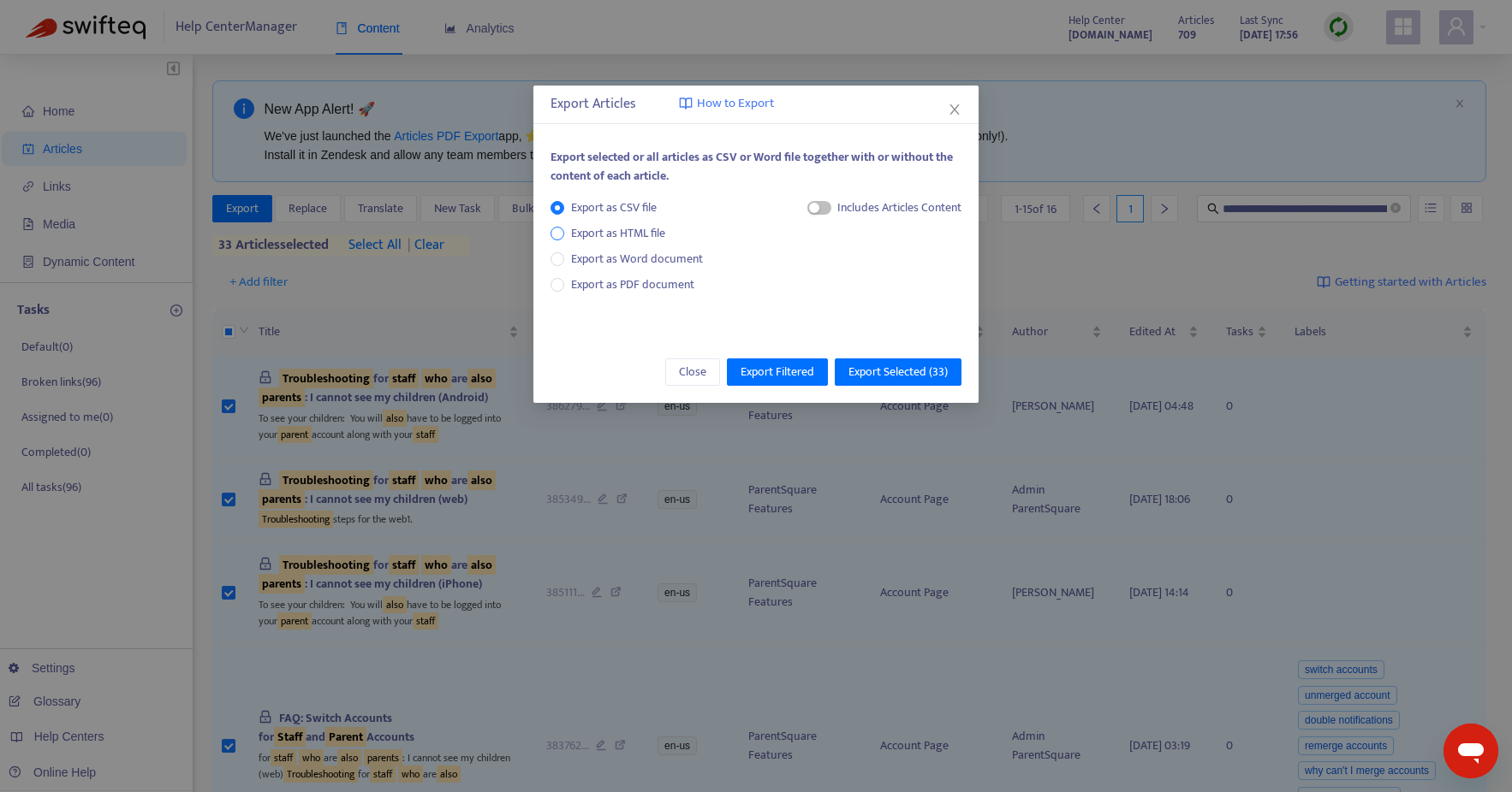
click at [602, 232] on span "Export as HTML file" at bounding box center [618, 233] width 108 height 19
click at [799, 209] on div "button" at bounding box center [797, 208] width 10 height 10
click at [892, 374] on span "Export Selected ( 33 )" at bounding box center [897, 371] width 99 height 19
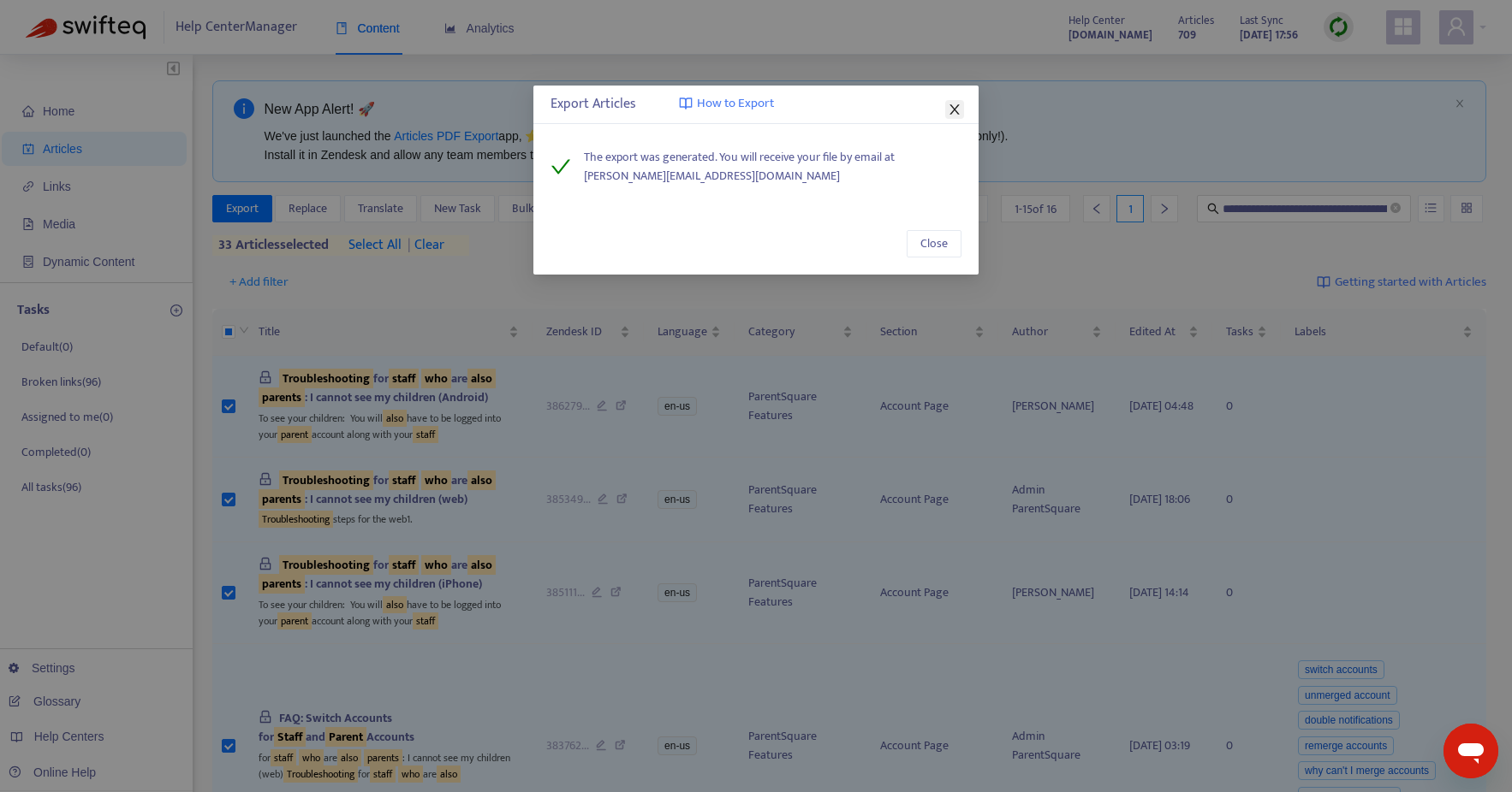
click at [953, 108] on icon "close" at bounding box center [954, 110] width 10 height 10
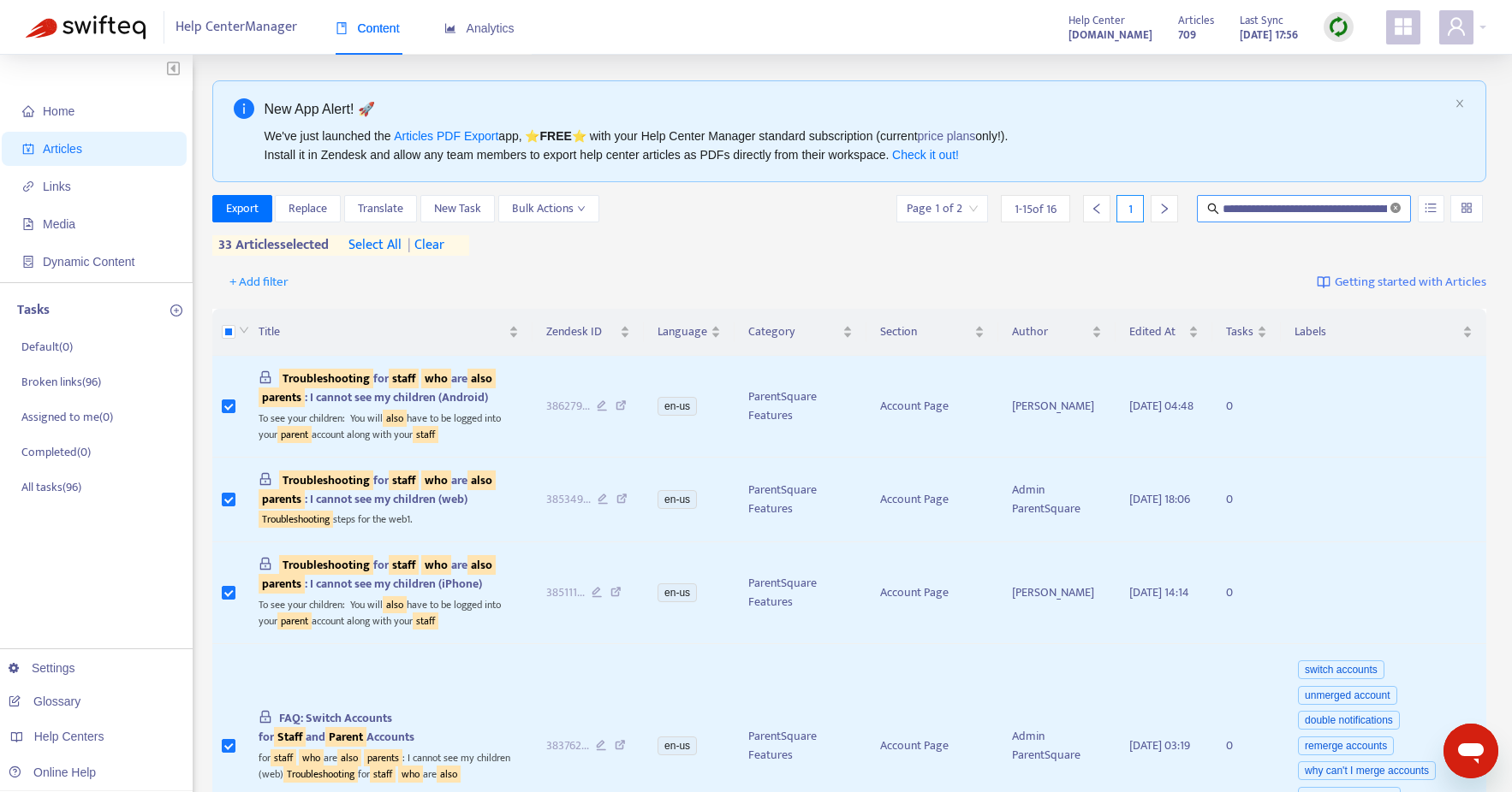
click at [1394, 207] on icon "close-circle" at bounding box center [1395, 208] width 10 height 10
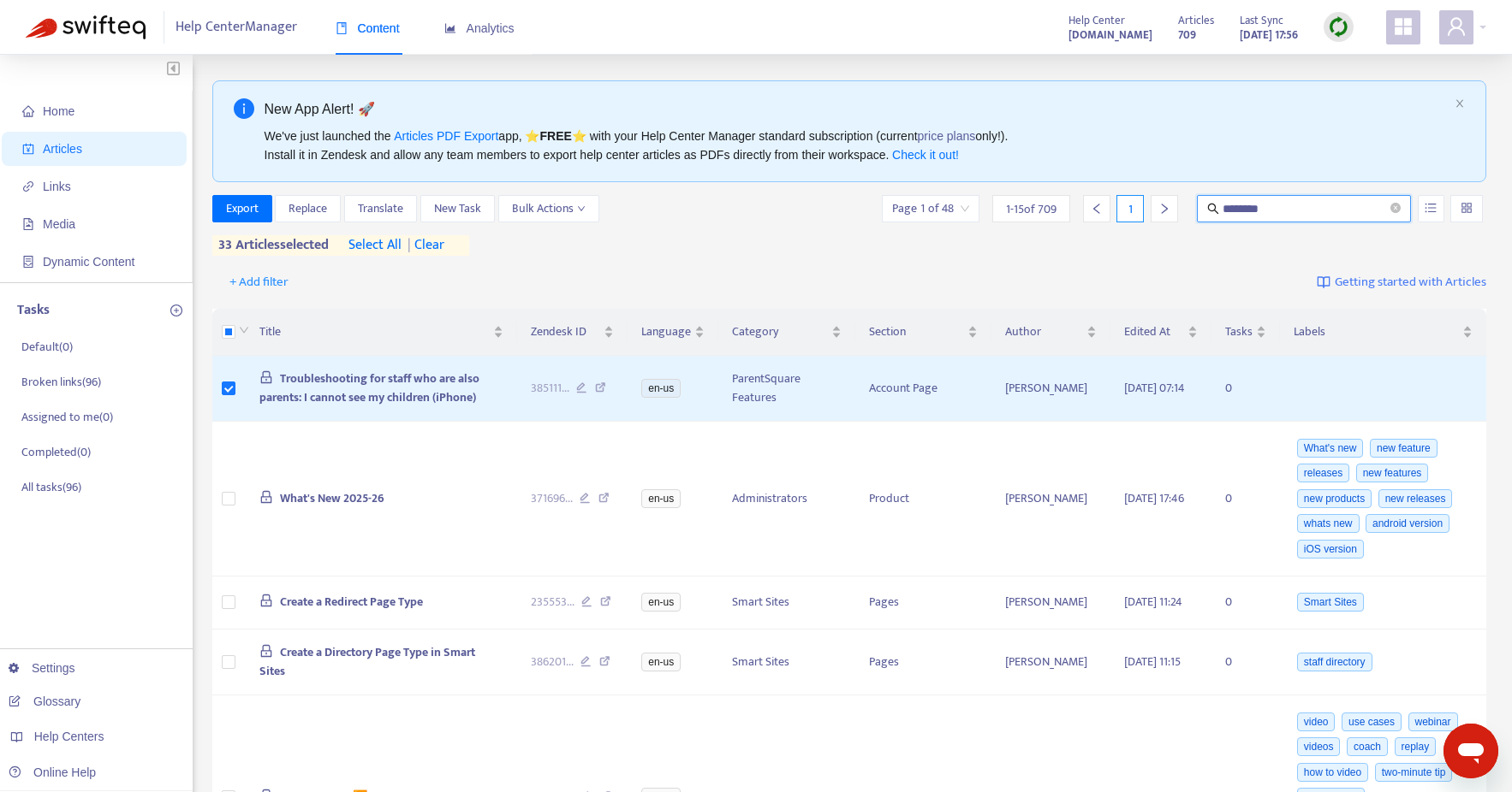
type input "********"
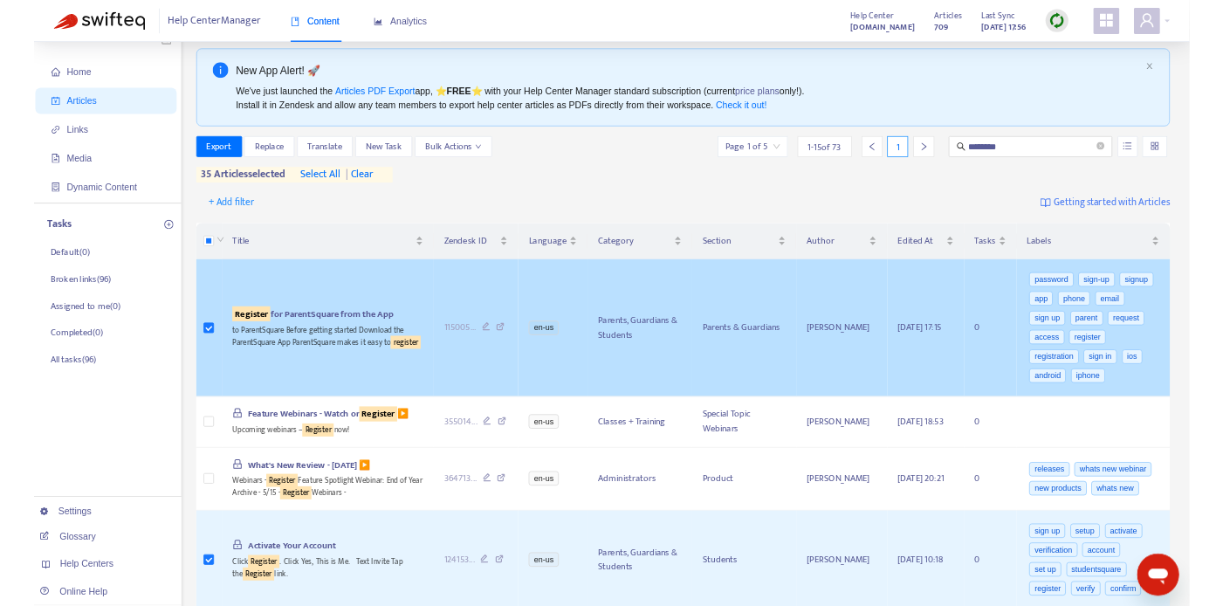
scroll to position [62, 0]
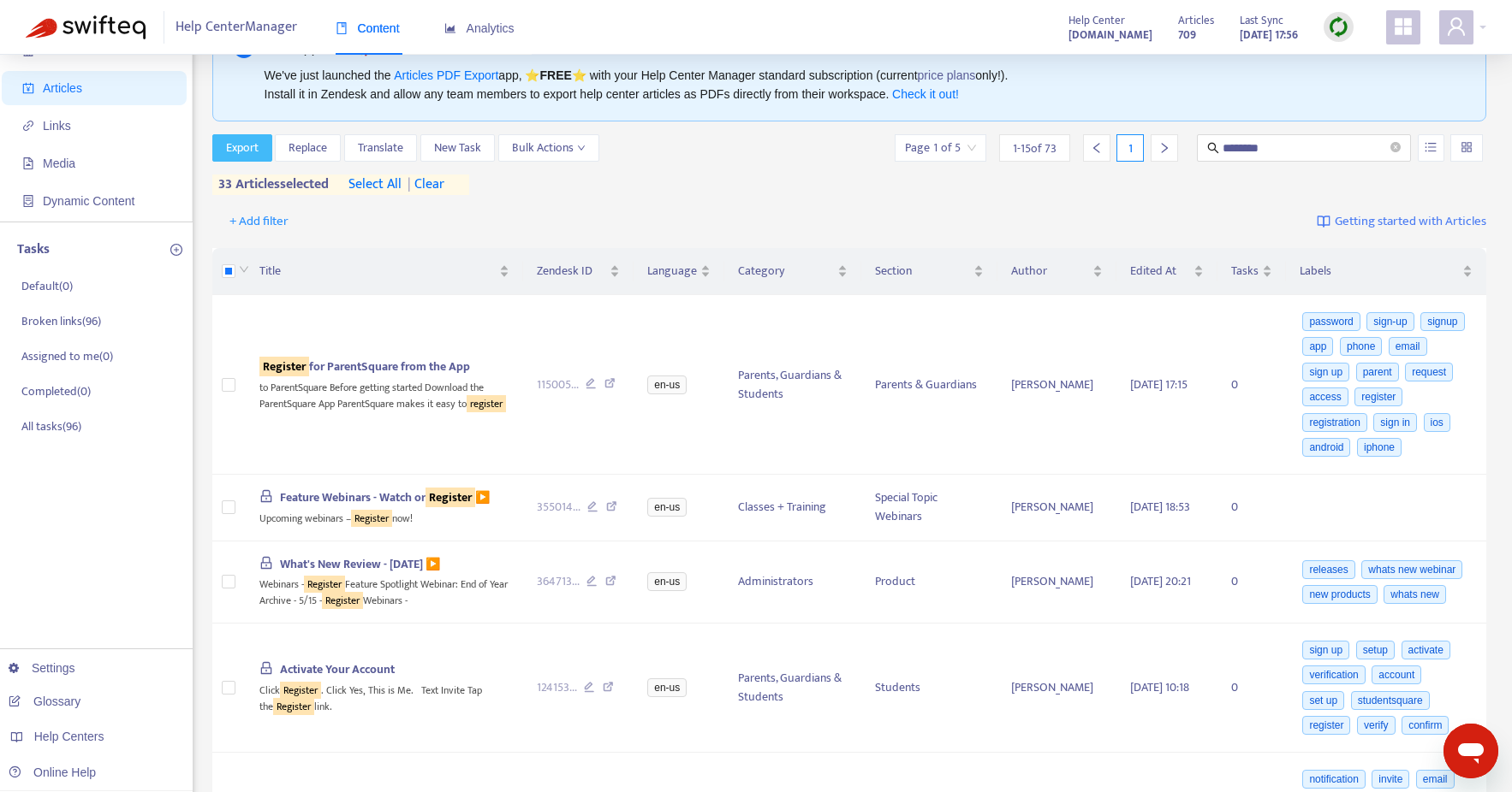
click at [247, 150] on span "Export" at bounding box center [241, 147] width 32 height 19
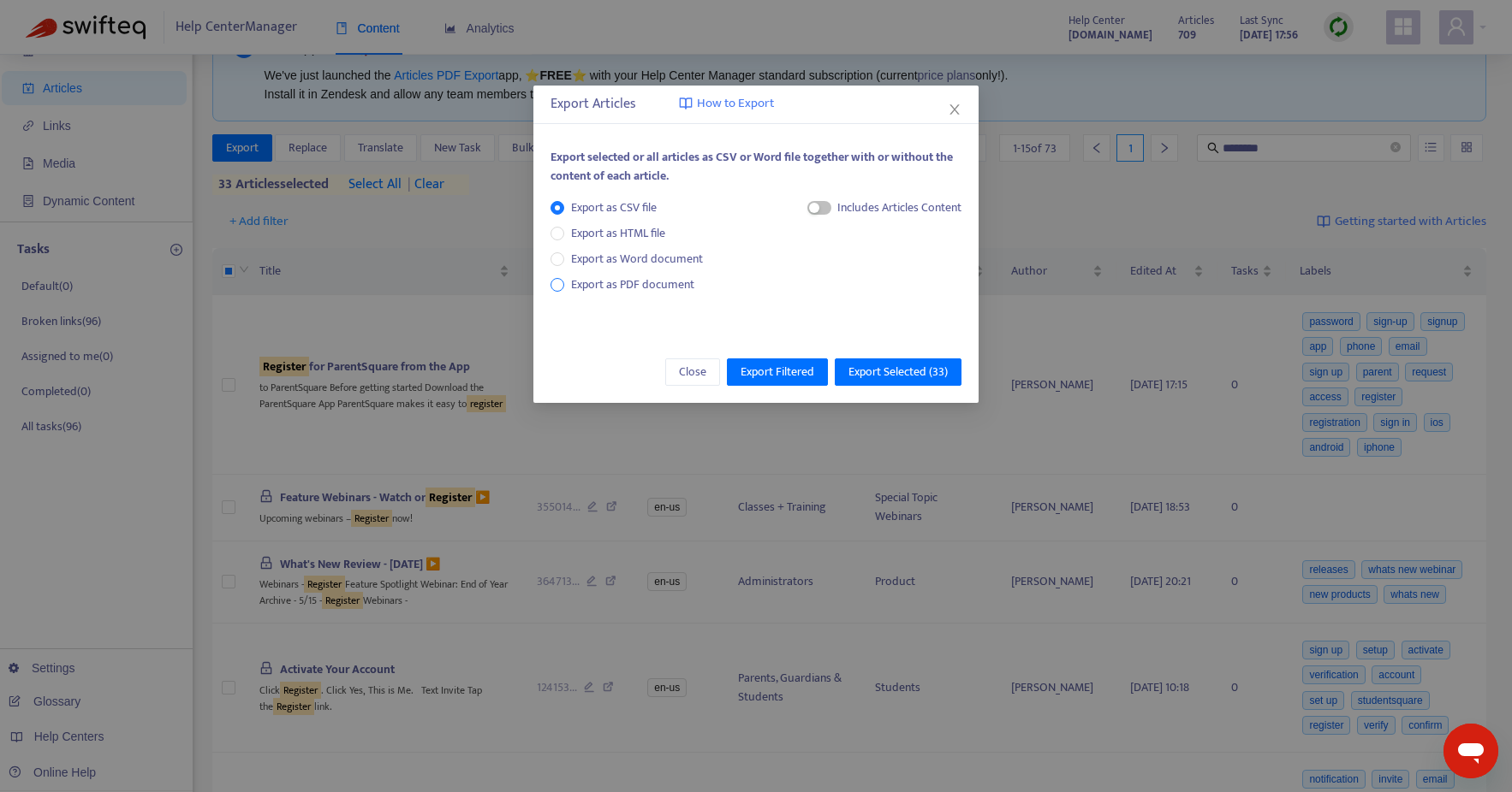
click at [645, 286] on span "Export as PDF document" at bounding box center [632, 284] width 124 height 20
click at [792, 210] on div "button" at bounding box center [797, 208] width 10 height 10
click at [882, 374] on span "Export Selected ( 33 )" at bounding box center [897, 371] width 99 height 19
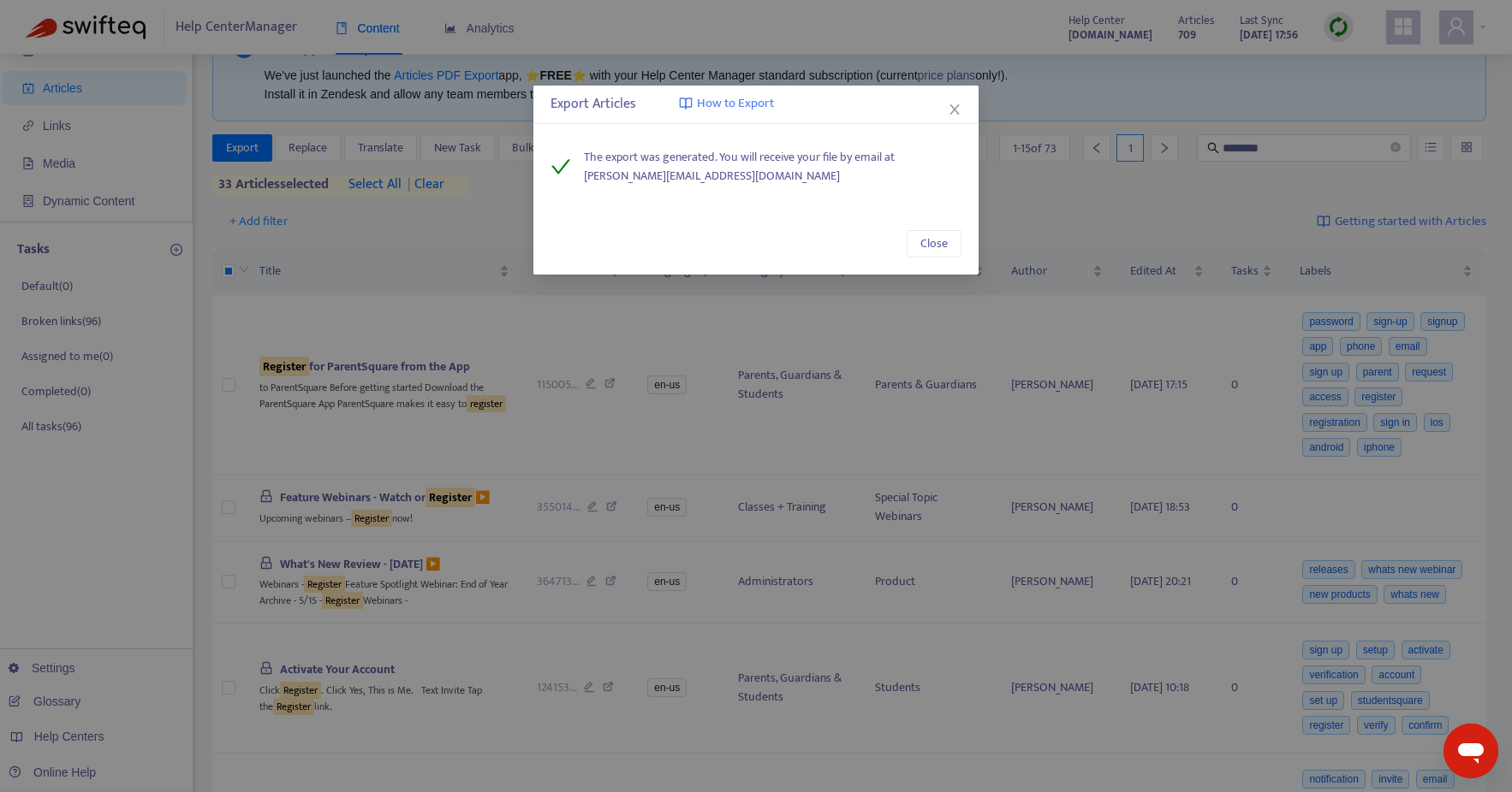
click at [438, 226] on div "Export Articles How to Export The export was generated. You will receive your f…" at bounding box center [756, 396] width 1512 height 792
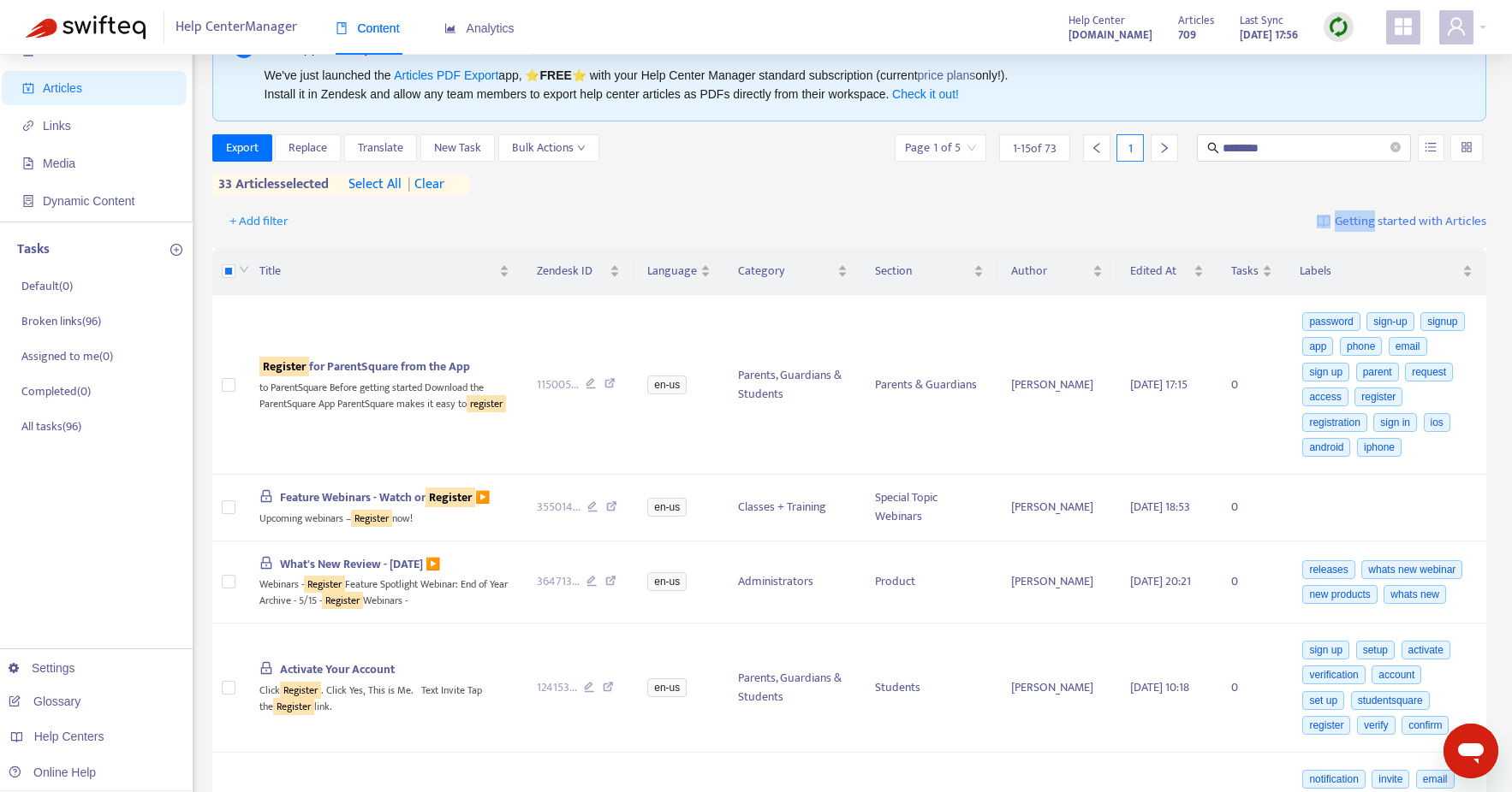
click at [438, 226] on div "+ Add filter Getting started with Articles" at bounding box center [850, 222] width 1275 height 40
click at [254, 148] on span "Export" at bounding box center [241, 147] width 32 height 19
